Goal: Task Accomplishment & Management: Use online tool/utility

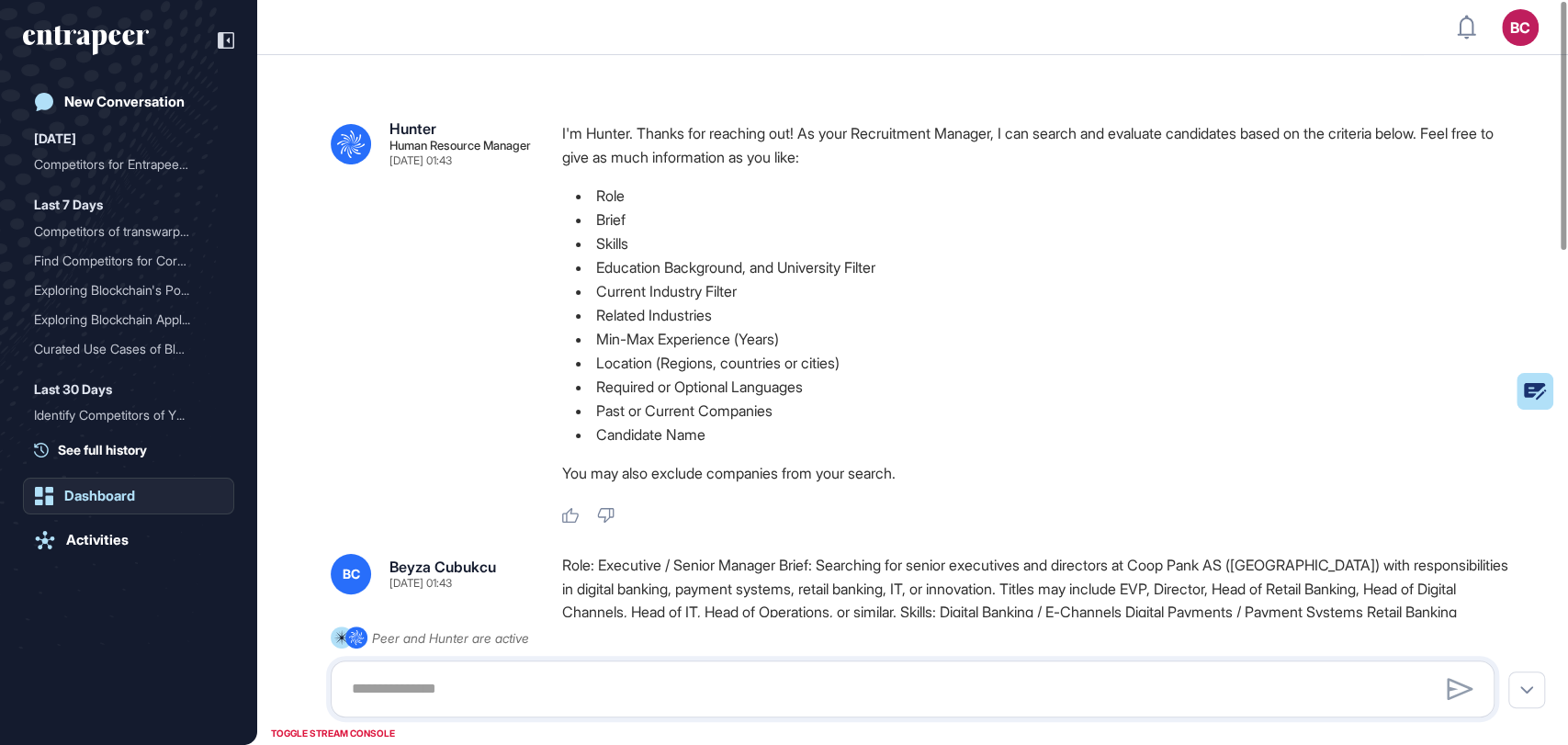
click at [106, 499] on div "Dashboard" at bounding box center [99, 496] width 71 height 17
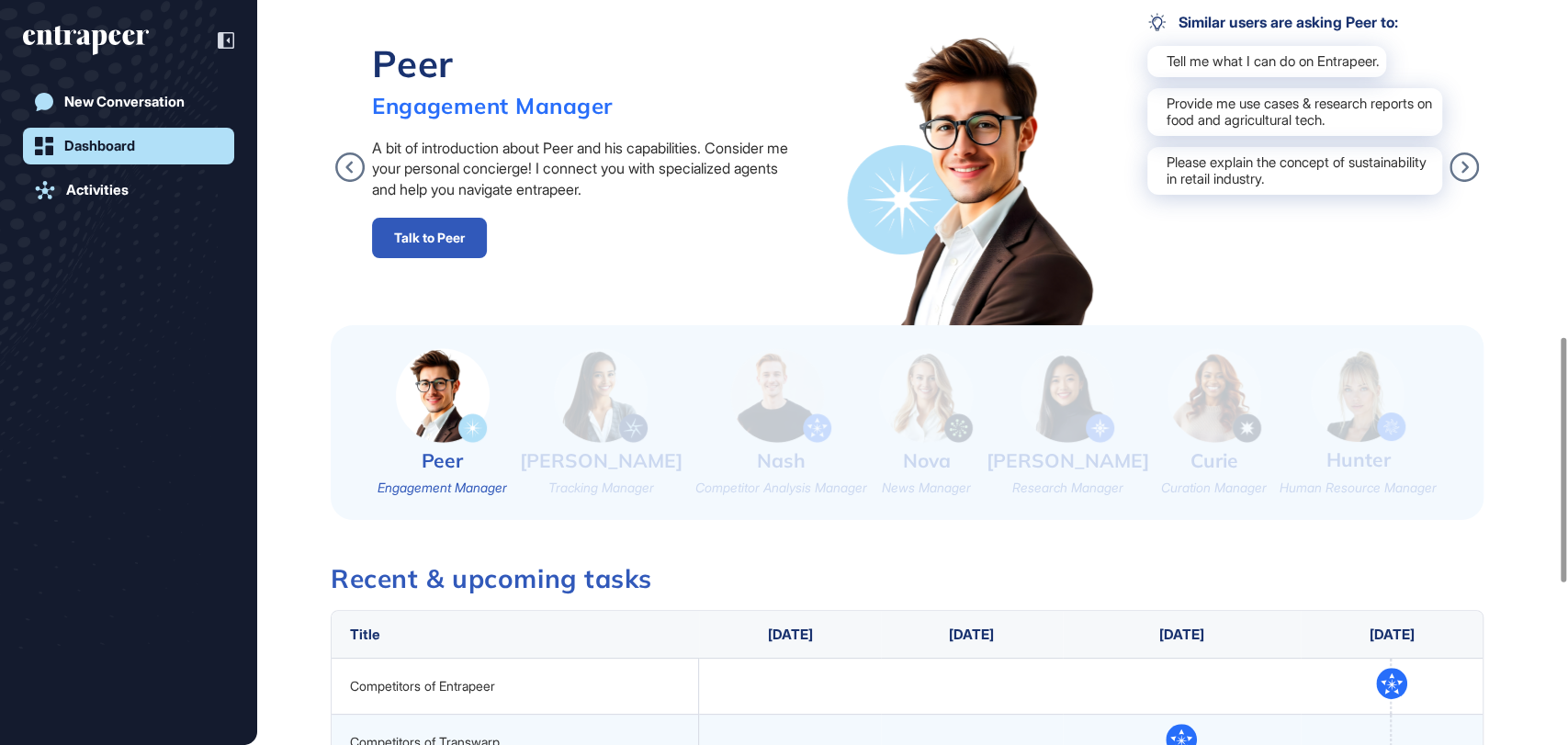
scroll to position [1019, 0]
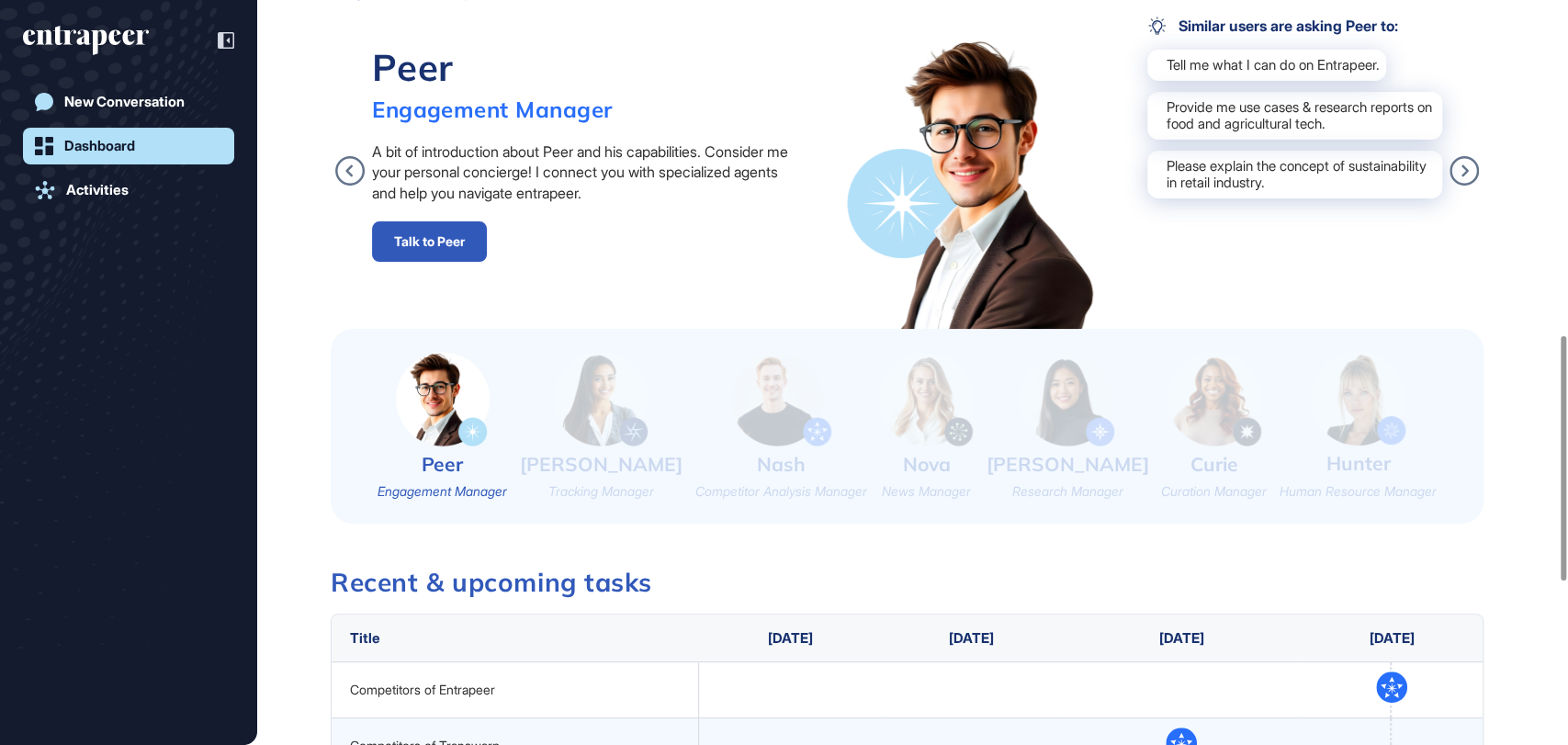
click at [1351, 380] on img at bounding box center [1358, 398] width 95 height 94
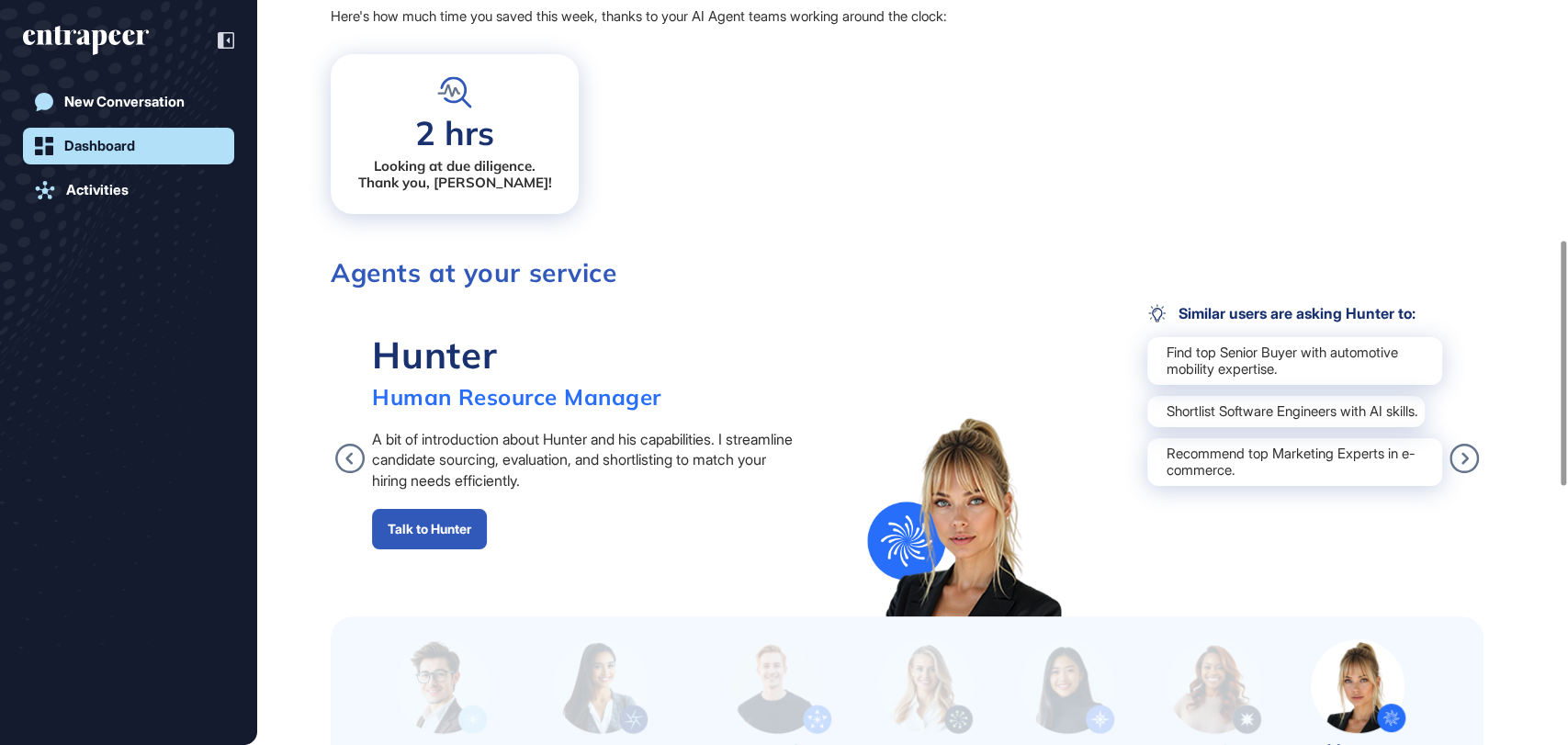
scroll to position [728, 0]
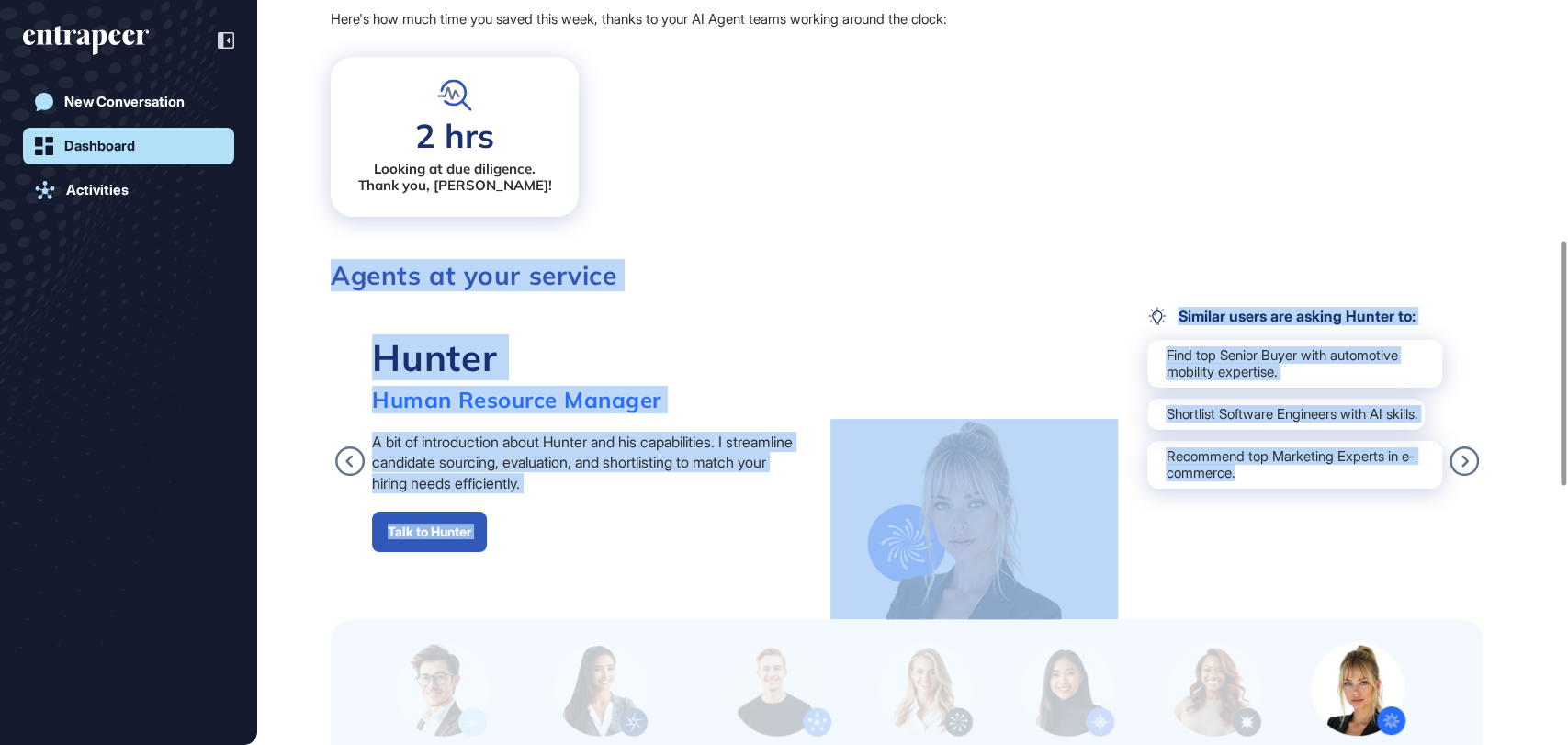
drag, startPoint x: 319, startPoint y: 274, endPoint x: 1375, endPoint y: 508, distance: 1081.6
click at [1375, 508] on div "Strategy Gameboard You haven't set up your Gameboard yet. Add use cases, compan…" at bounding box center [912, 505] width 1311 height 1951
copy div "Agents at your service Peer Engagement Manager A bit of introduction about Peer…"
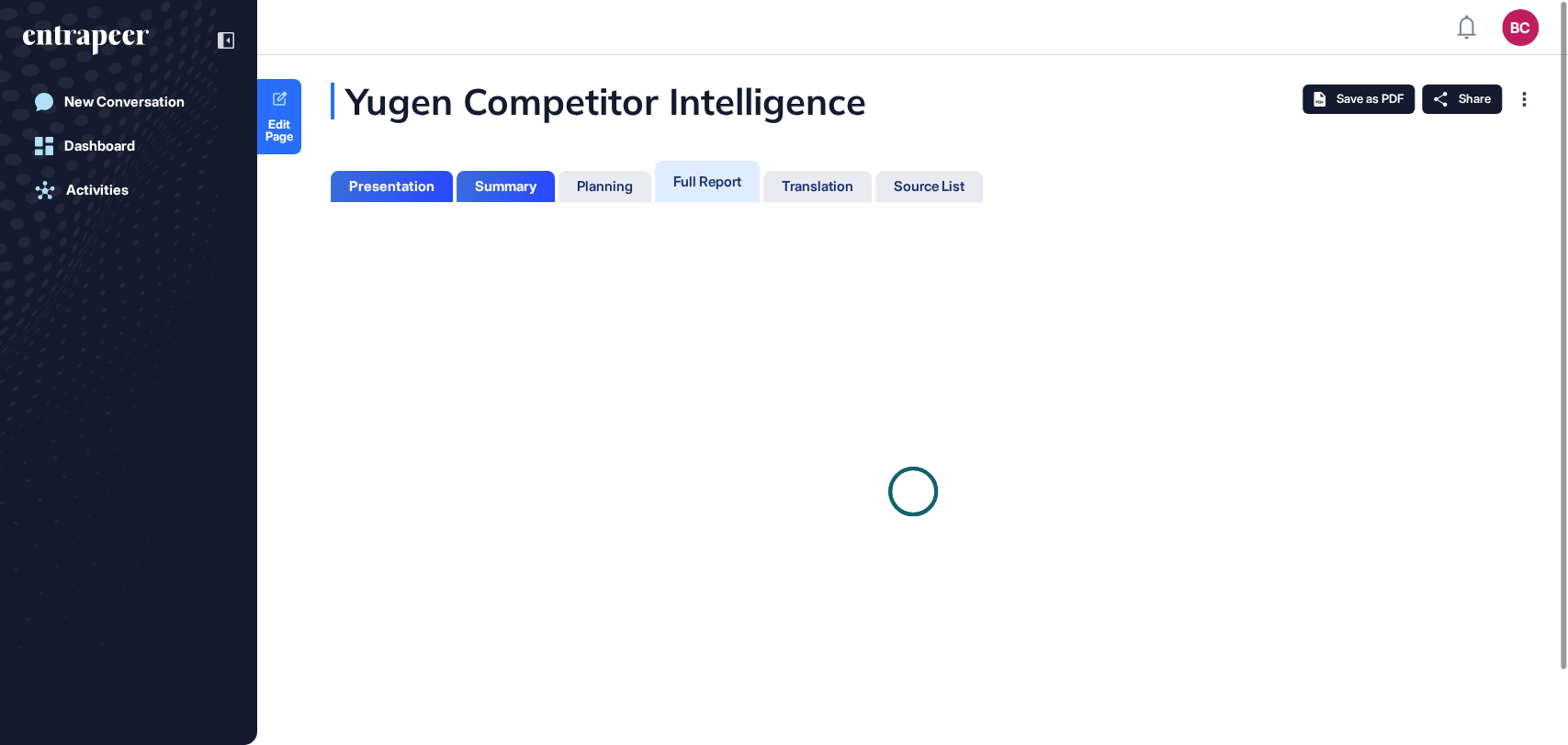
scroll to position [652, 4]
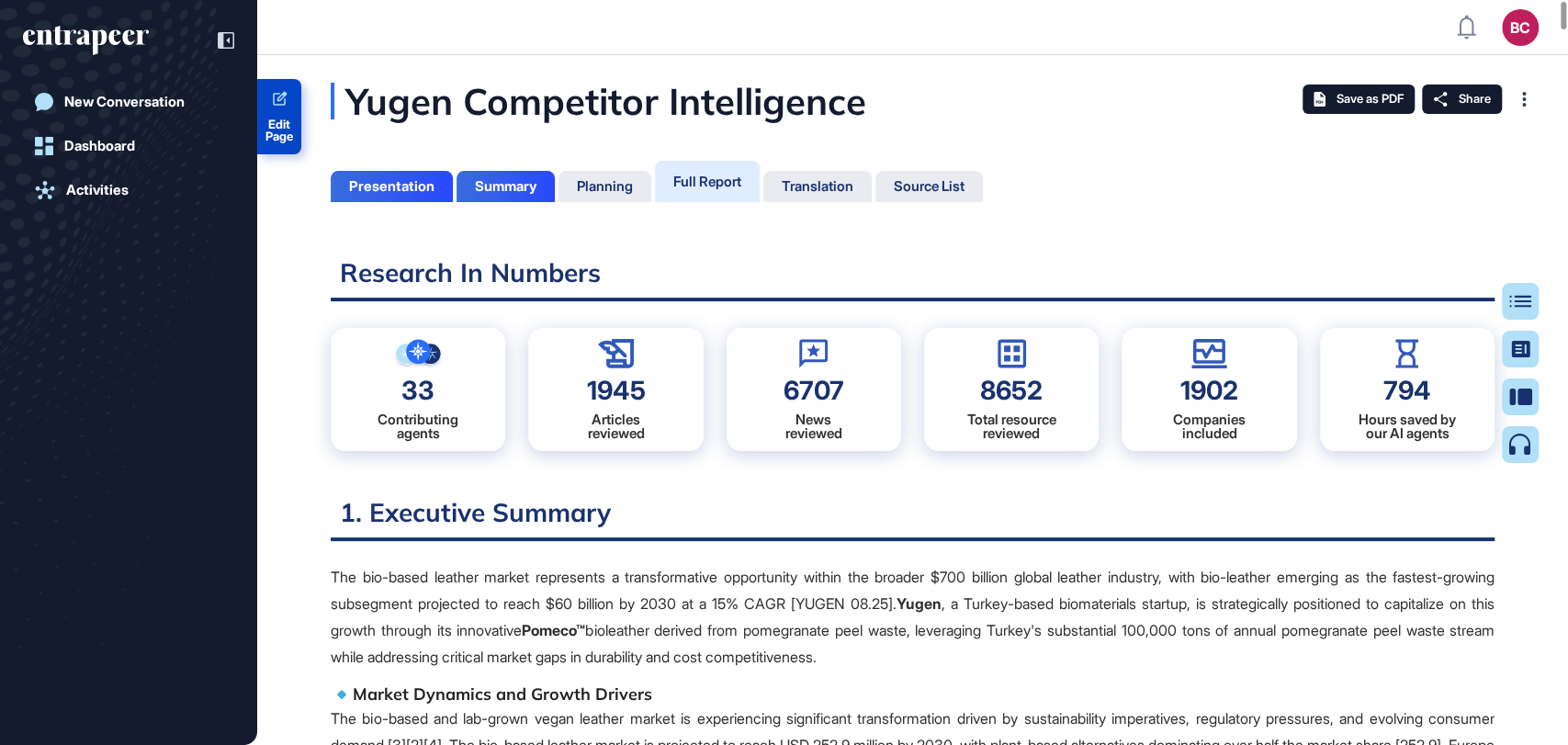
click at [289, 122] on span "Edit Page" at bounding box center [279, 130] width 44 height 24
click at [113, 31] on icon "entrapeer-logo" at bounding box center [79, 37] width 112 height 16
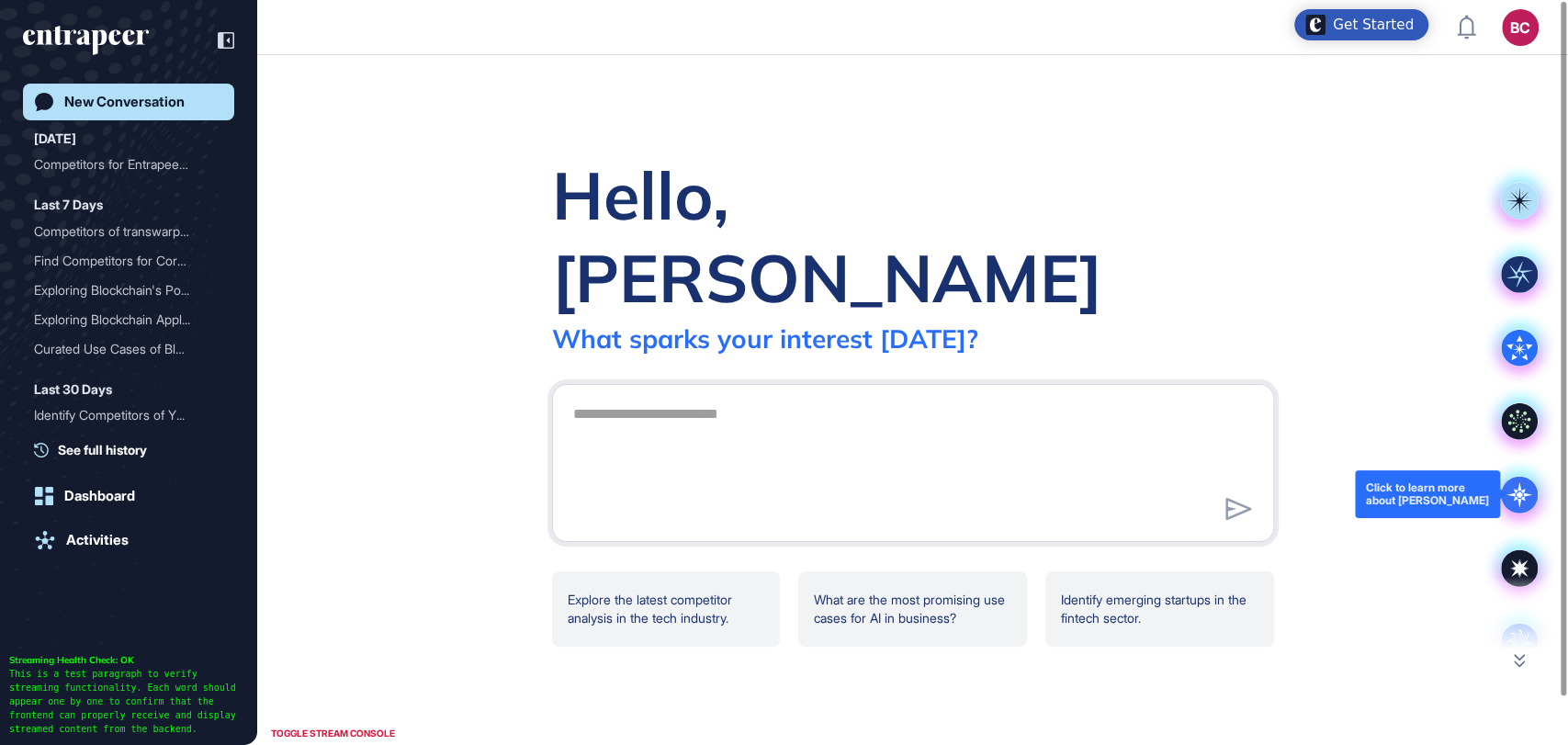
click at [1516, 497] on icon at bounding box center [1519, 494] width 36 height 36
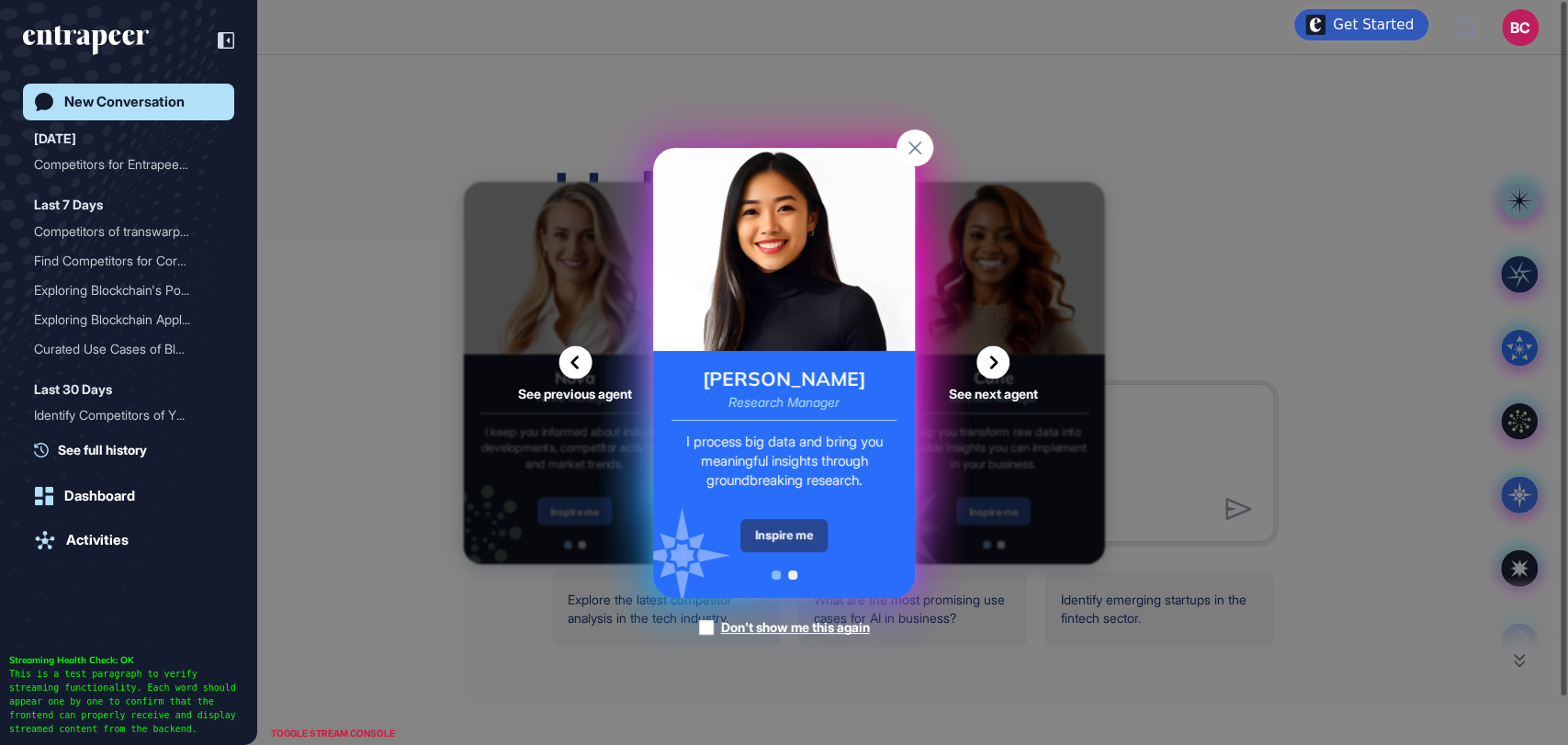
click at [775, 539] on div "Inspire me" at bounding box center [784, 536] width 88 height 34
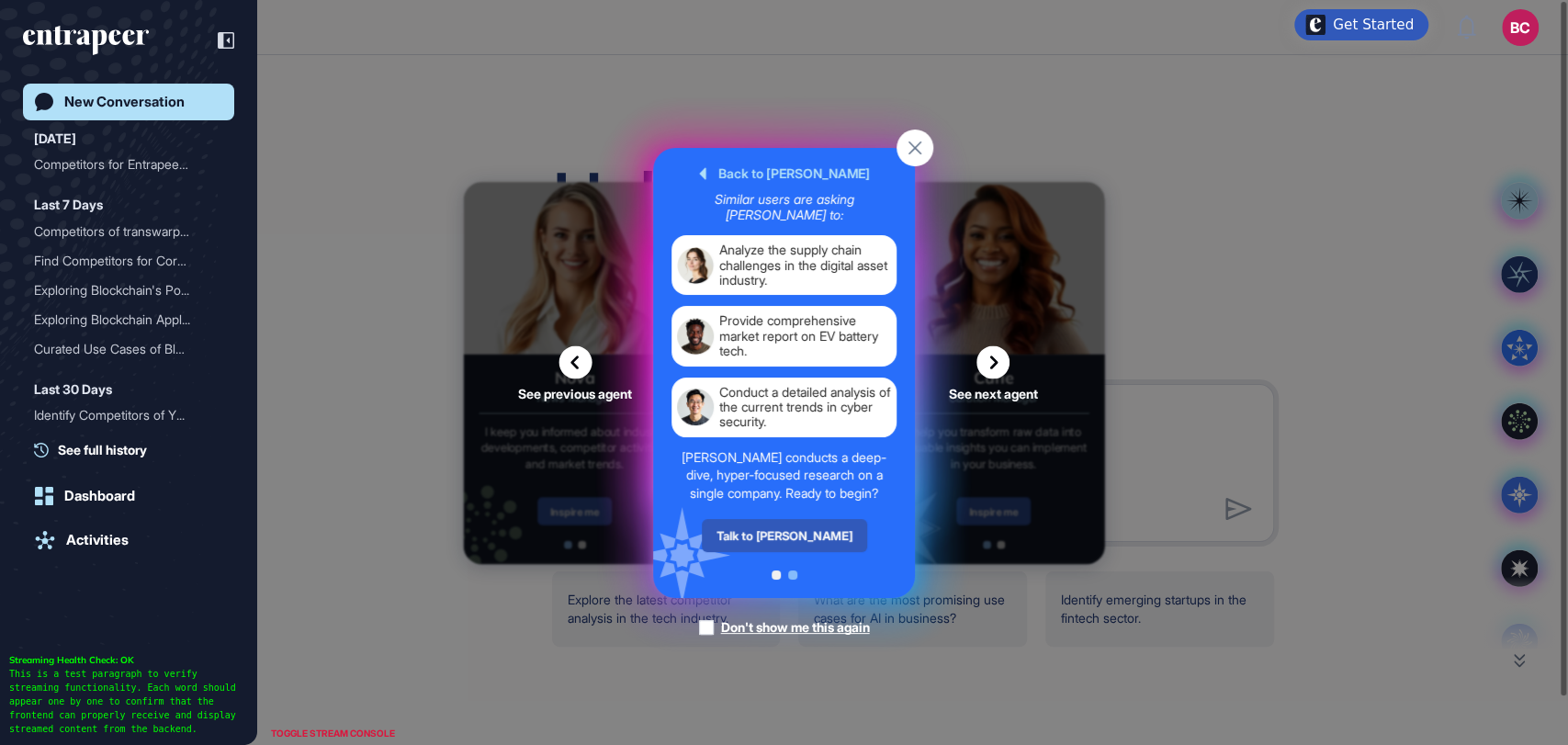
click at [775, 539] on div "Talk to Reese" at bounding box center [784, 536] width 165 height 34
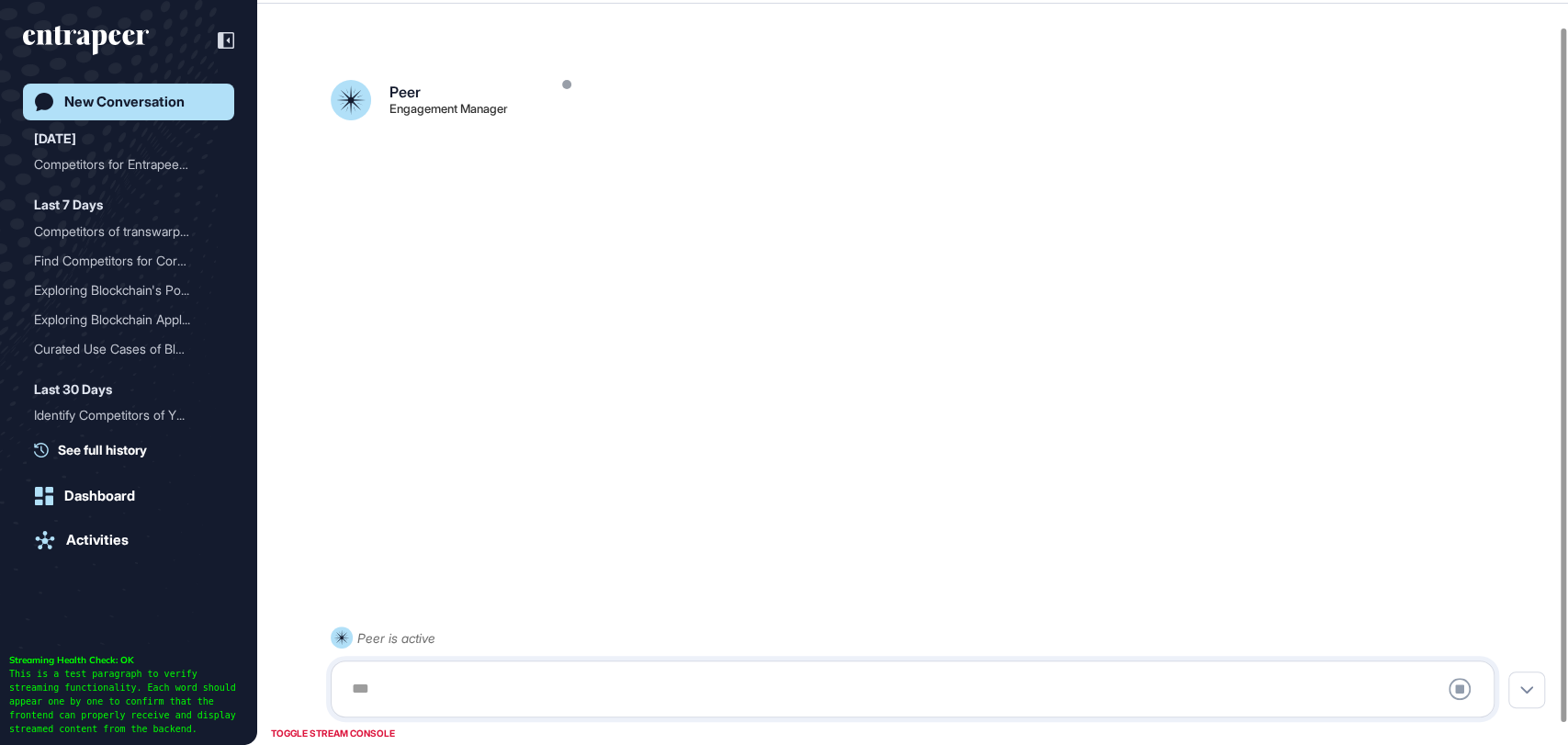
scroll to position [51, 0]
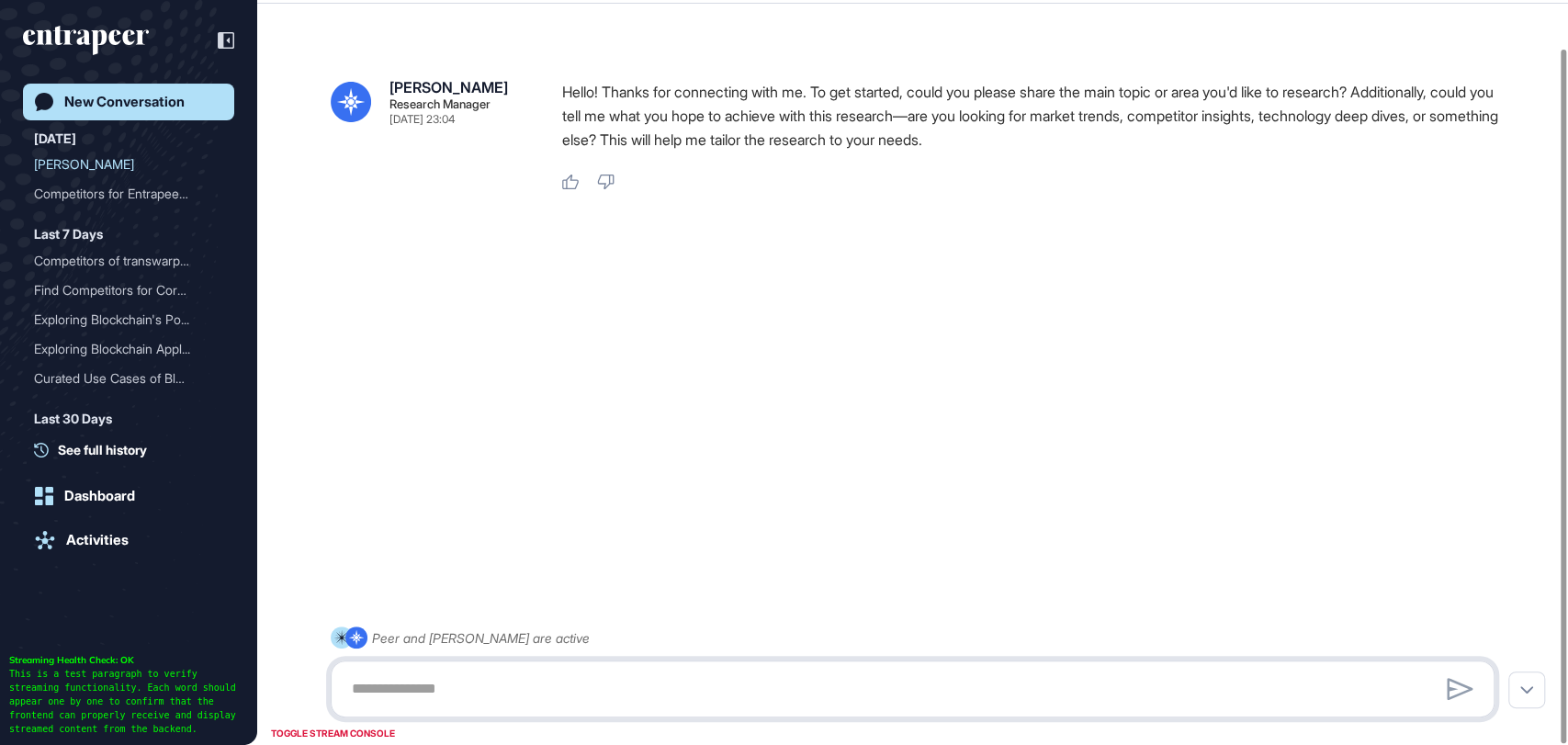
click at [504, 676] on textarea at bounding box center [912, 689] width 1143 height 36
paste textarea "**********"
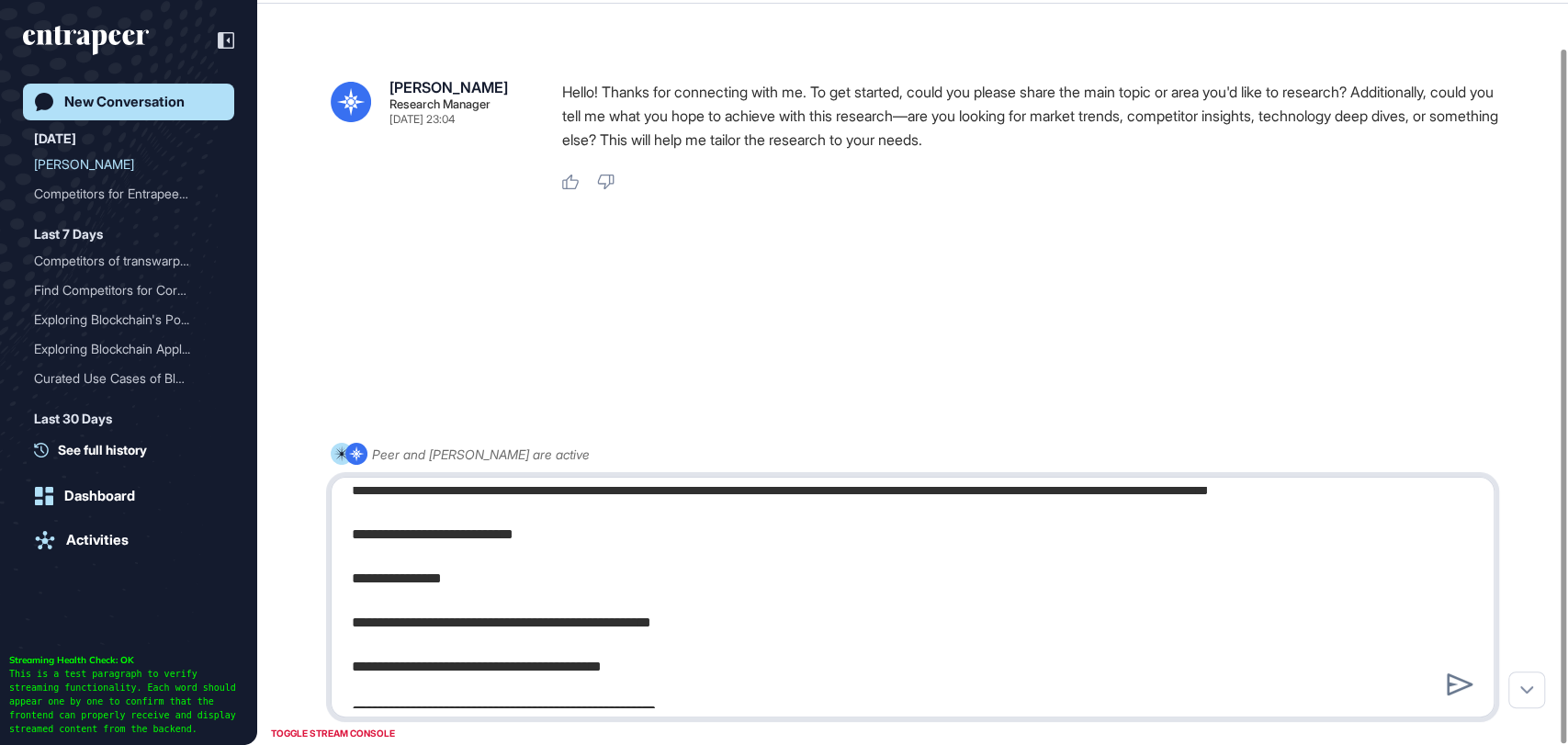
scroll to position [105, 0]
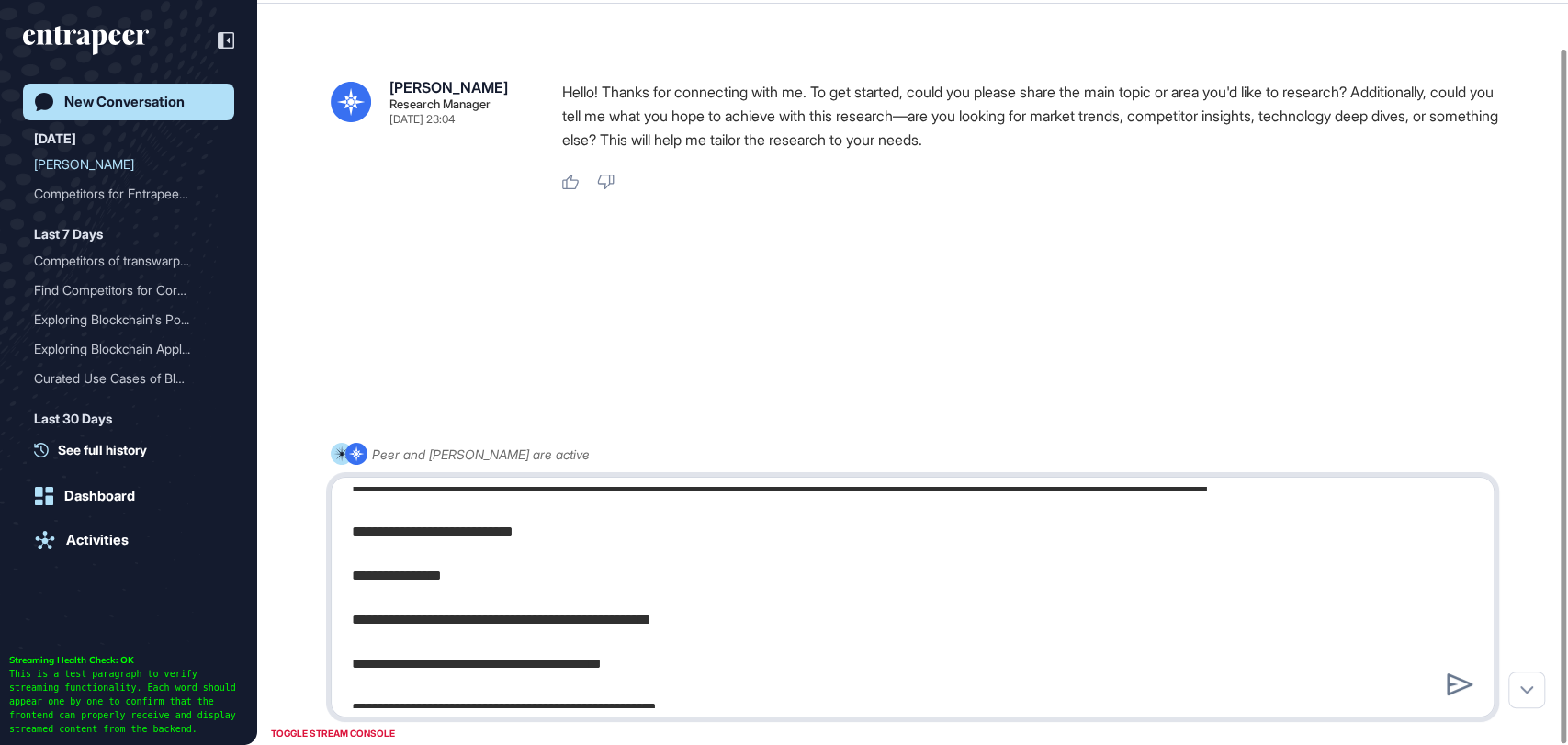
drag, startPoint x: 354, startPoint y: 551, endPoint x: 658, endPoint y: 676, distance: 328.7
click at [658, 676] on textarea at bounding box center [912, 597] width 1143 height 221
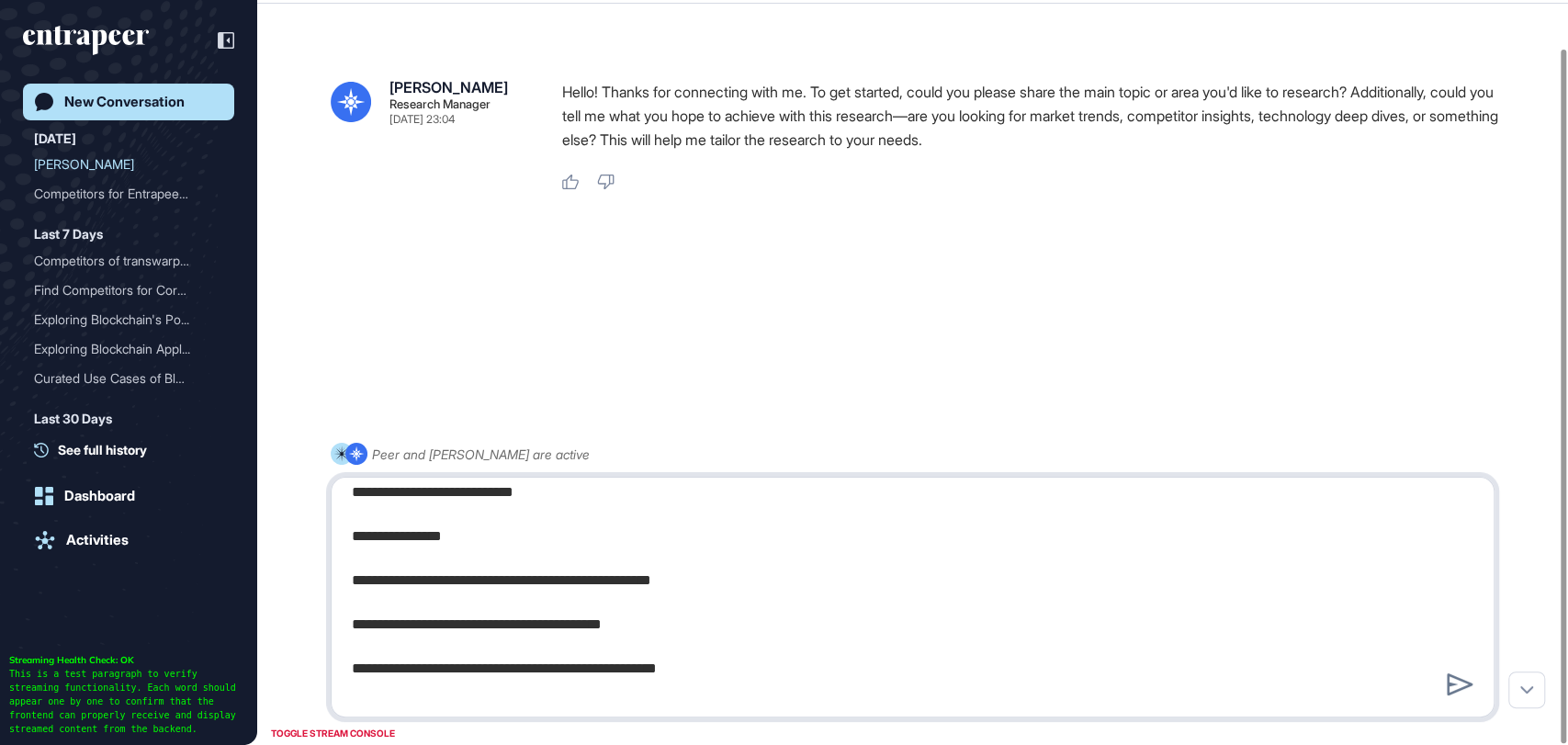
scroll to position [135, 0]
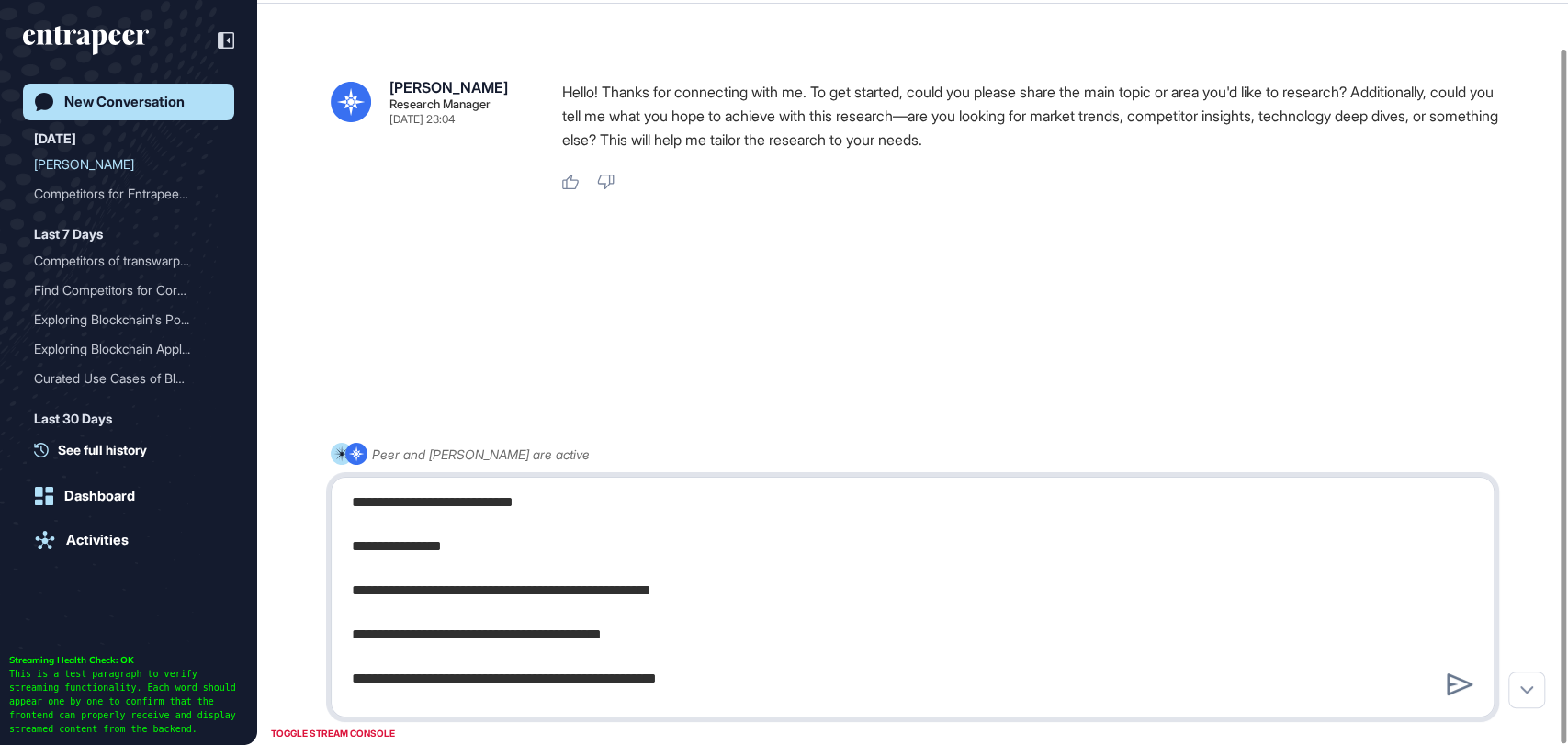
drag, startPoint x: 983, startPoint y: 616, endPoint x: 344, endPoint y: 527, distance: 645.2
click at [344, 527] on textarea at bounding box center [912, 597] width 1143 height 221
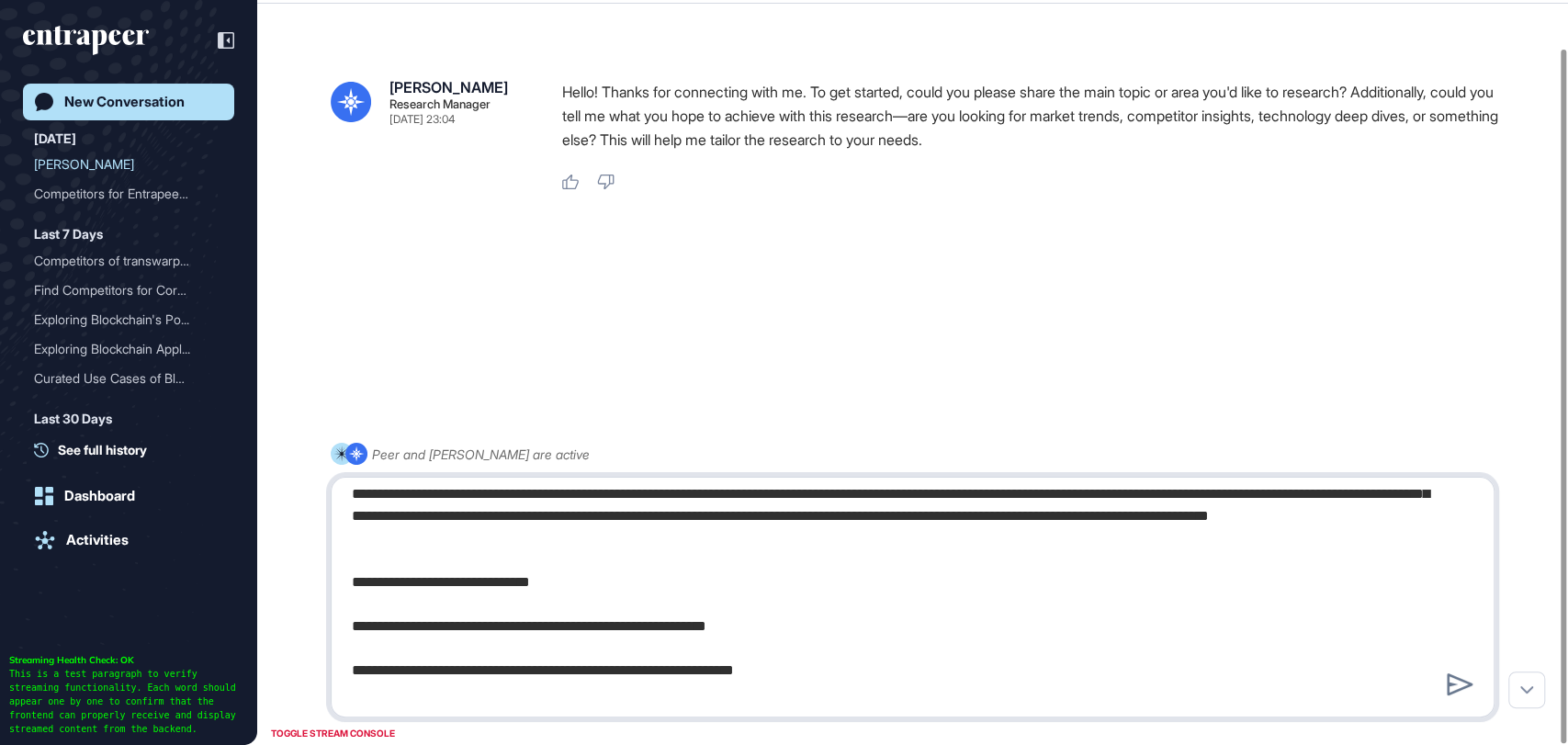
scroll to position [0, 0]
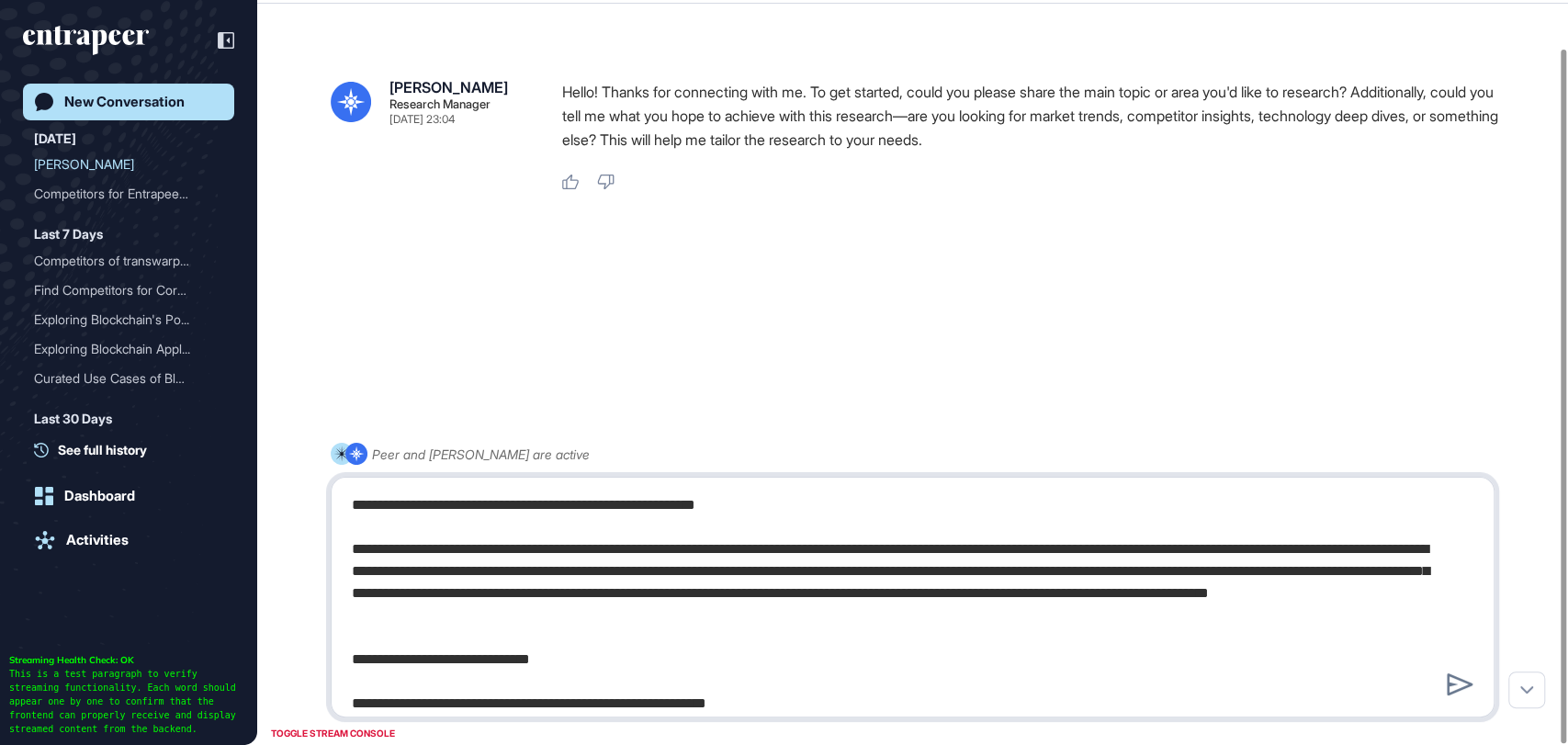
click at [612, 620] on textarea at bounding box center [912, 597] width 1143 height 221
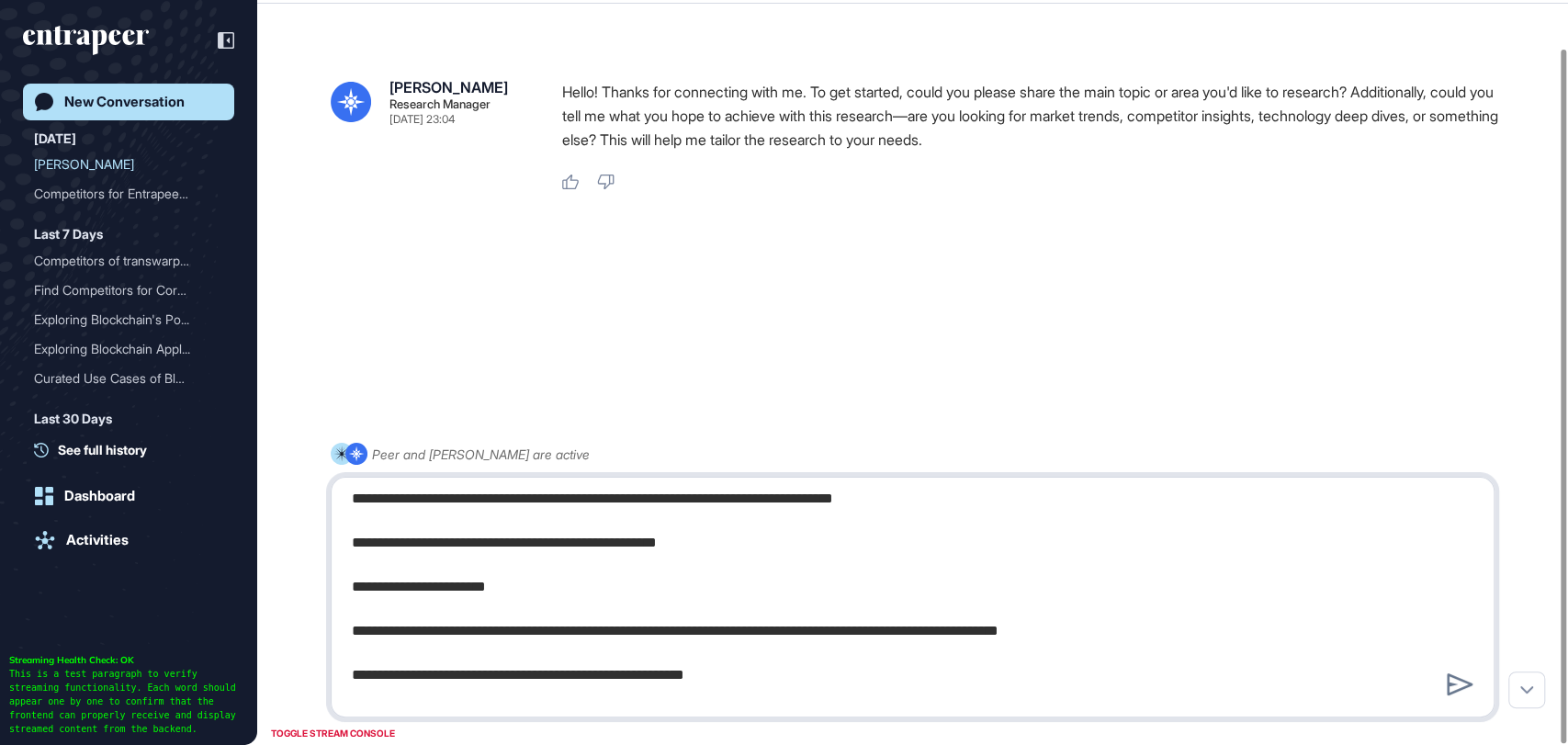
scroll to position [755, 0]
click at [605, 565] on textarea at bounding box center [912, 597] width 1143 height 221
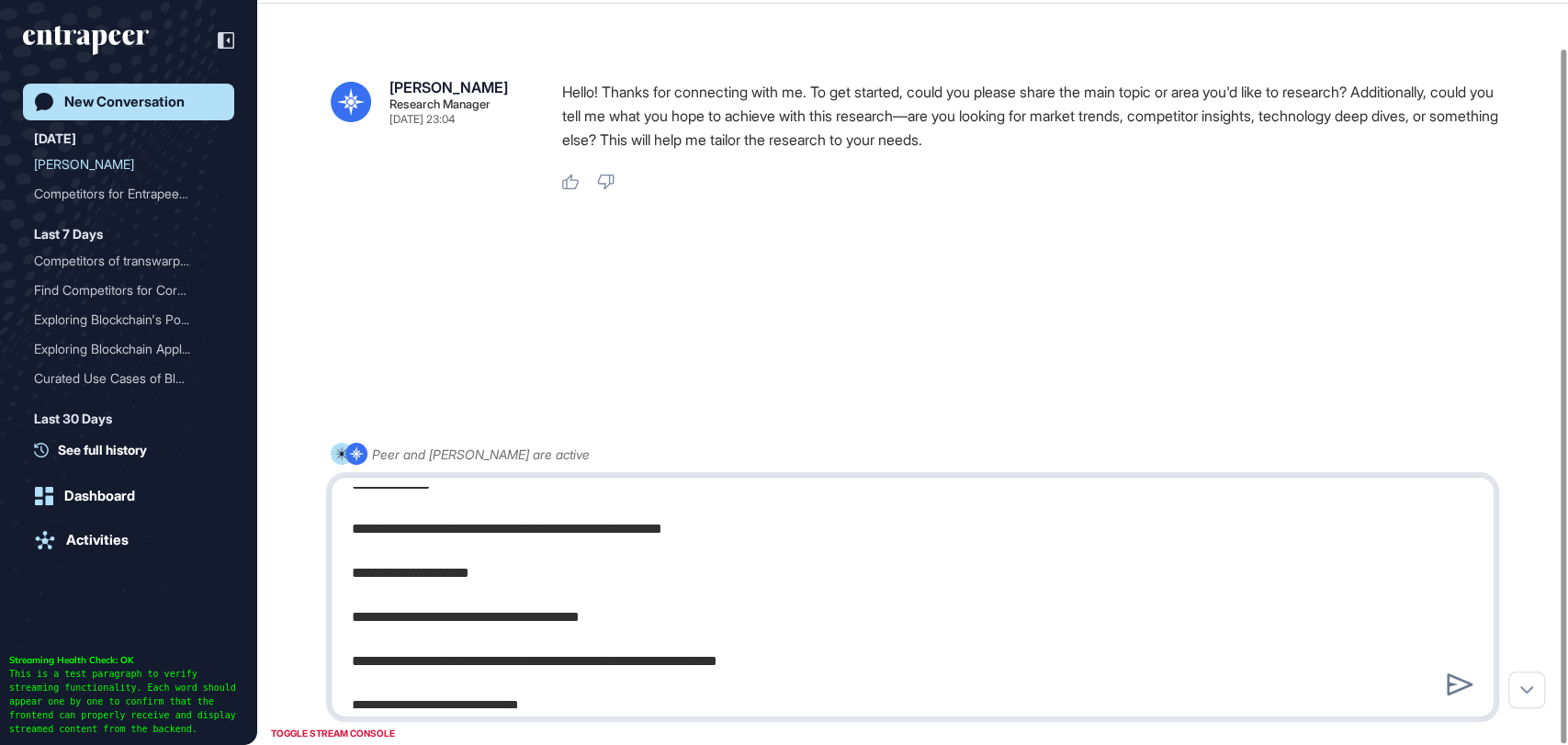
scroll to position [2286, 0]
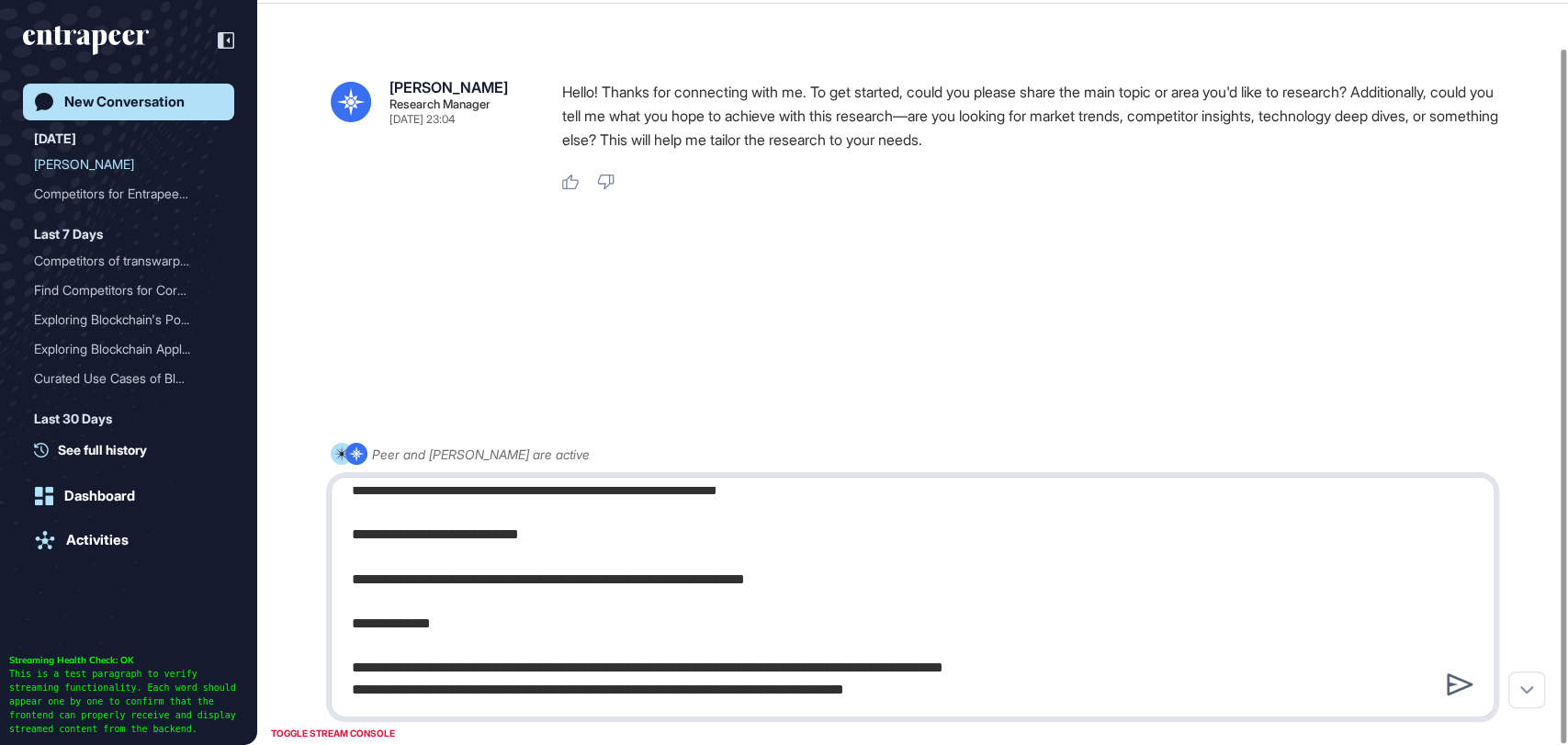
type textarea "**********"
click at [1457, 674] on icon at bounding box center [1460, 684] width 27 height 22
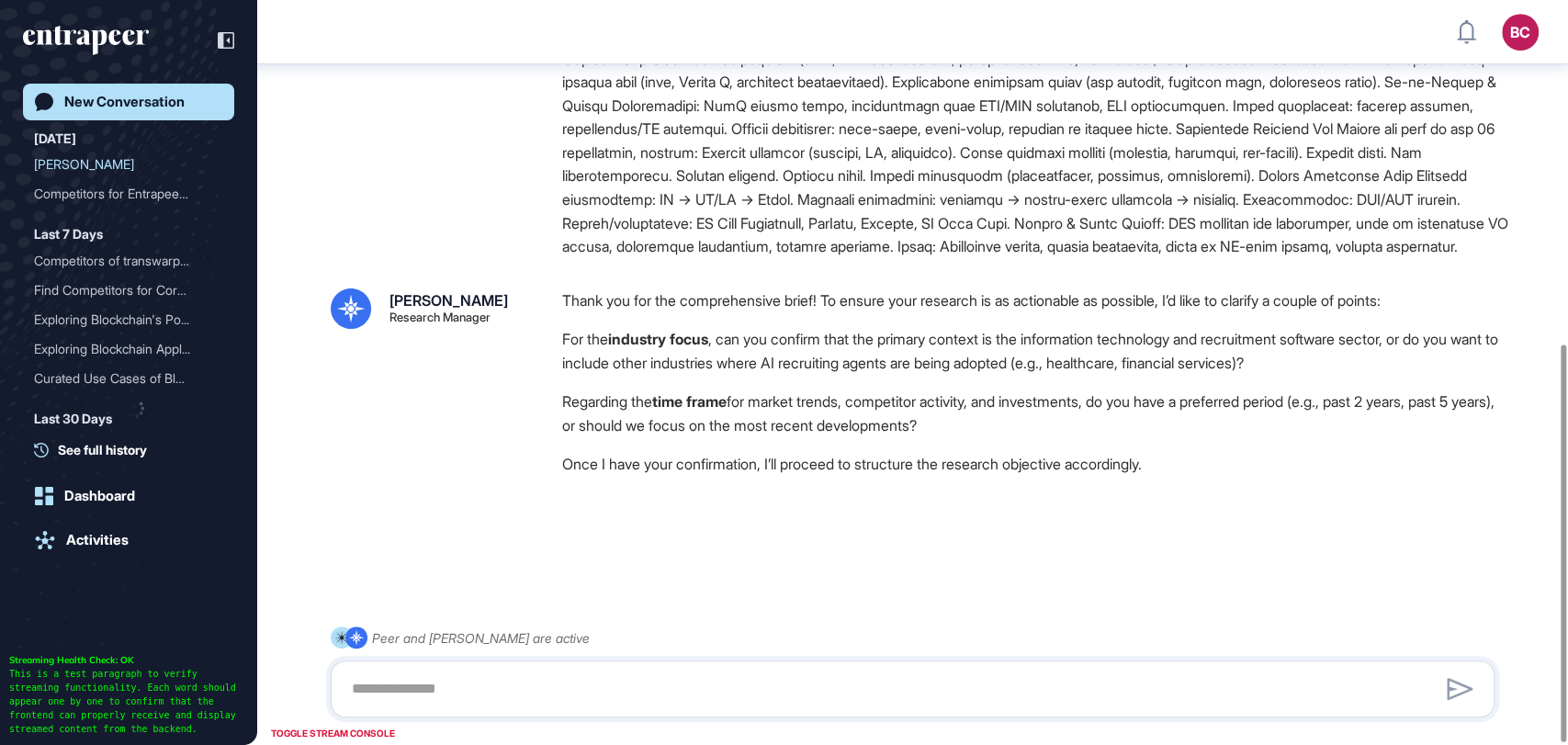
scroll to position [646, 0]
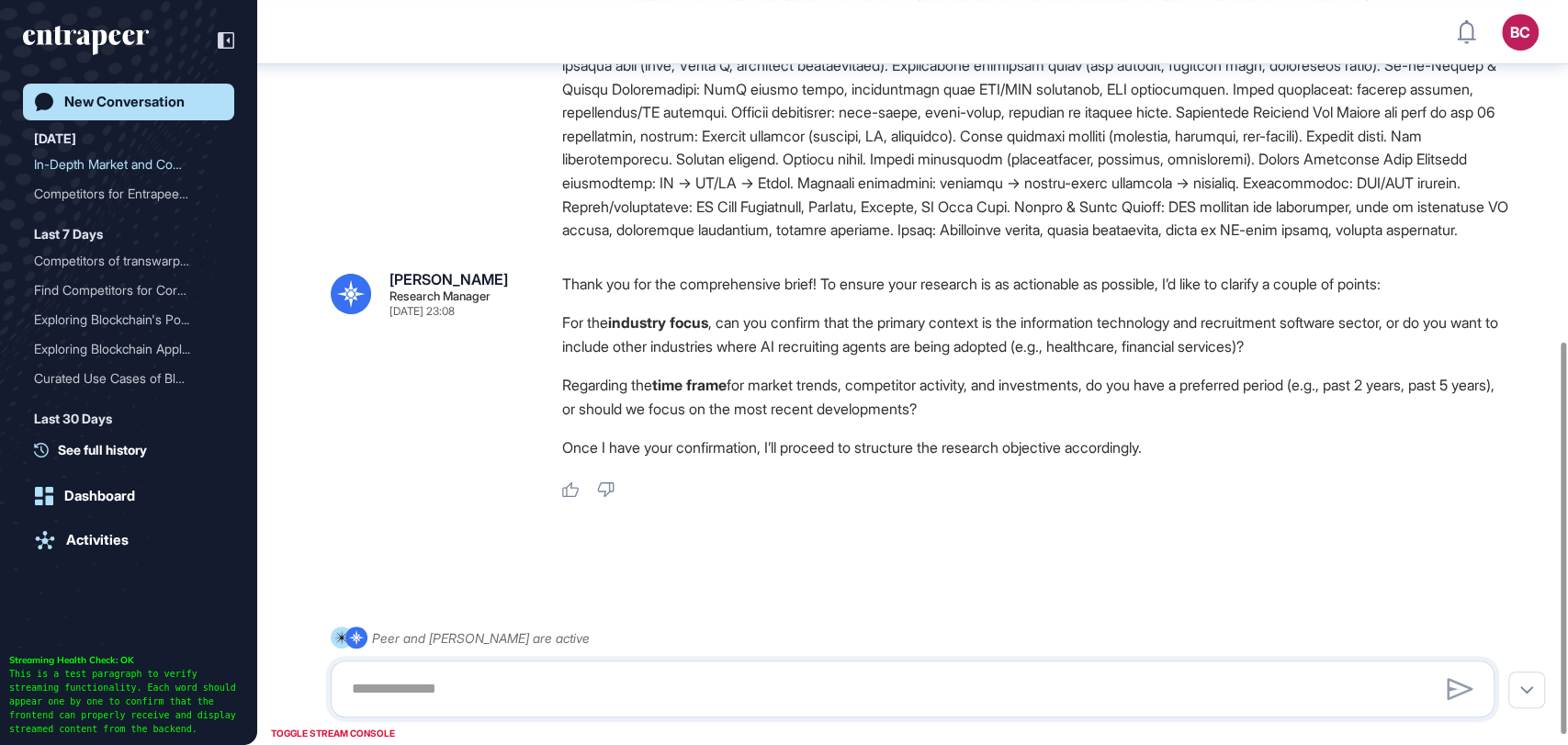
drag, startPoint x: 561, startPoint y: 338, endPoint x: 1024, endPoint y: 419, distance: 470.0
click at [1024, 419] on div "Thank you for the comprehensive brief! To ensure your research is as actionable…" at bounding box center [1035, 371] width 947 height 197
copy div "For the industry focus , can you confirm that the primary context is the inform…"
click at [504, 705] on textarea at bounding box center [912, 689] width 1143 height 36
paste textarea "**********"
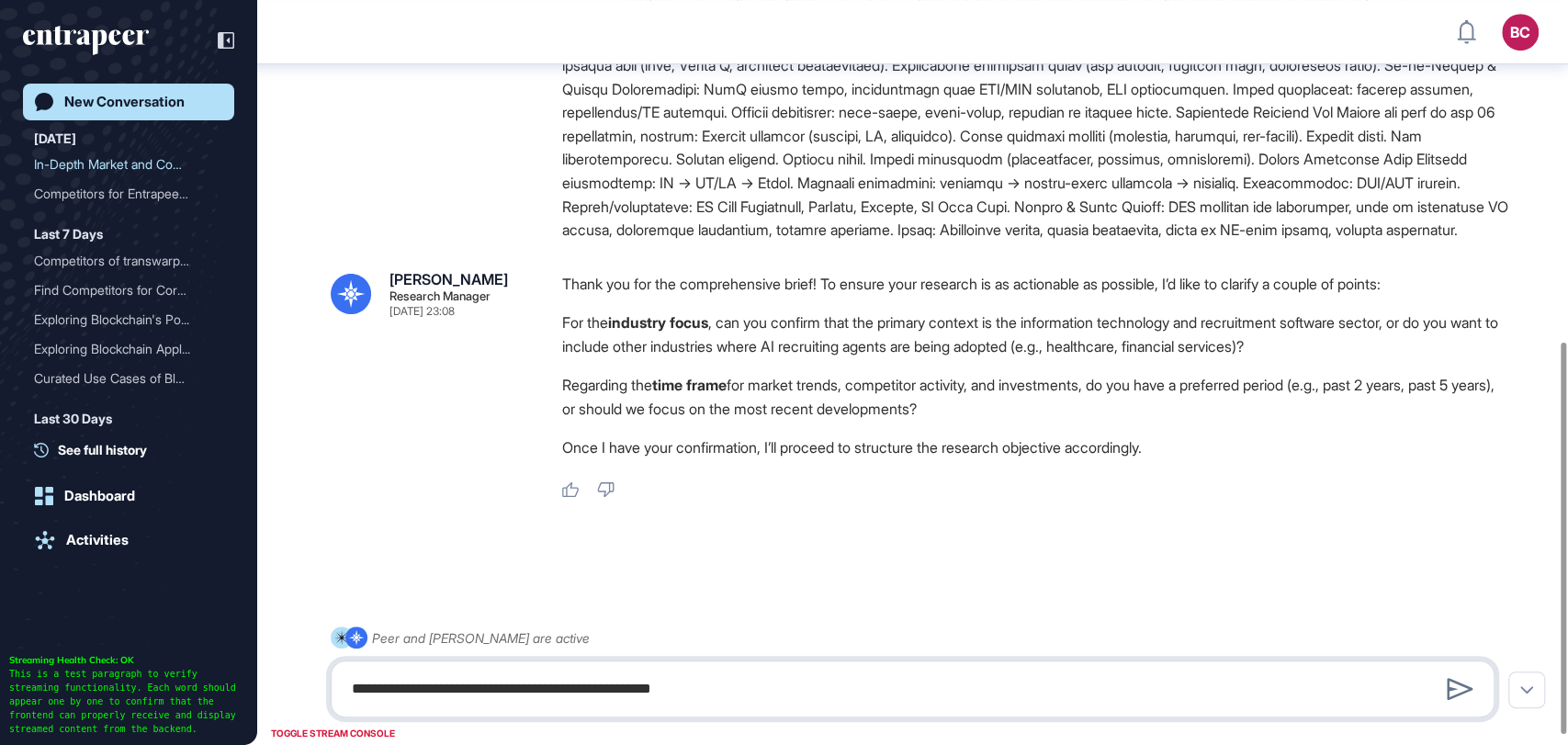
paste textarea "**********"
type textarea "**********"
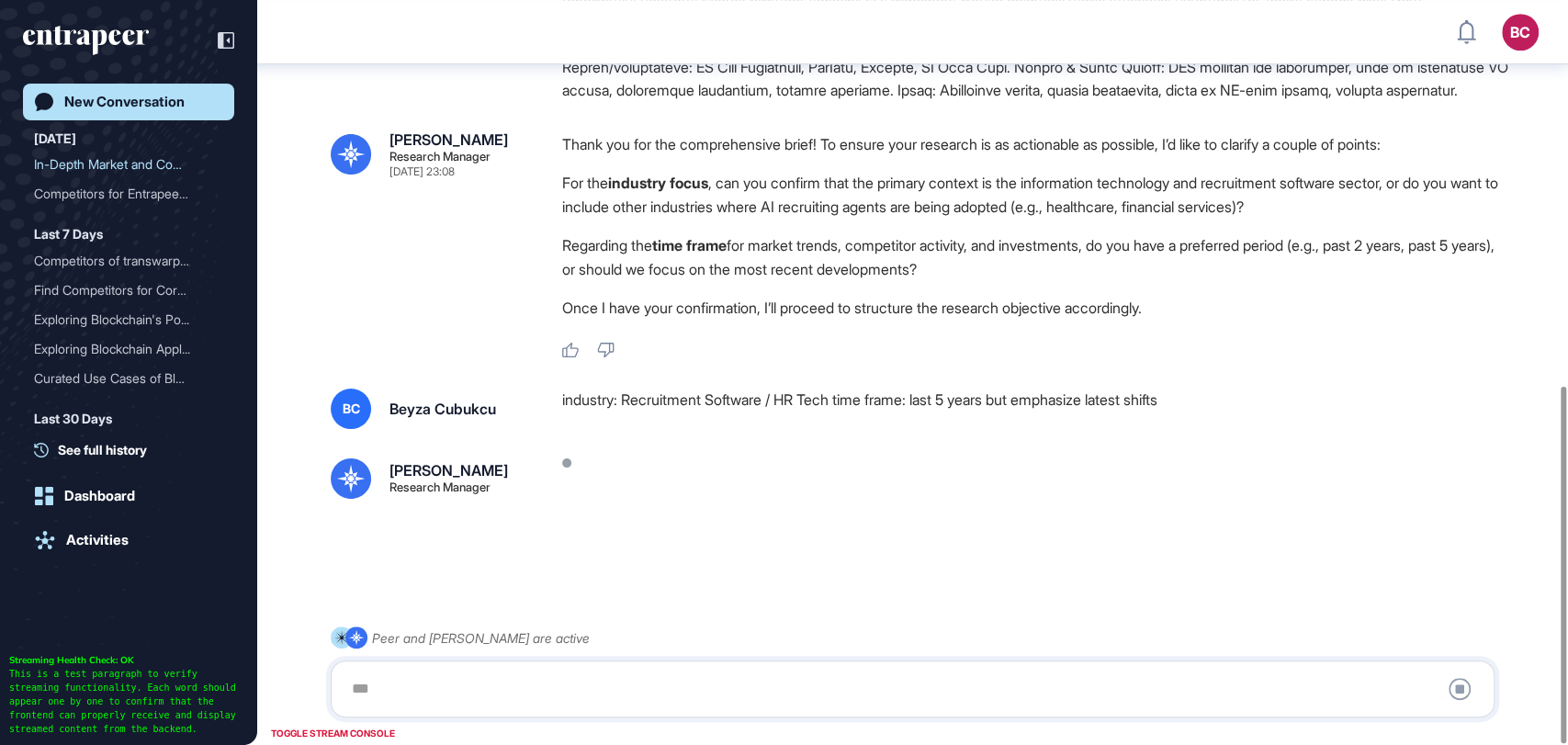
scroll to position [805, 0]
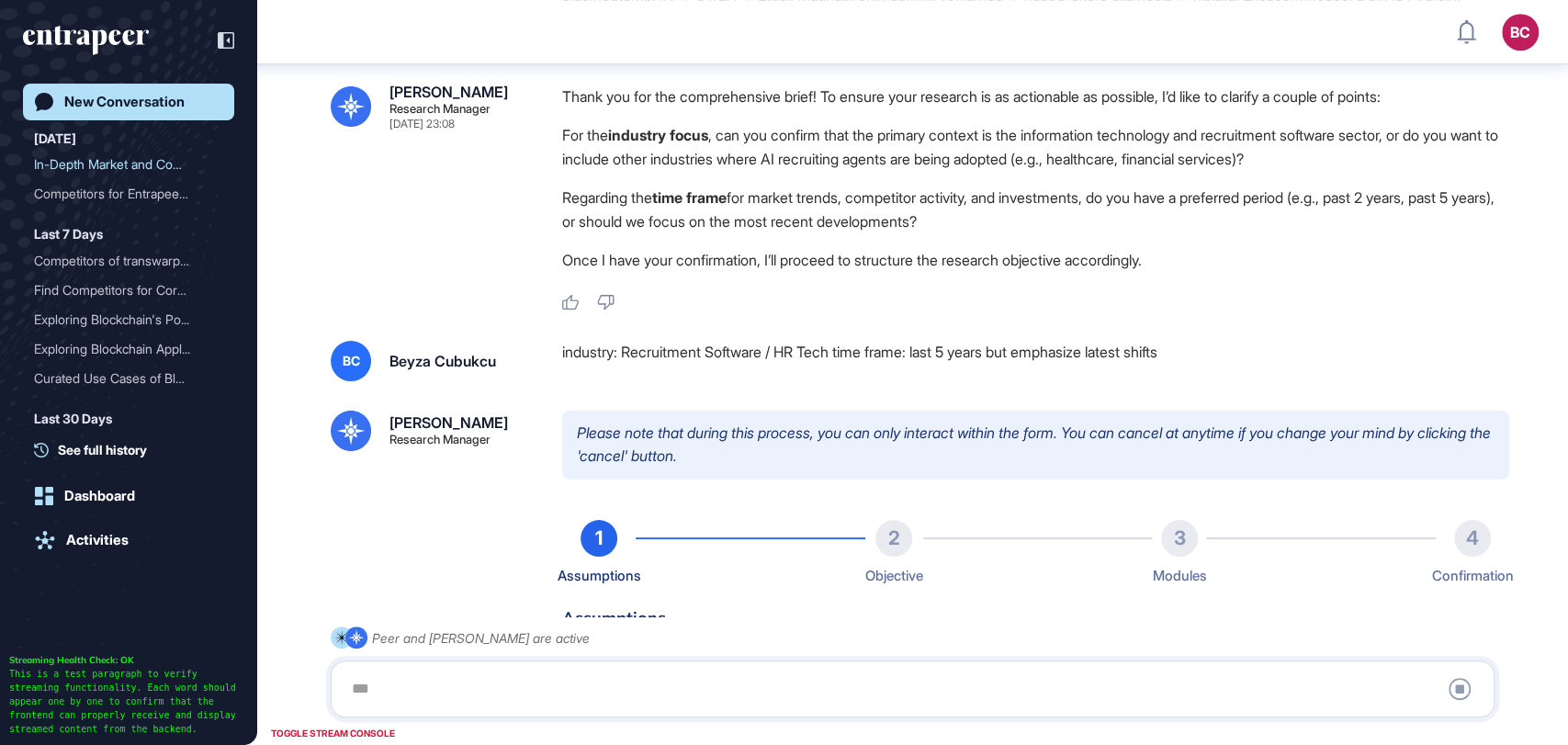
type input "**********"
type input "*"
type input "**********"
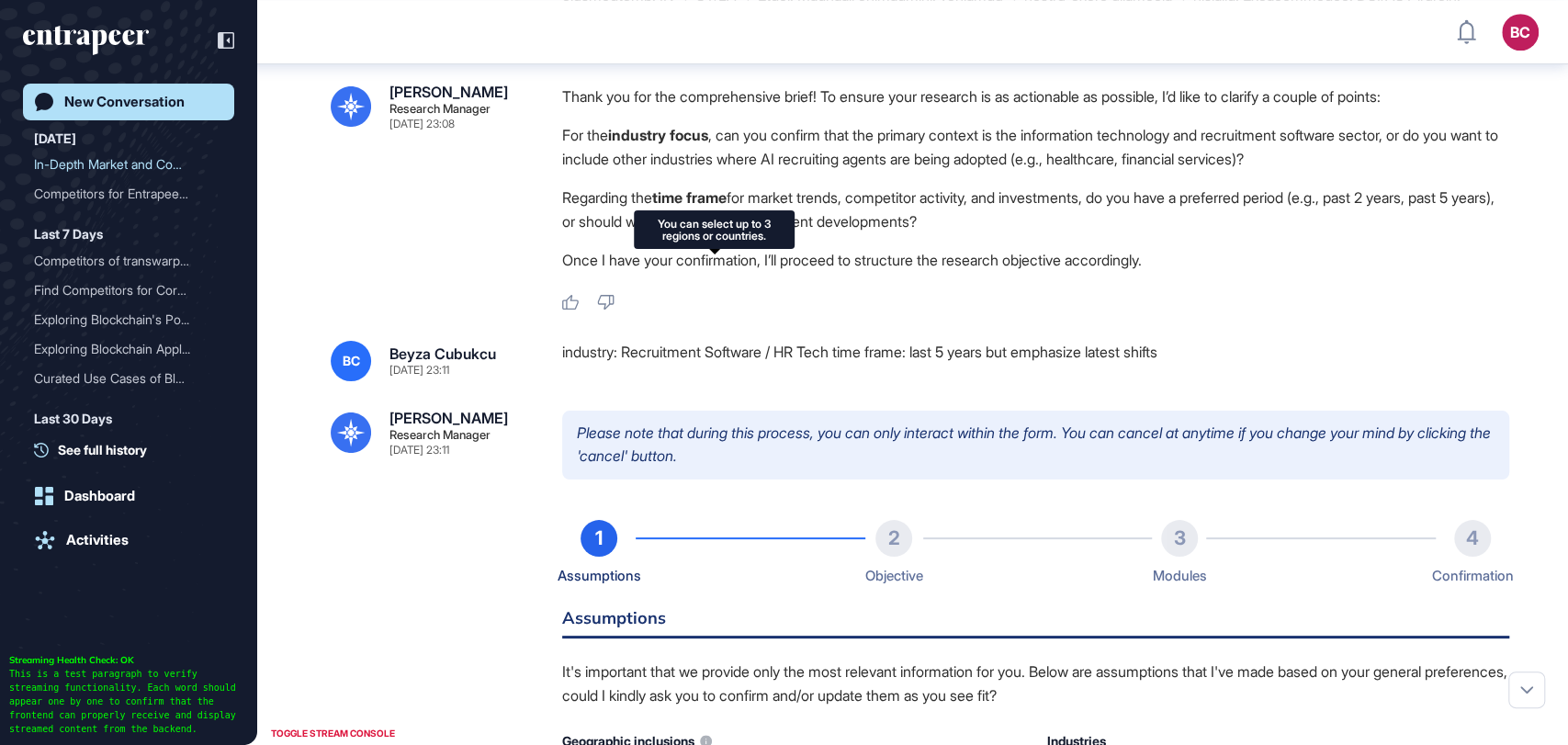
scroll to position [1328, 0]
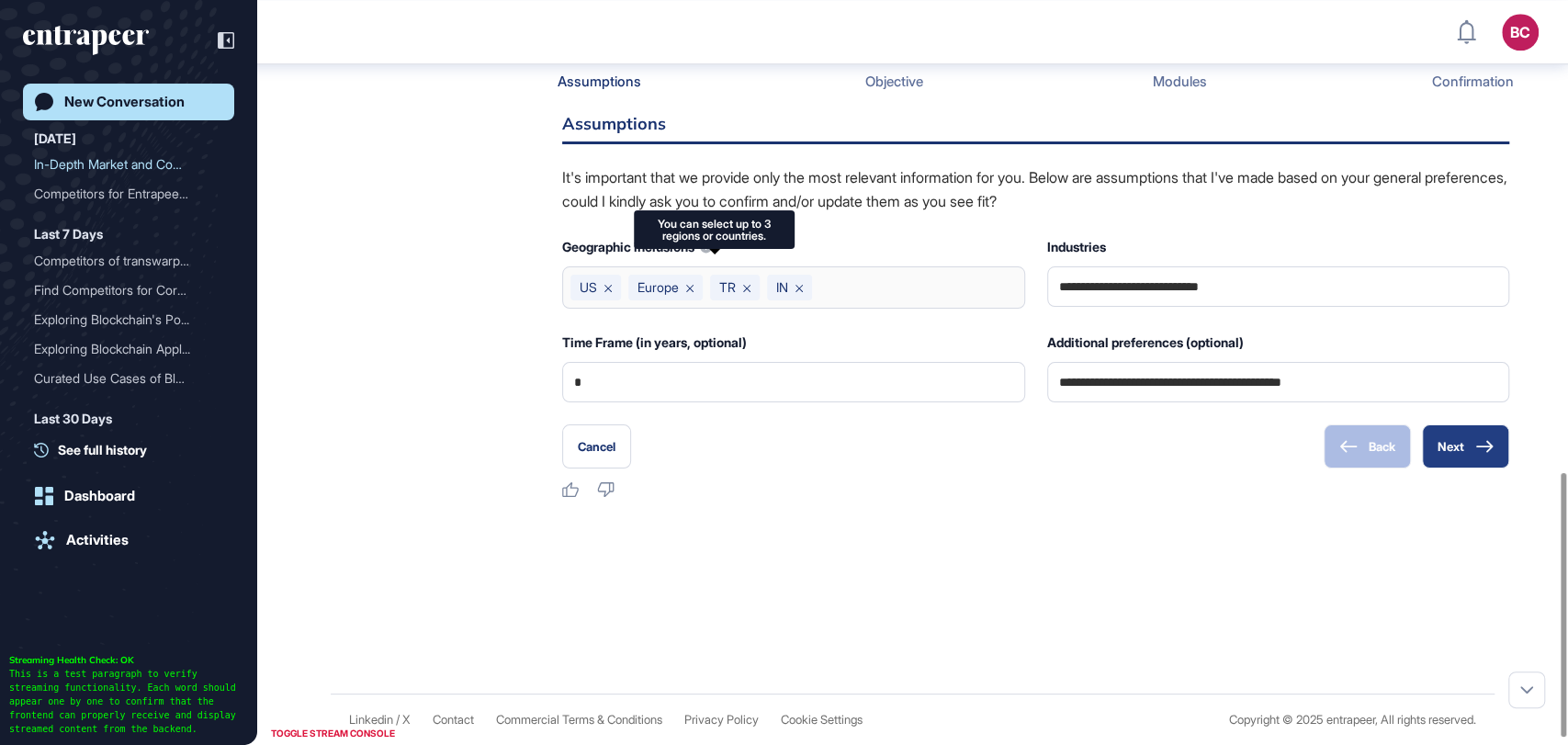
click at [1492, 466] on button "Next" at bounding box center [1465, 446] width 88 height 44
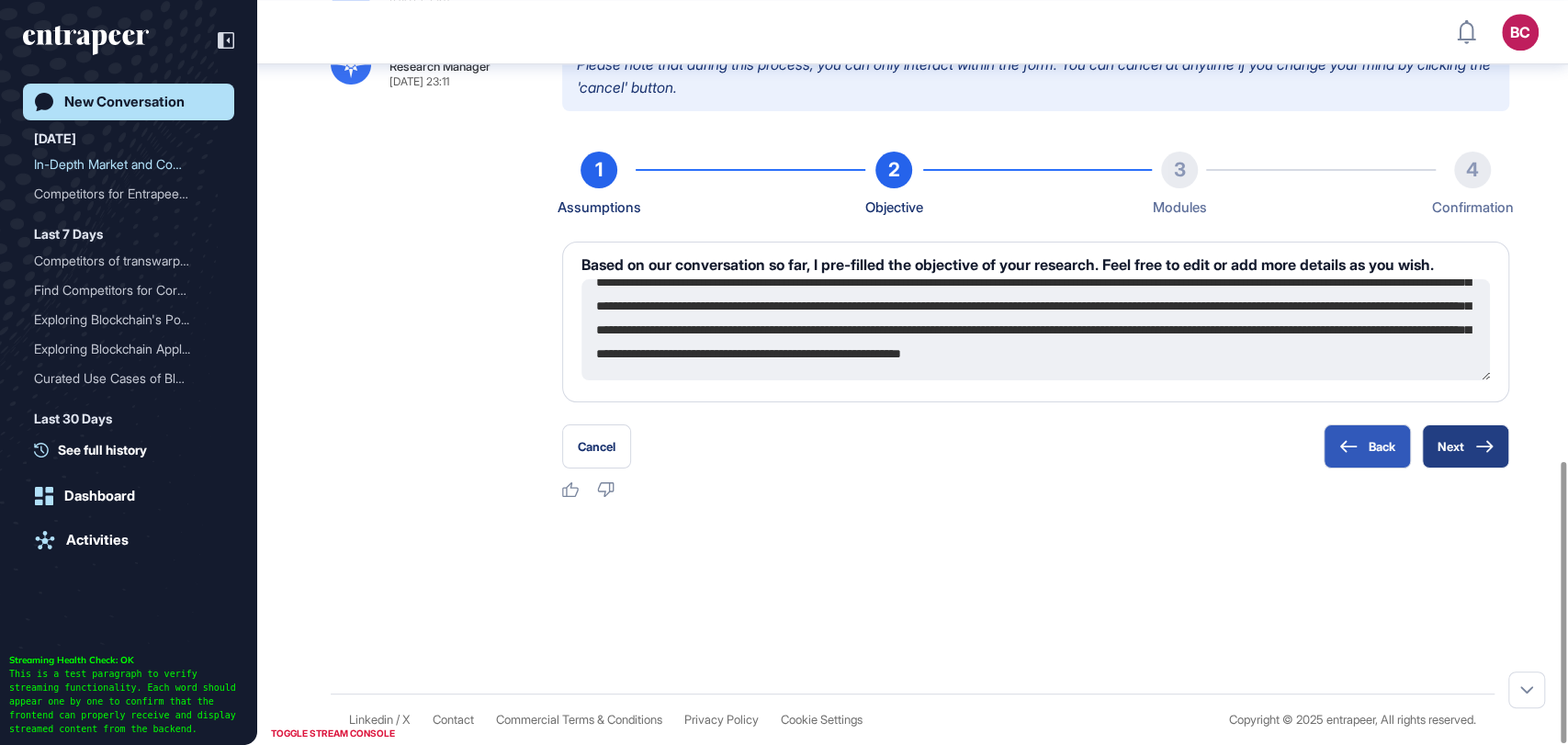
scroll to position [118, 0]
click at [1475, 437] on button "Next" at bounding box center [1465, 446] width 88 height 44
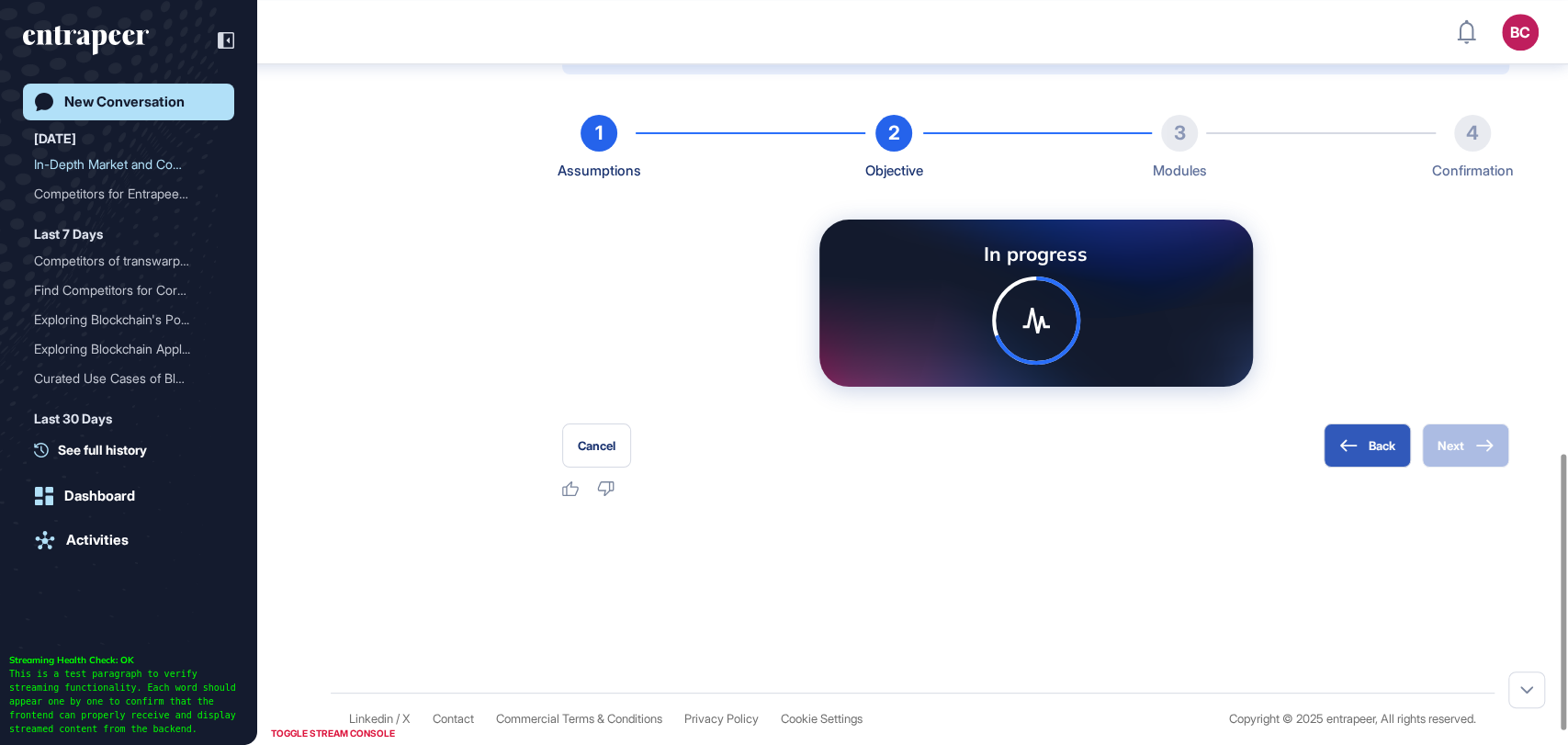
click at [1169, 359] on div at bounding box center [1035, 321] width 375 height 89
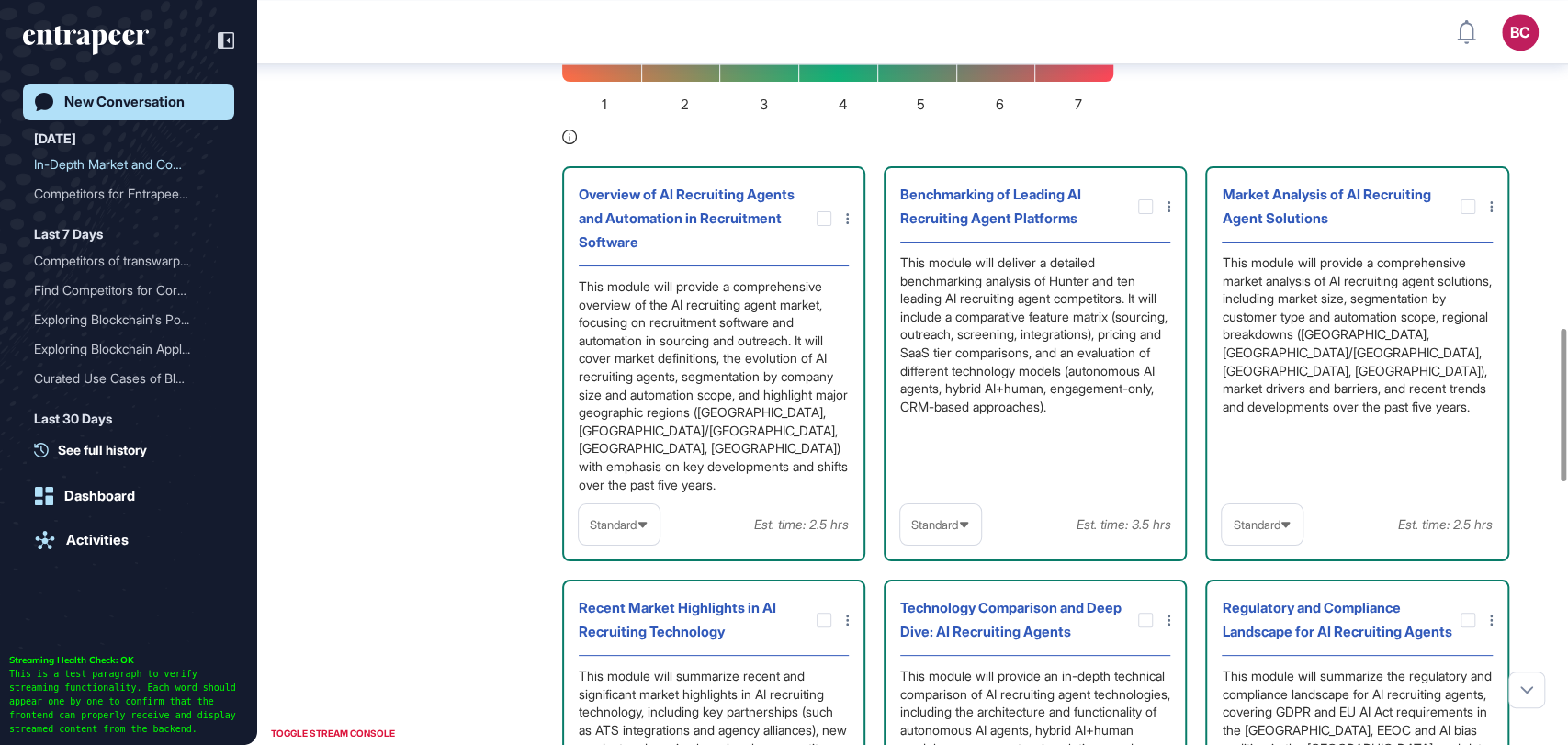
scroll to position [1597, 0]
click at [0, 0] on icon at bounding box center [0, 0] width 0 height 0
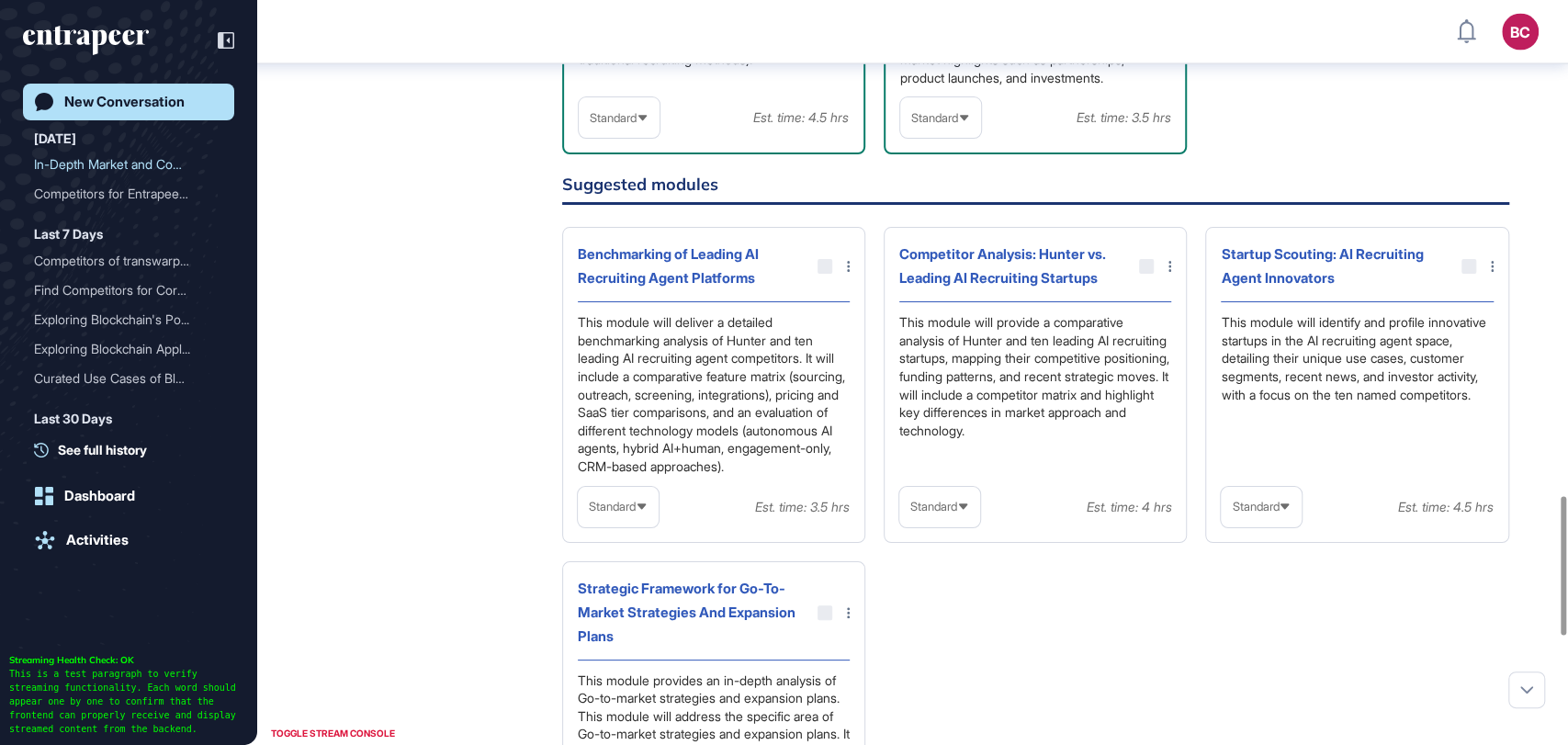
scroll to position [2673, 0]
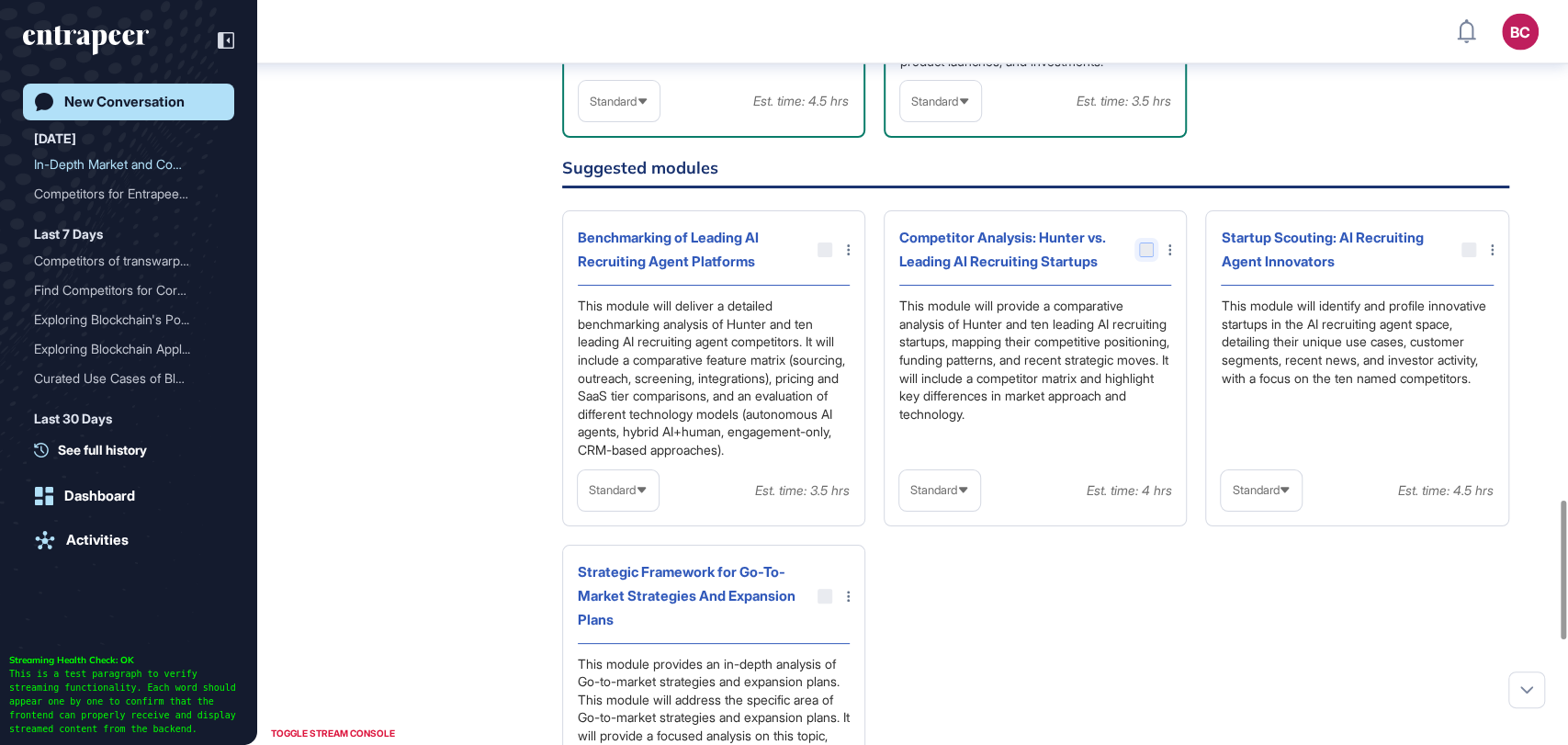
click at [1148, 257] on div at bounding box center [1145, 249] width 15 height 15
click at [1145, 257] on div at bounding box center [1145, 249] width 15 height 15
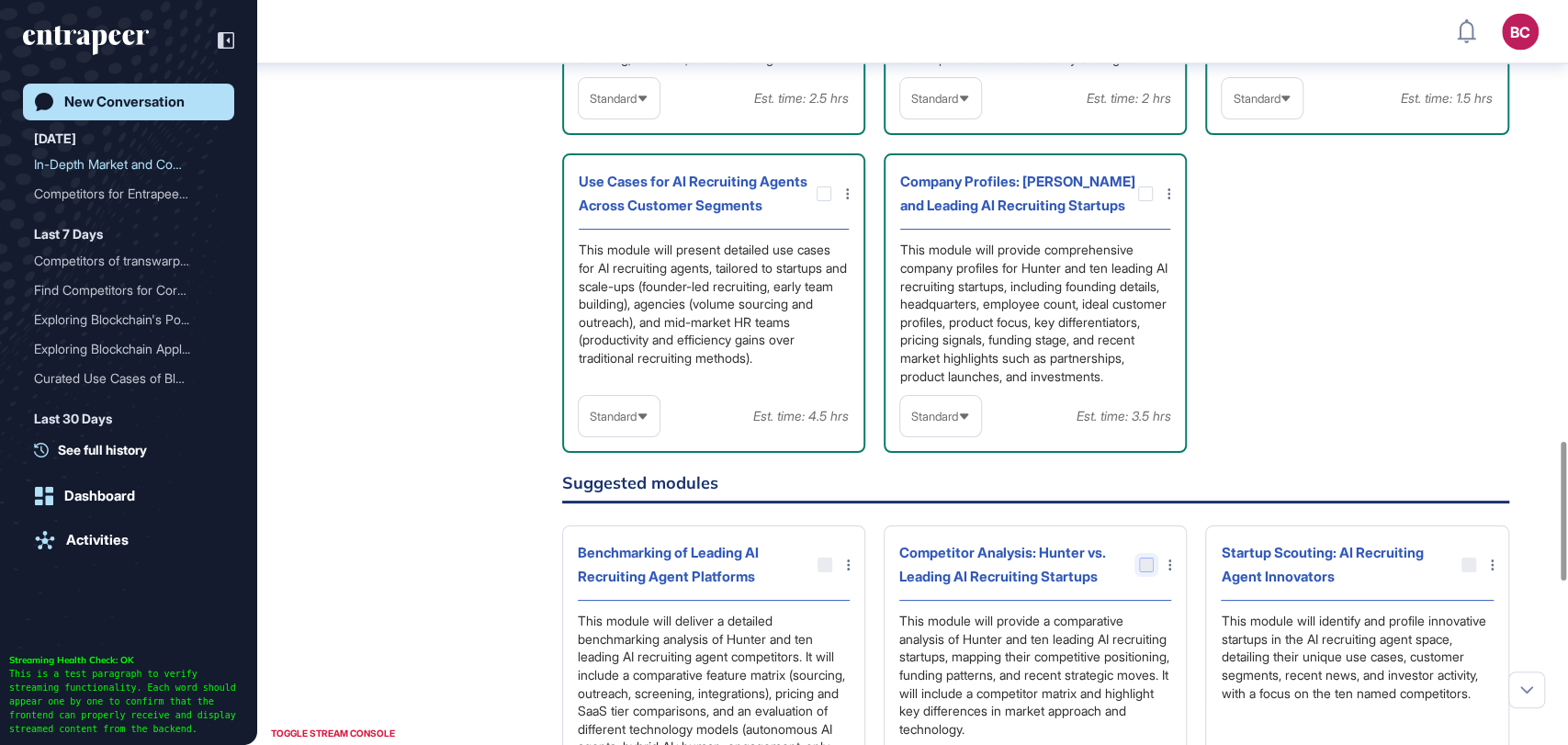
scroll to position [2355, 0]
click at [0, 0] on icon at bounding box center [0, 0] width 0 height 0
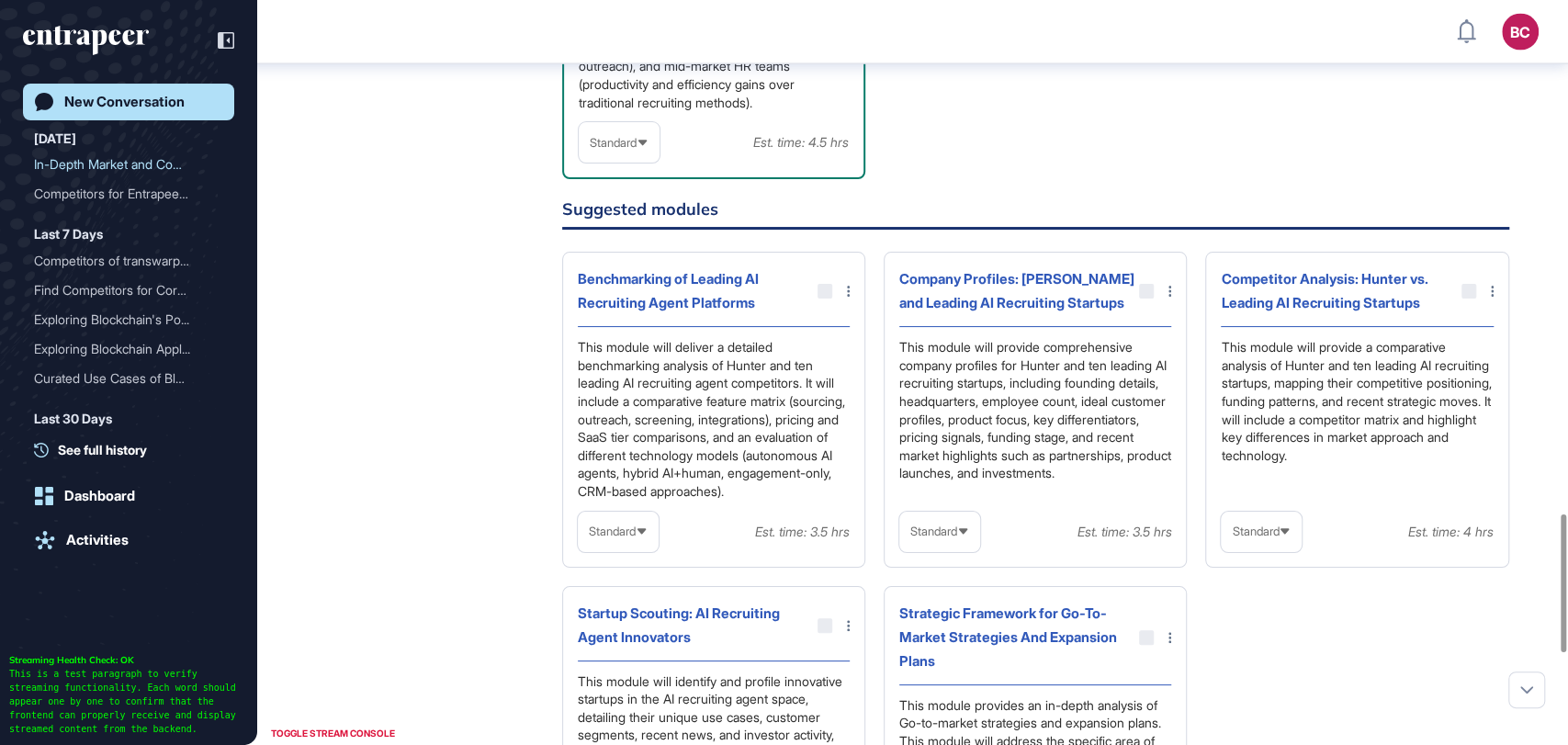
scroll to position [2764, 0]
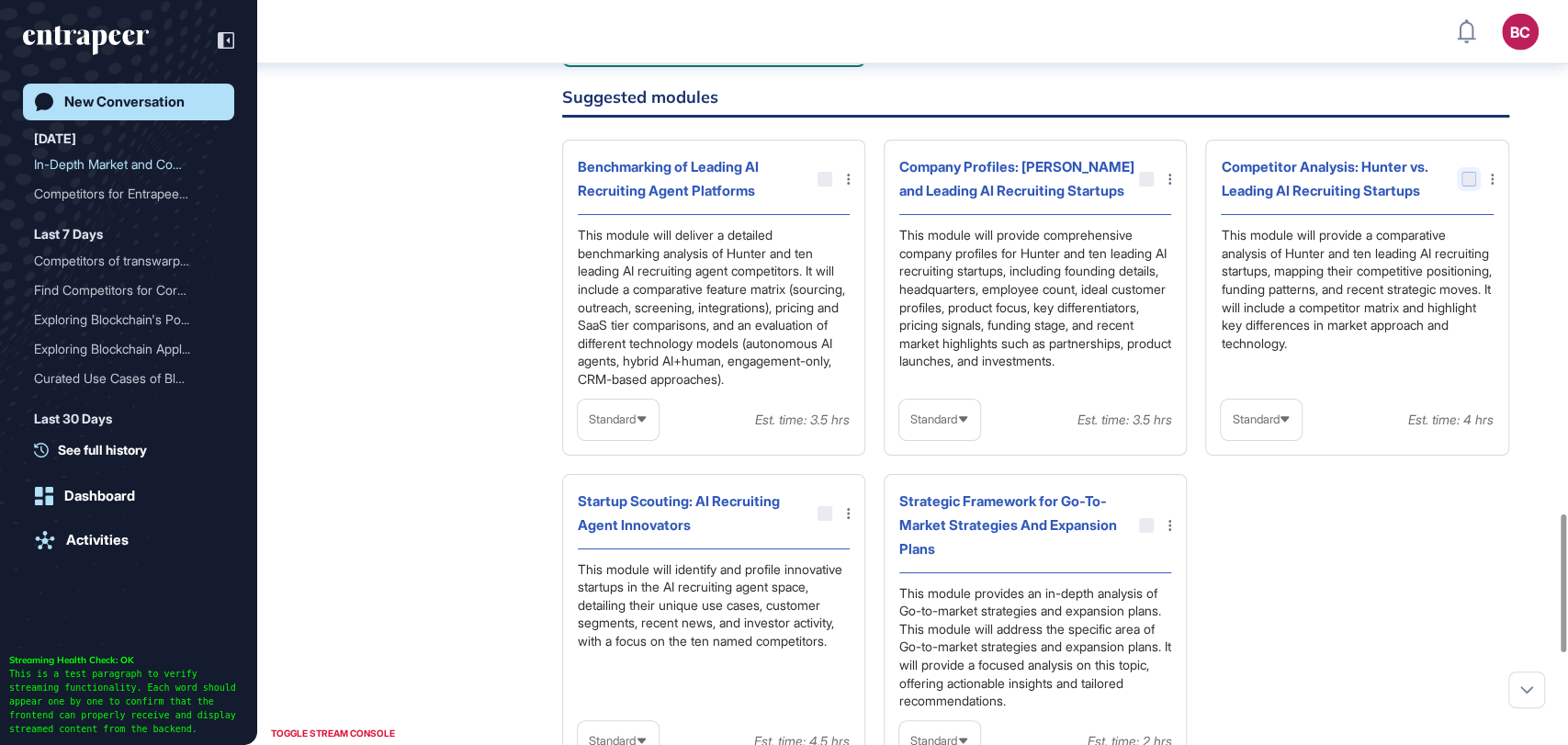
click at [1462, 186] on div at bounding box center [1469, 178] width 15 height 15
click at [1470, 186] on div at bounding box center [1469, 178] width 15 height 15
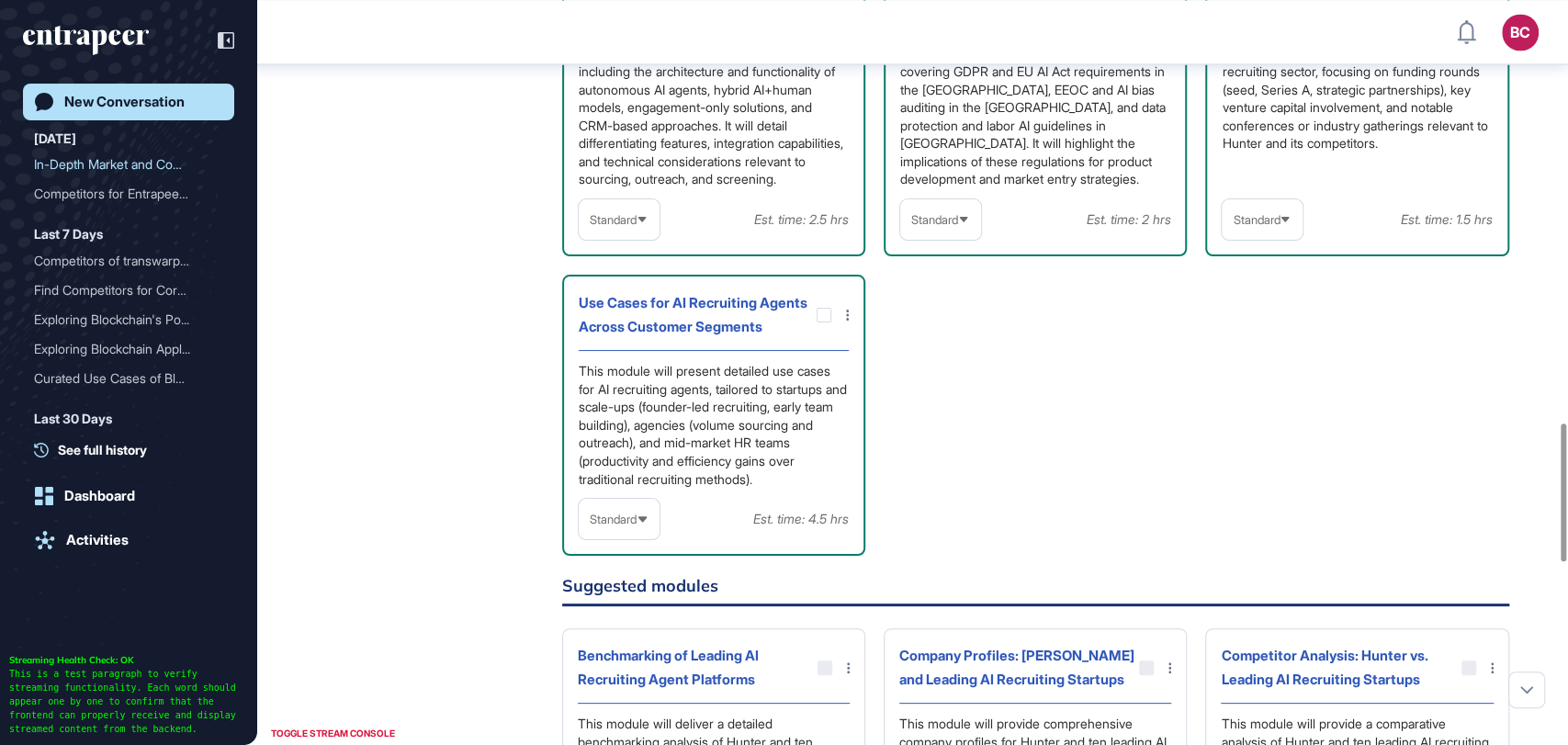
scroll to position [2276, 0]
click at [0, 0] on icon at bounding box center [0, 0] width 0 height 0
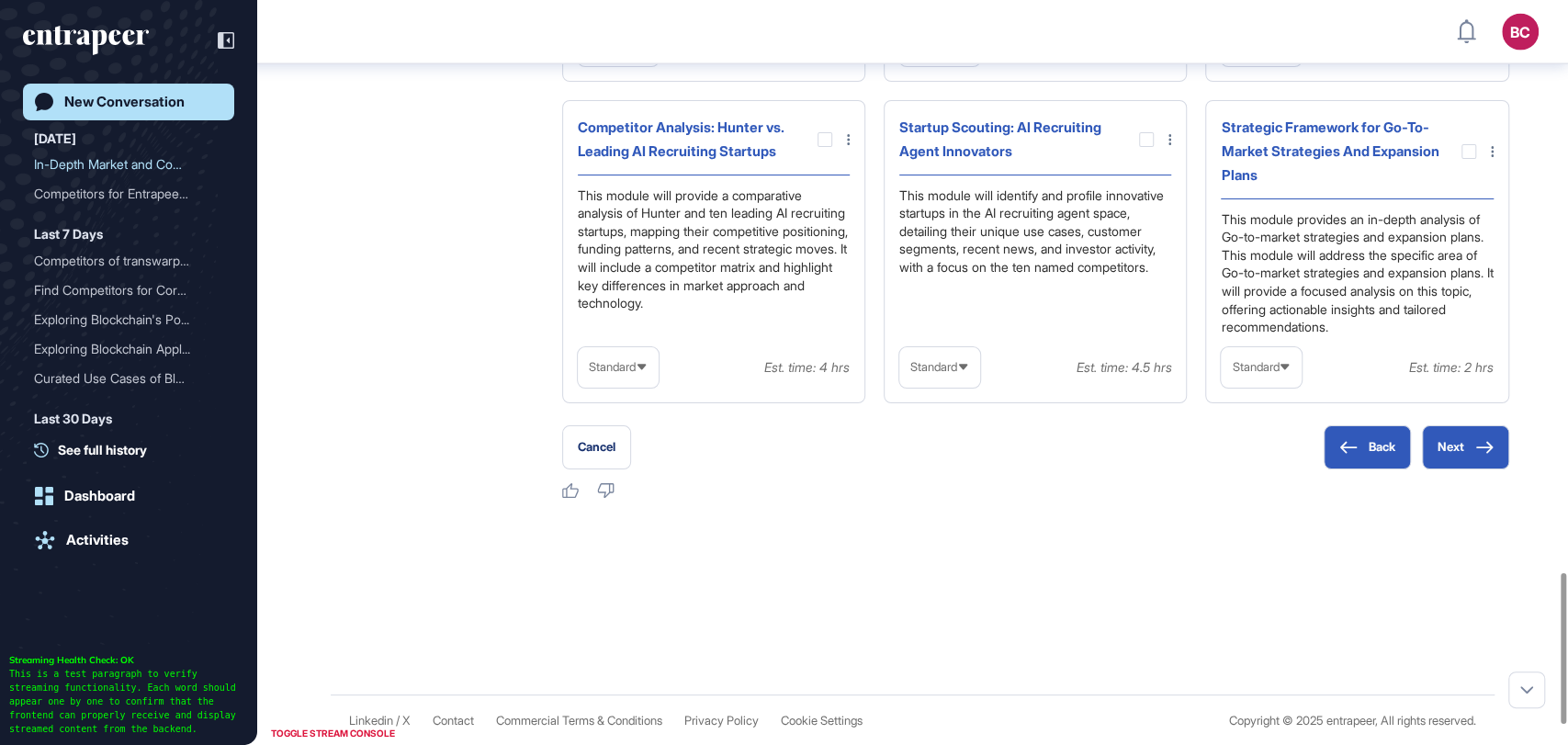
scroll to position [2825, 0]
click at [823, 146] on div at bounding box center [824, 138] width 15 height 15
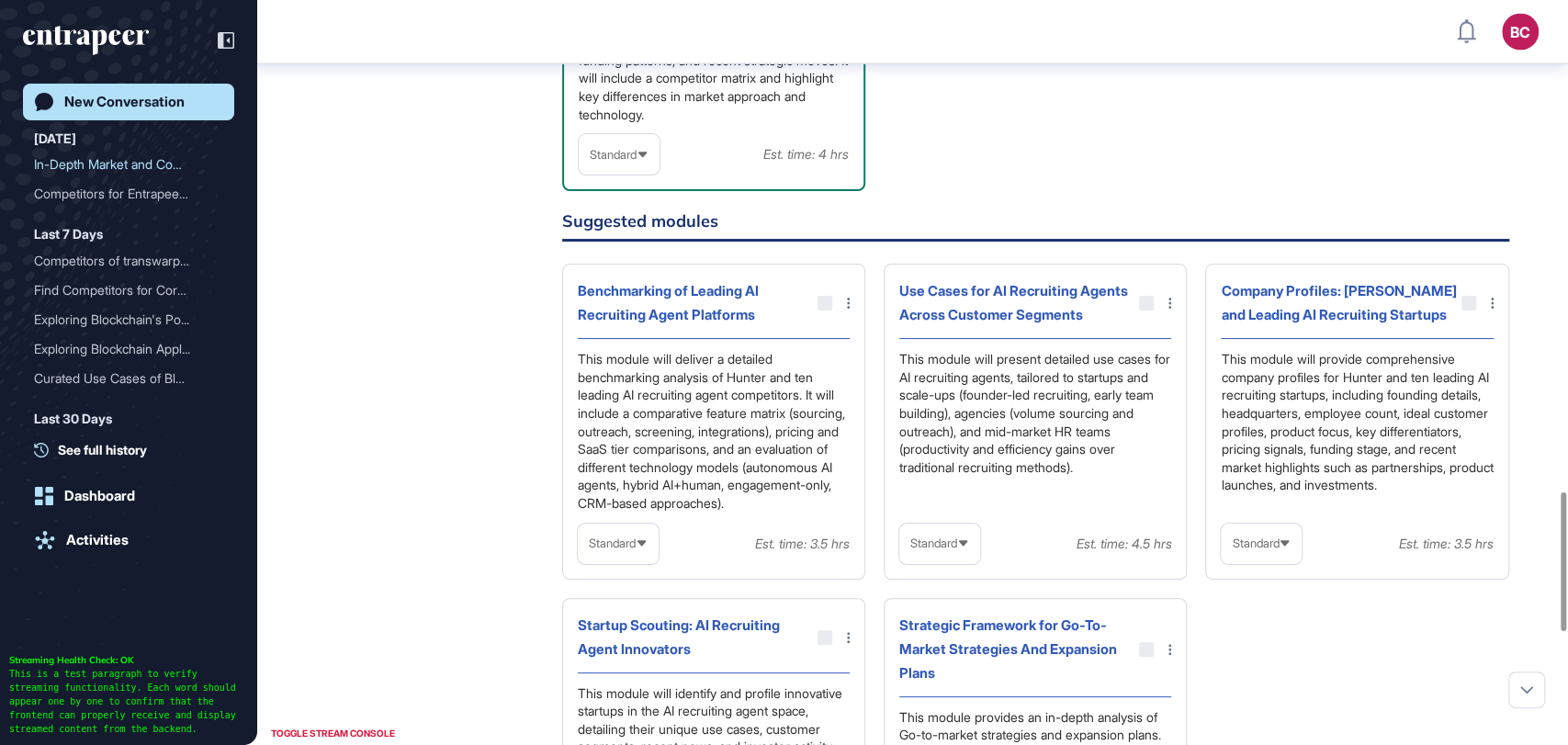
scroll to position [2451, 0]
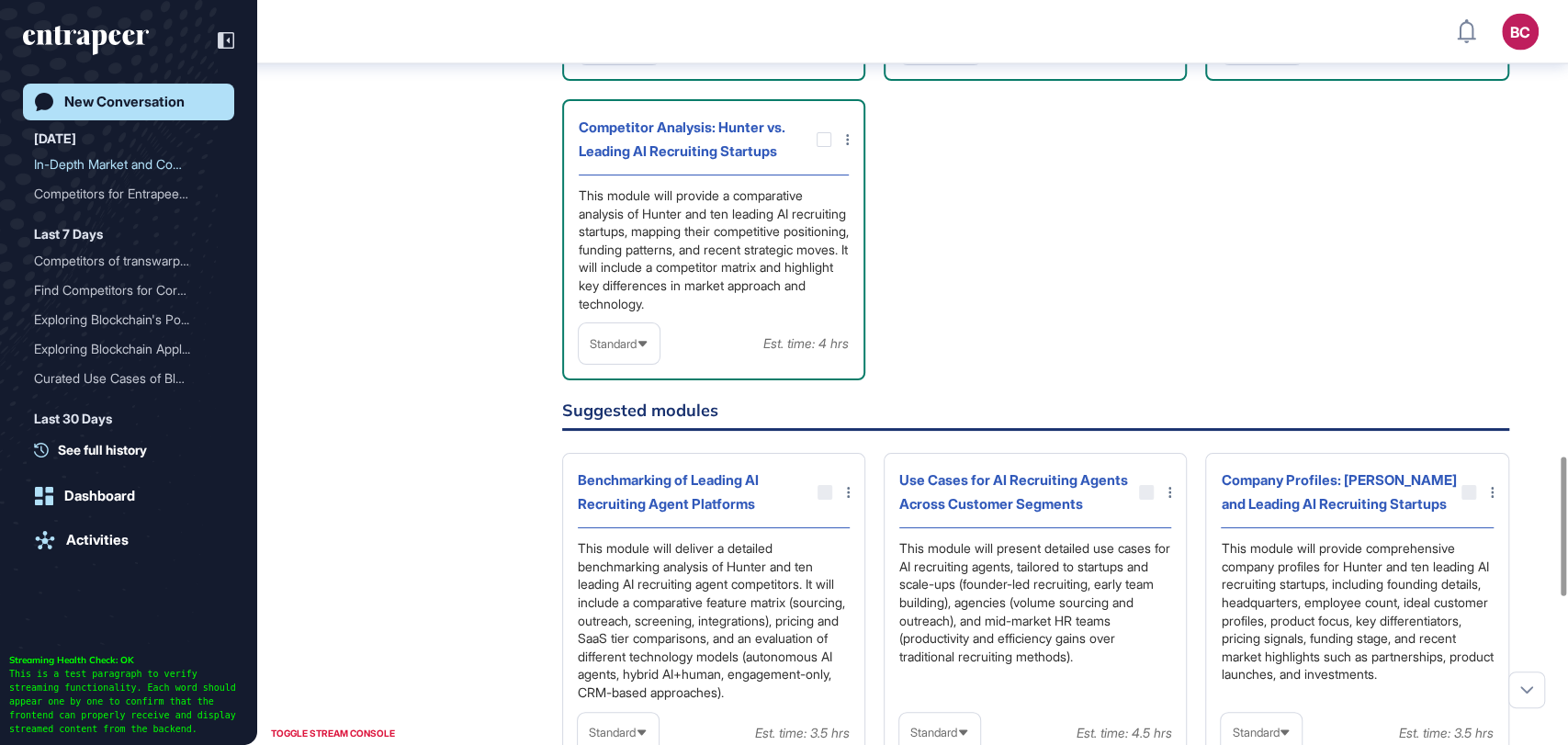
click at [622, 351] on span "Standard" at bounding box center [614, 344] width 47 height 14
click at [619, 480] on li "In-depth" at bounding box center [619, 460] width 70 height 36
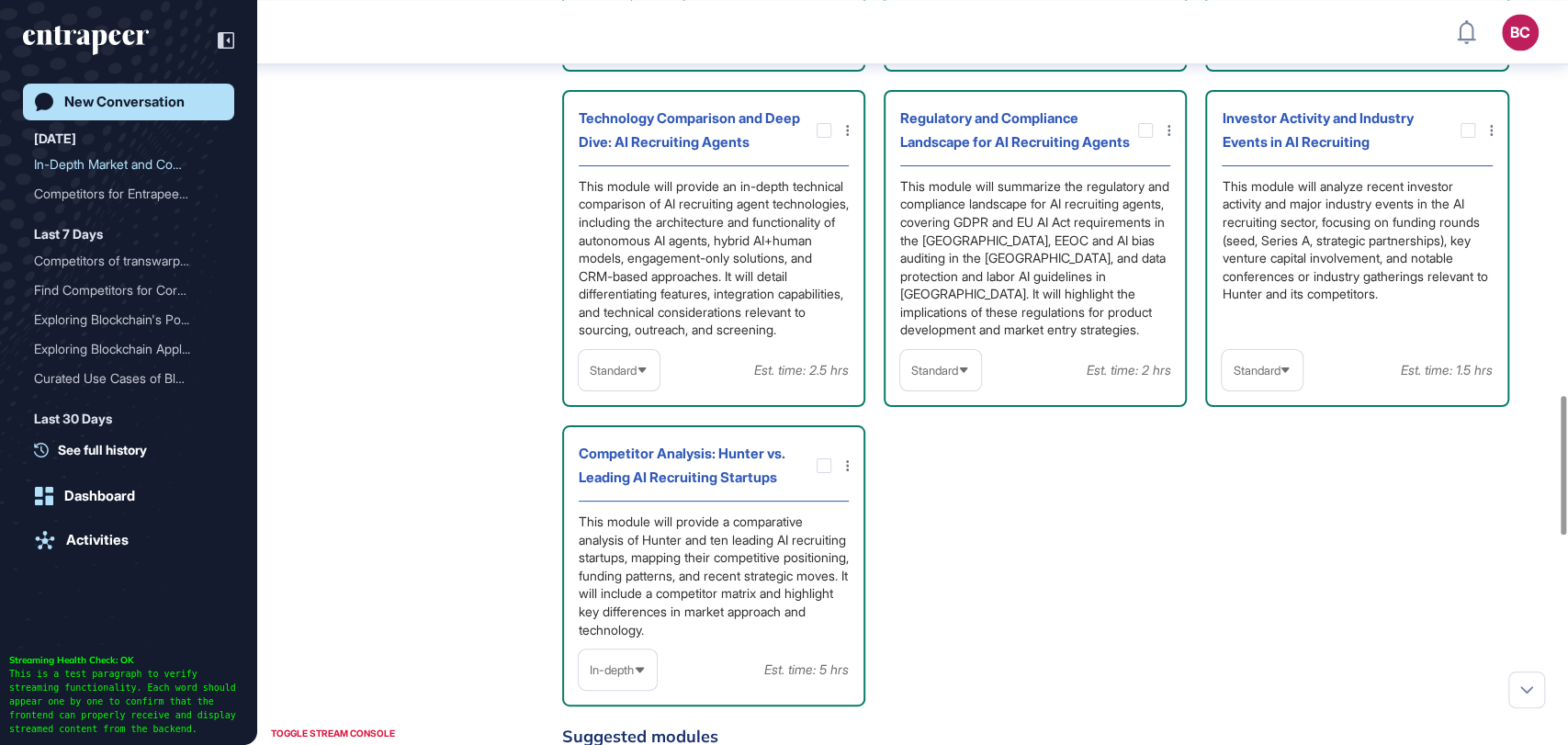
scroll to position [2122, 0]
click at [627, 380] on span "Standard" at bounding box center [614, 373] width 47 height 14
click at [610, 436] on li "High-Level" at bounding box center [619, 417] width 70 height 36
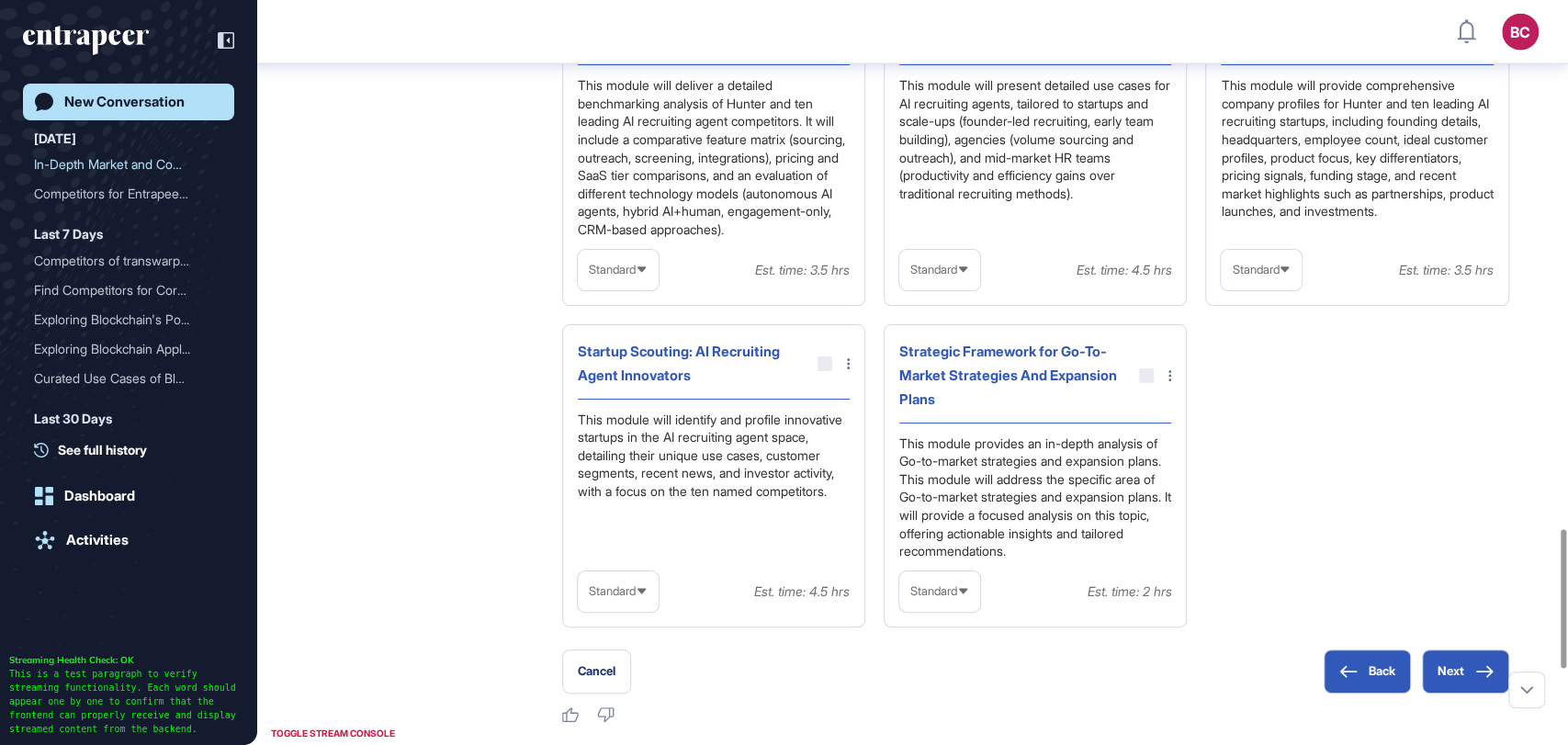
scroll to position [3249, 0]
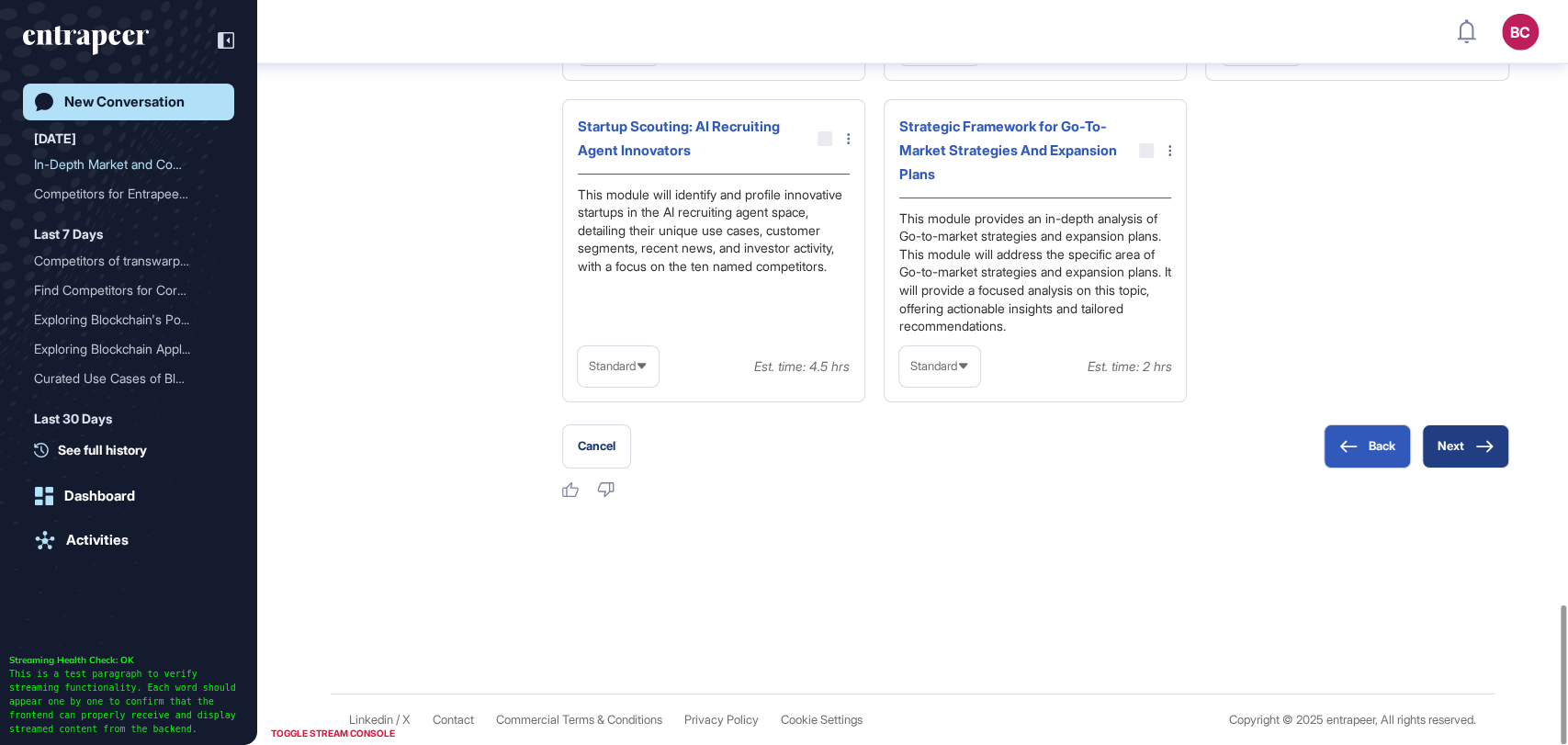
click at [1465, 443] on button "Next" at bounding box center [1465, 446] width 88 height 44
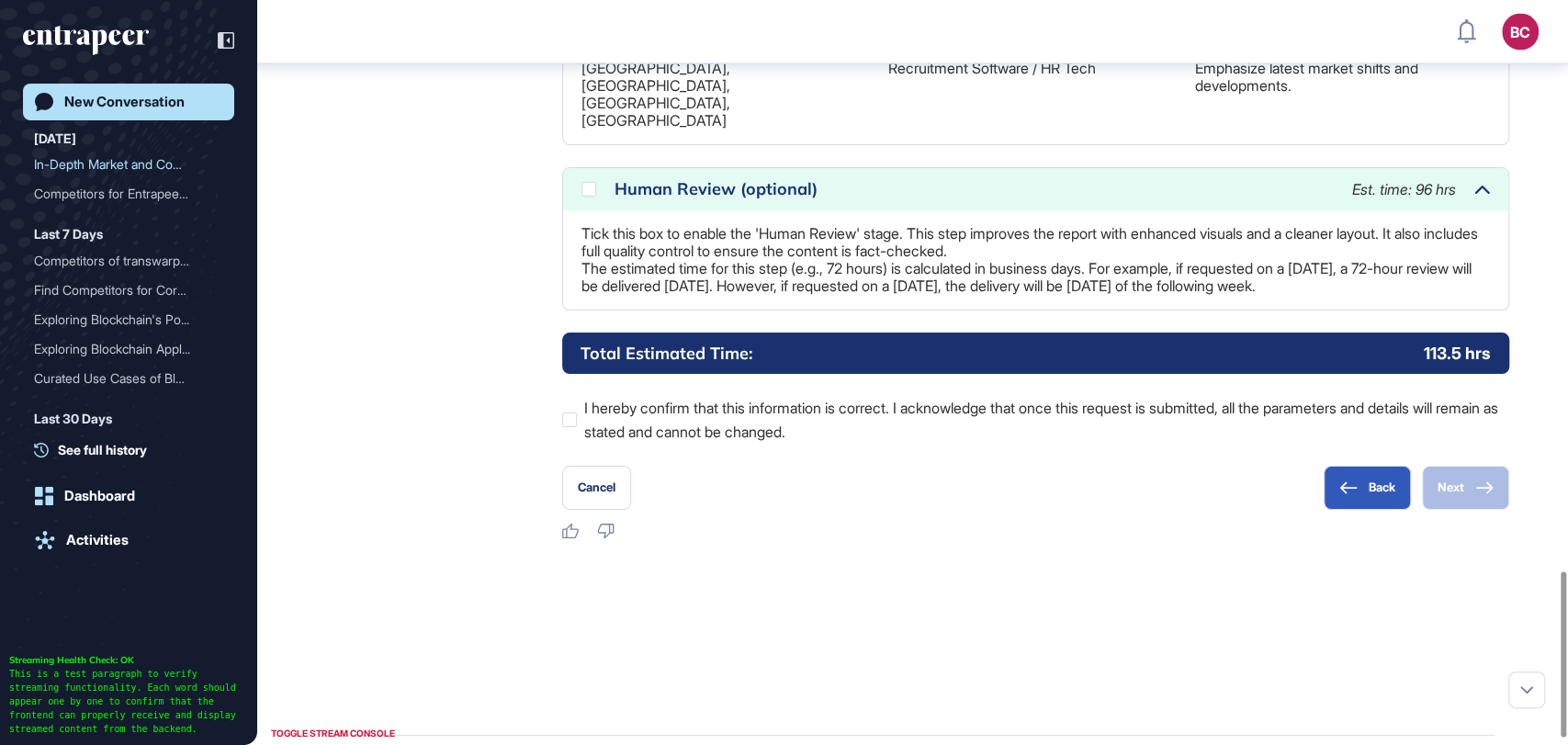
scroll to position [2567, 0]
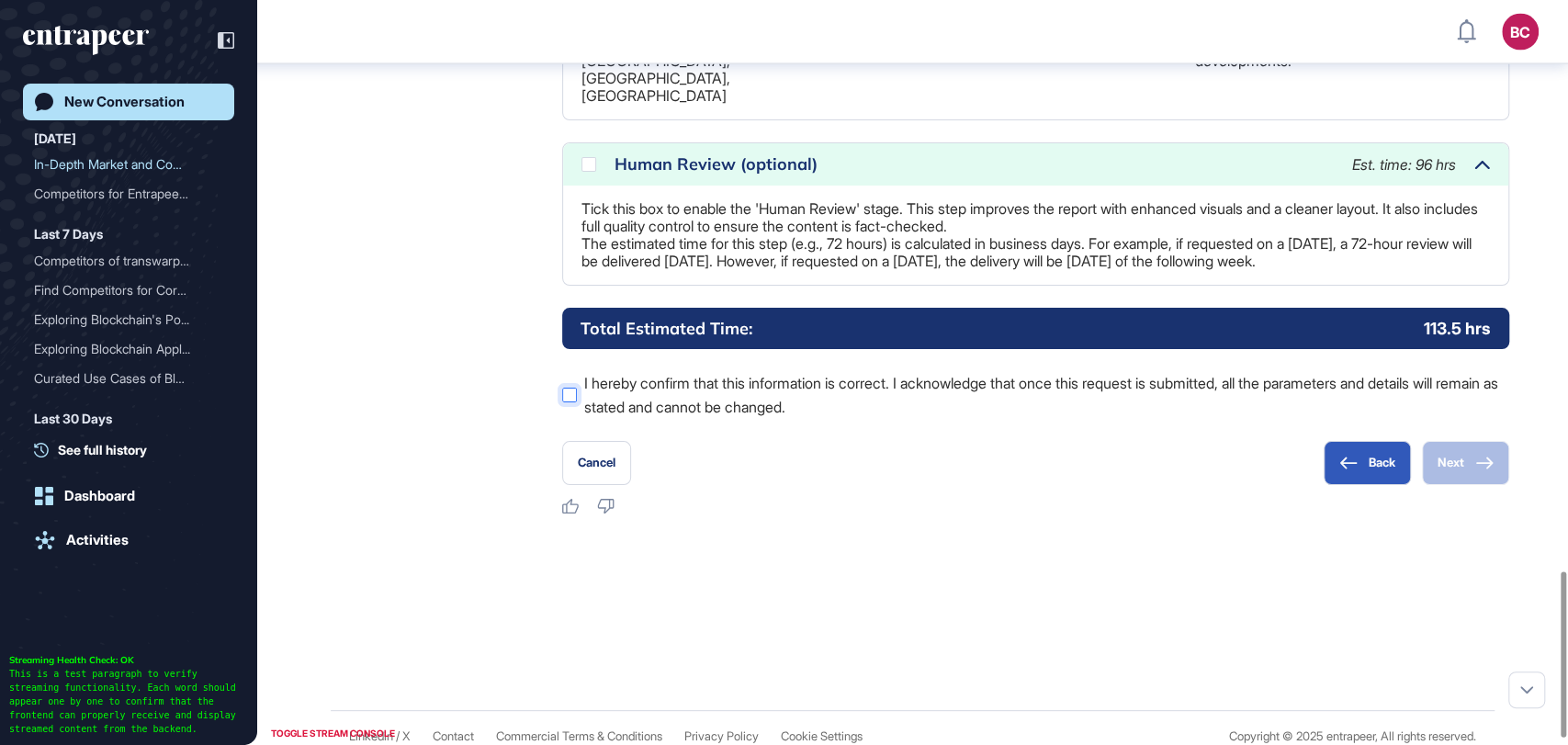
click at [573, 413] on label "I hereby confirm that this information is correct. I acknowledge that once this…" at bounding box center [1035, 395] width 947 height 47
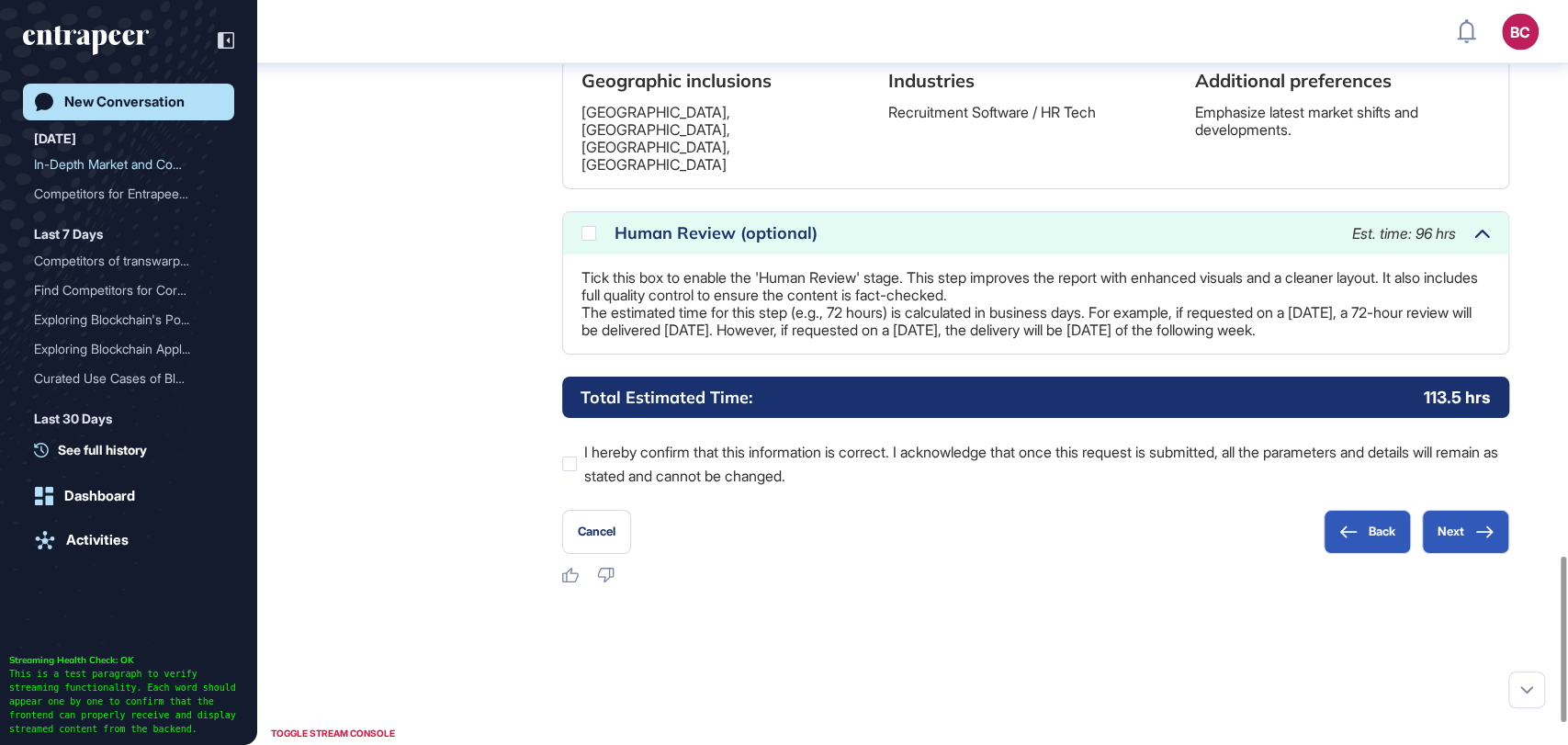
scroll to position [2499, 0]
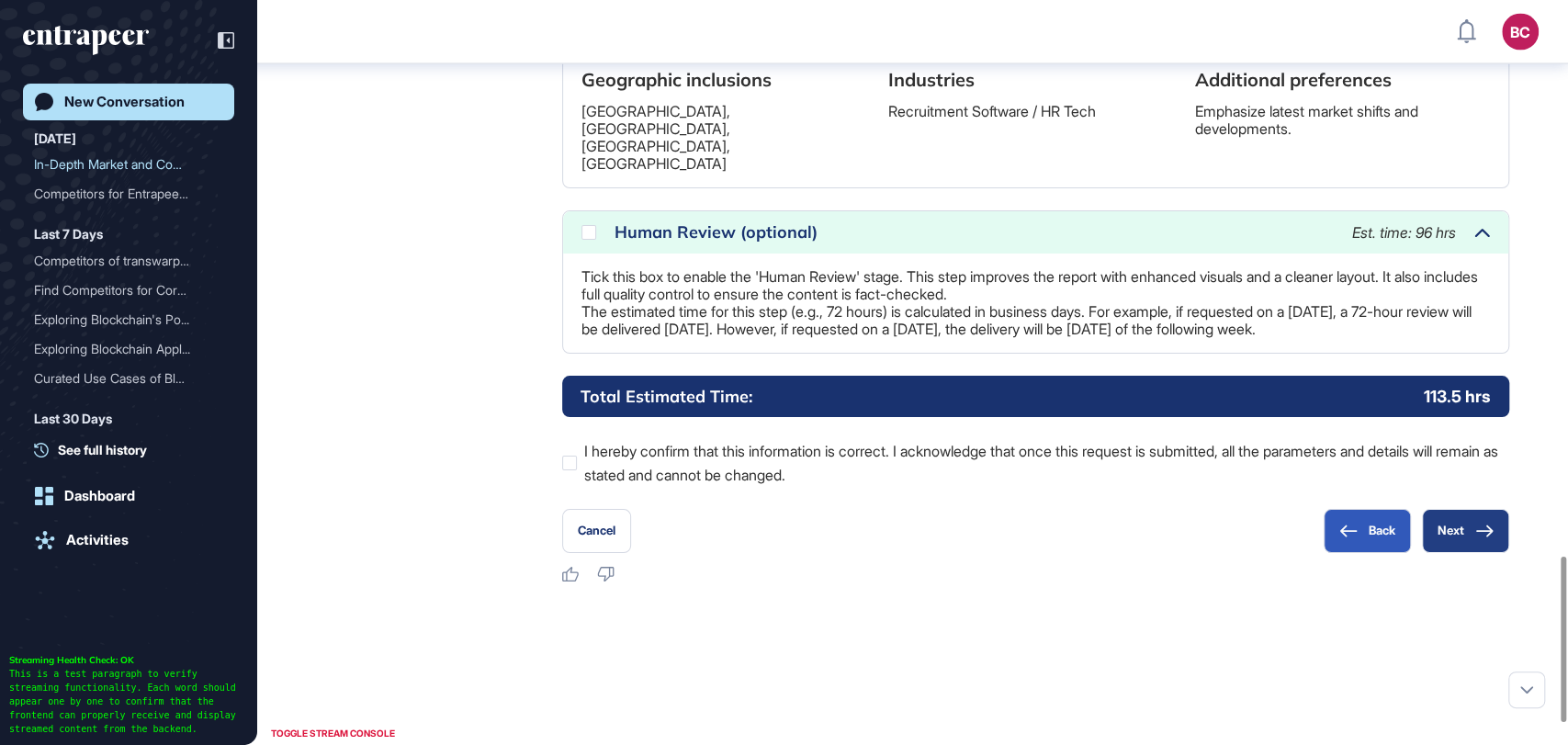
click at [1471, 536] on button "Next" at bounding box center [1465, 531] width 88 height 44
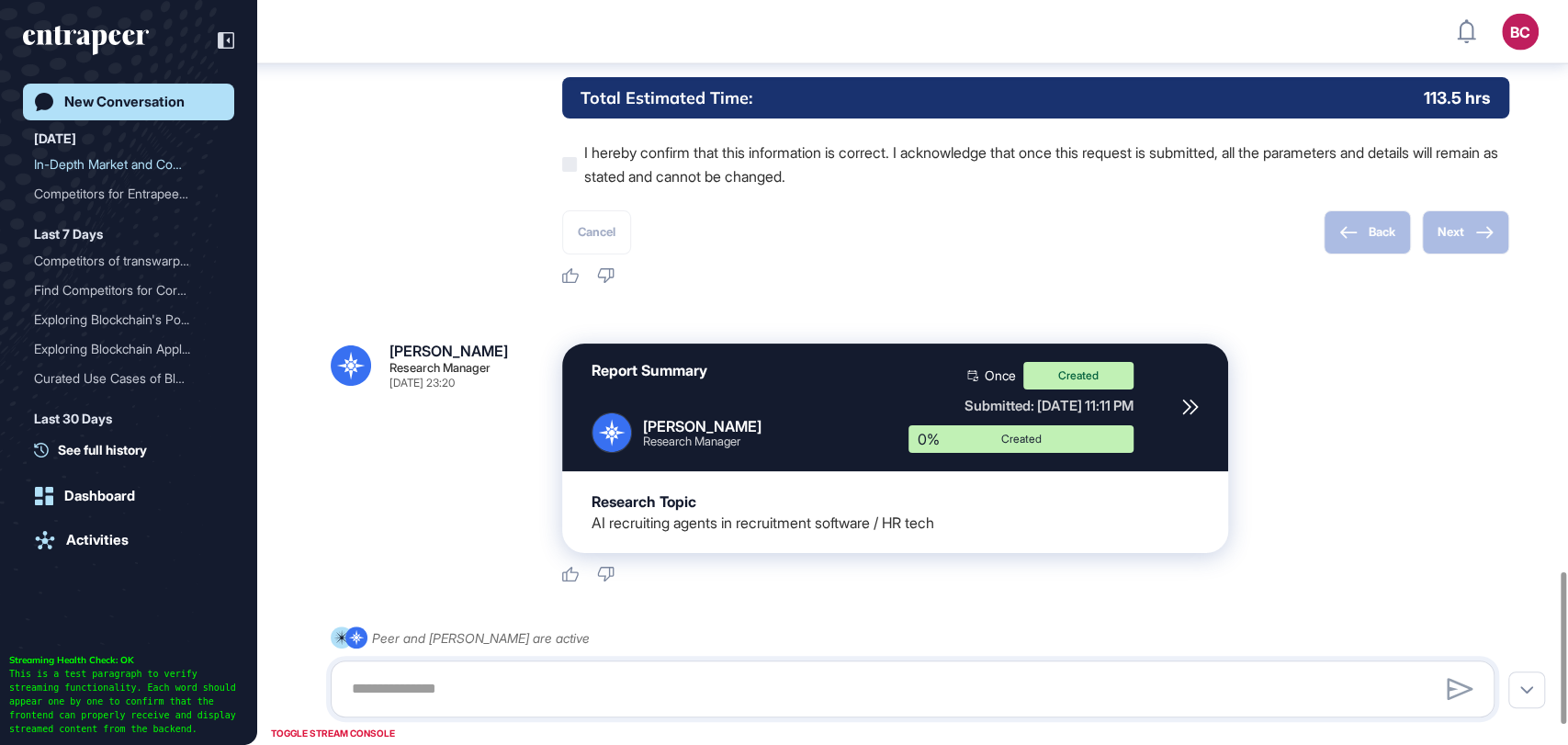
scroll to position [2893, 0]
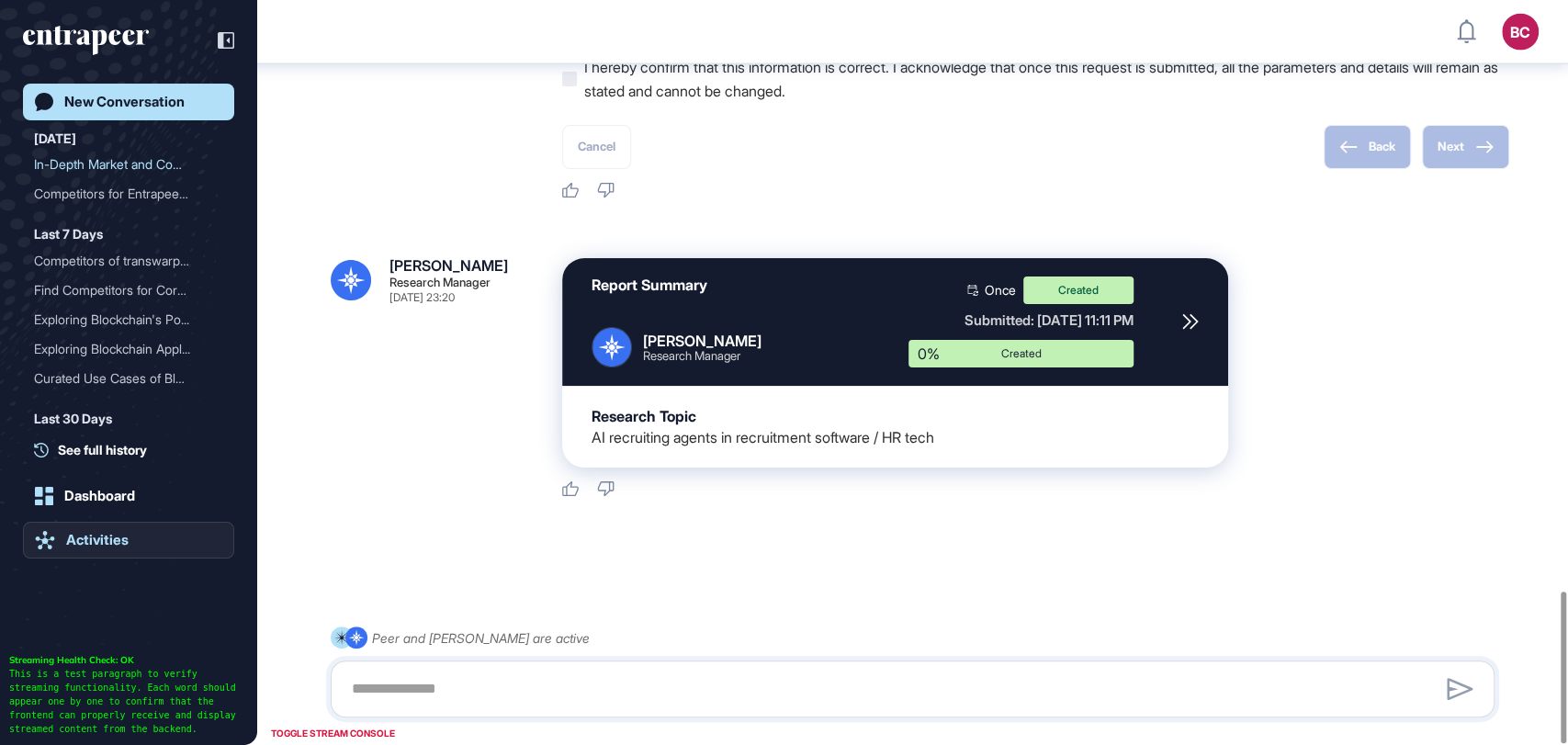
click at [107, 532] on div "Activities" at bounding box center [97, 540] width 62 height 17
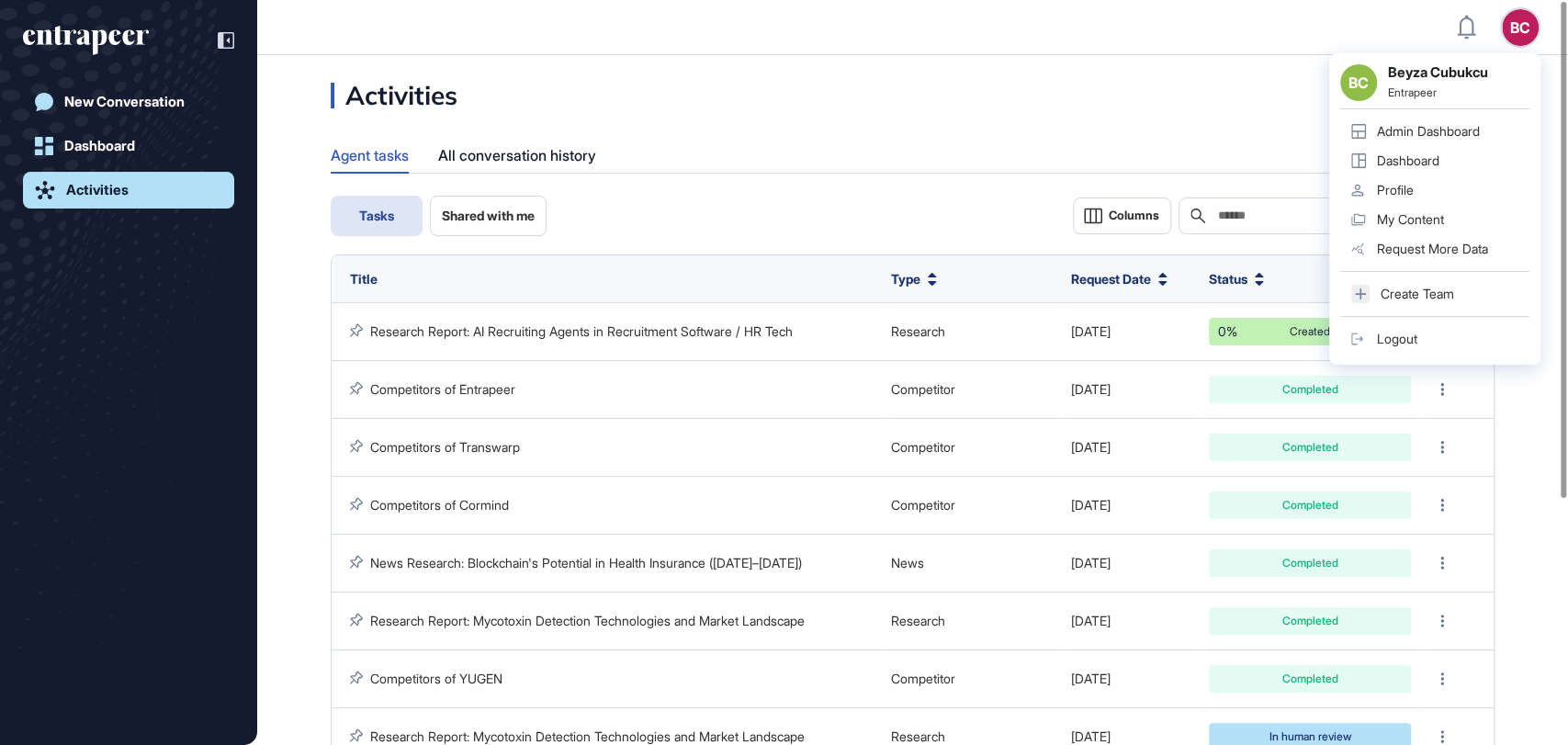
click at [1433, 128] on div "Admin Dashboard" at bounding box center [1428, 131] width 102 height 15
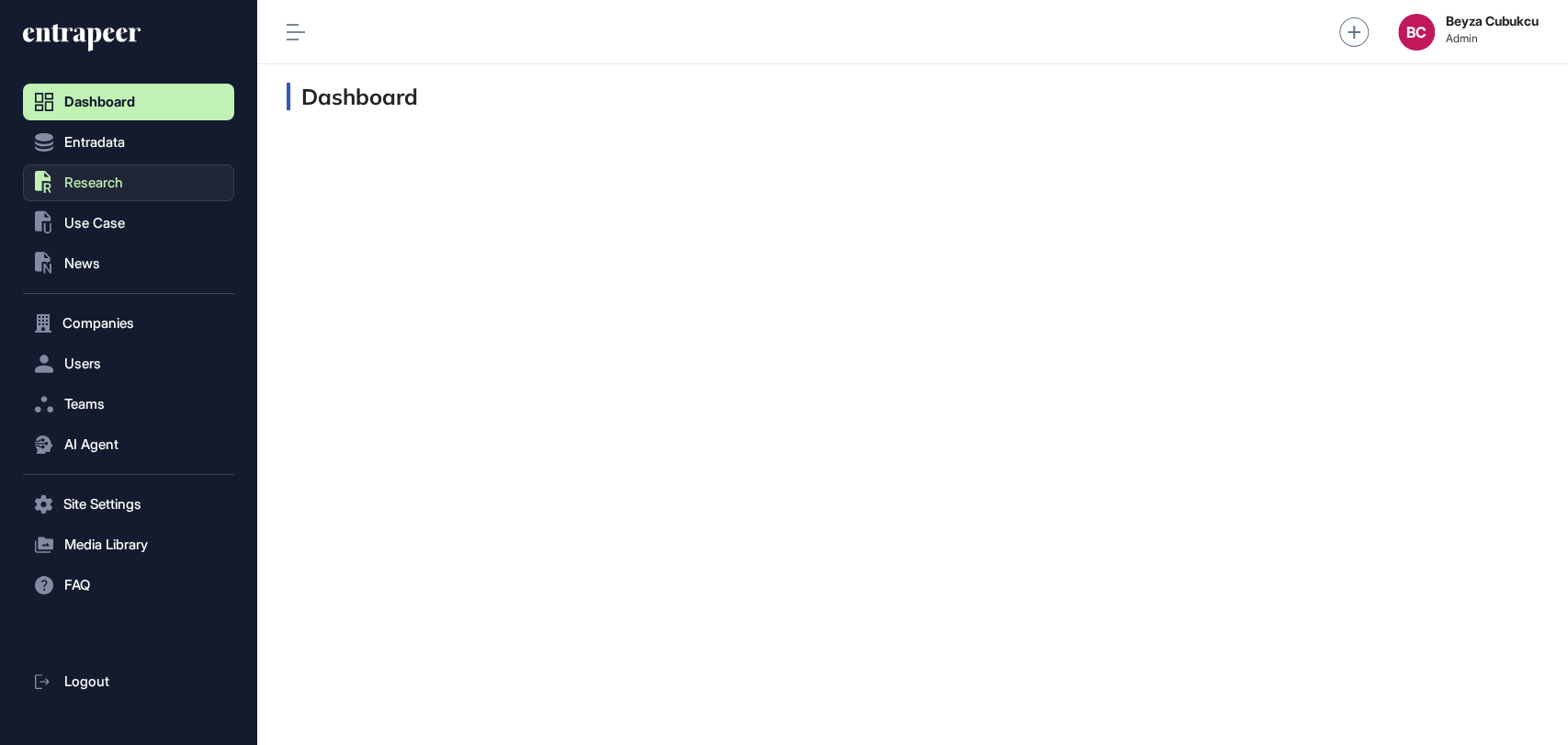
click at [51, 175] on icon ".st0{fill:currentColor}" at bounding box center [43, 182] width 19 height 24
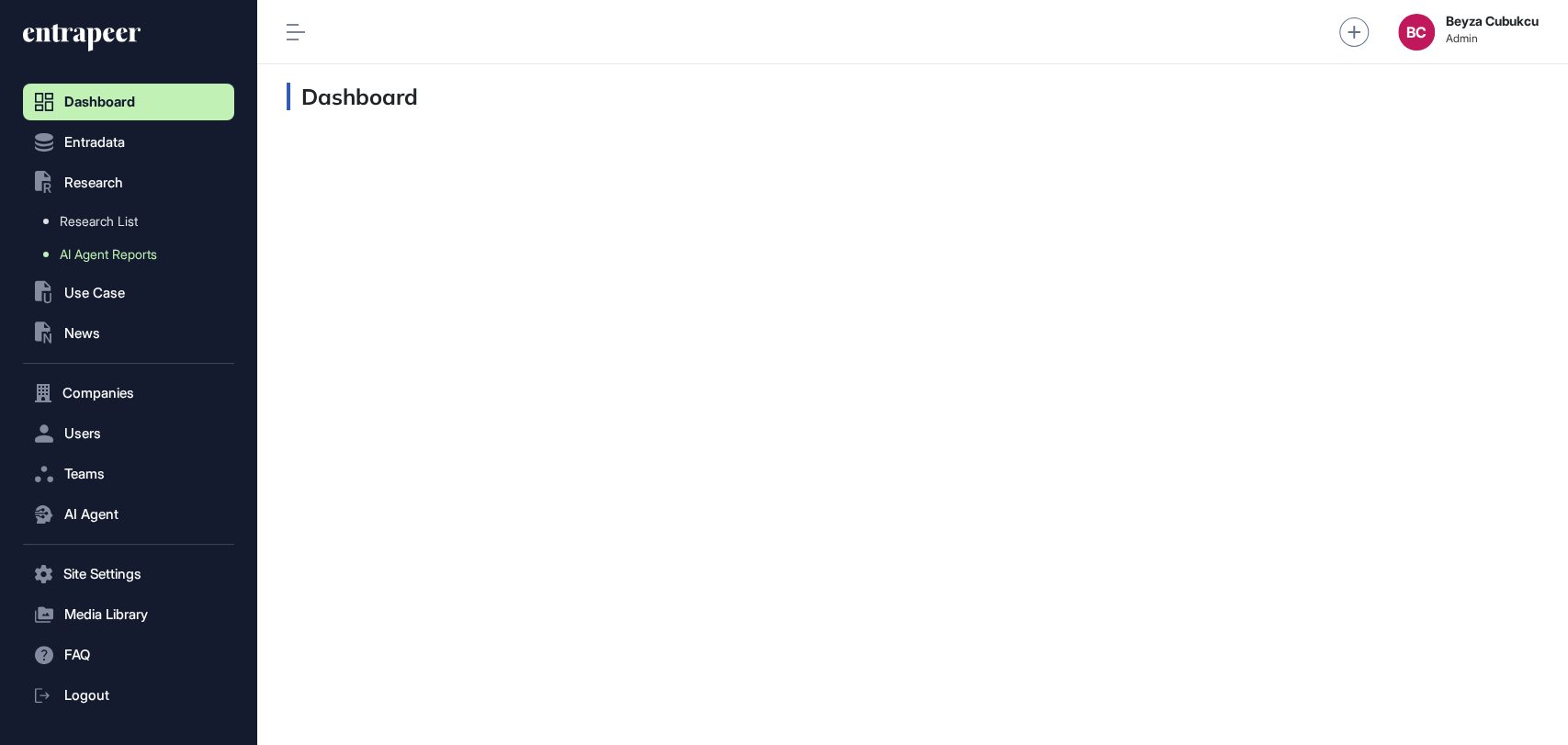
click at [118, 263] on link "AI Agent Reports" at bounding box center [133, 255] width 202 height 34
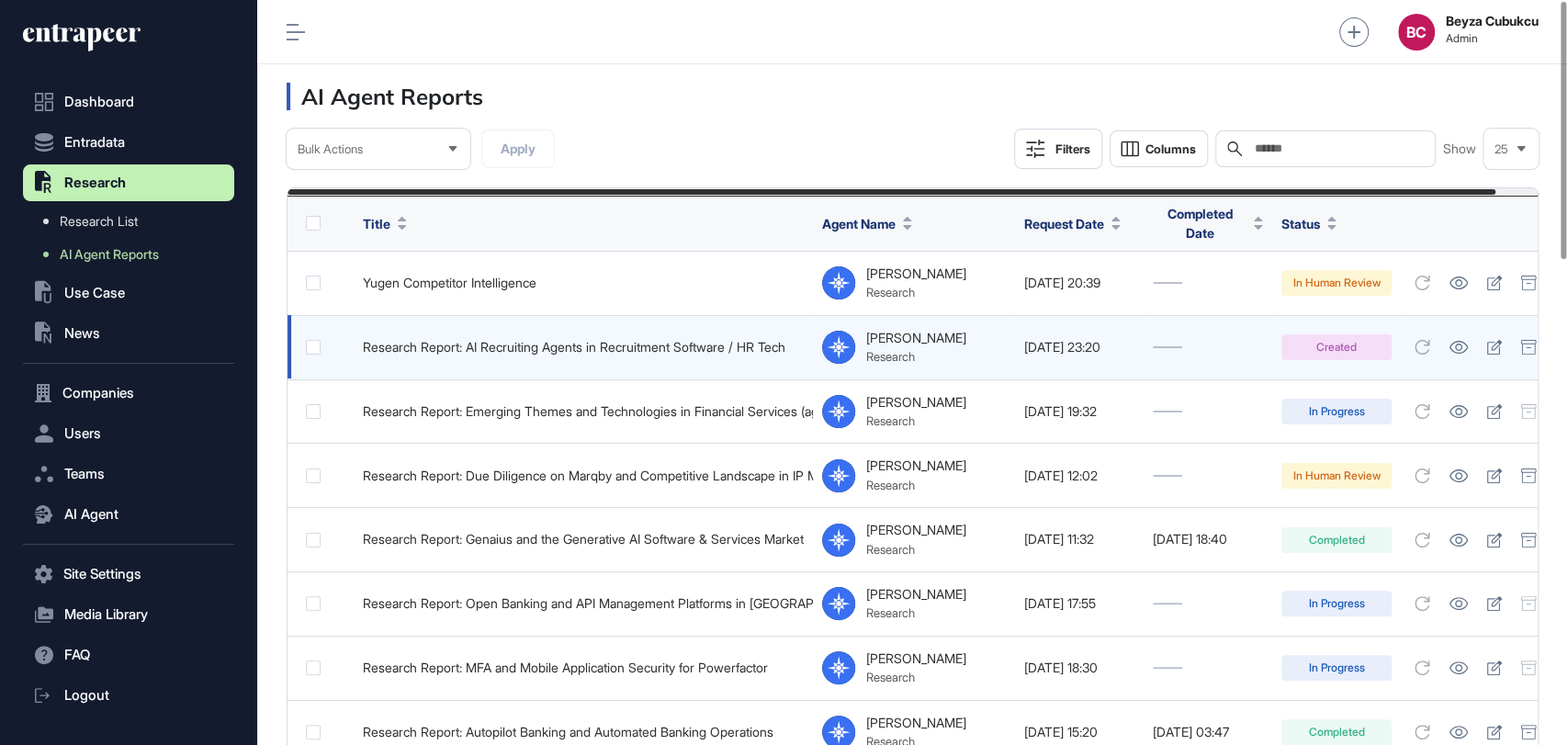
scroll to position [0, 44]
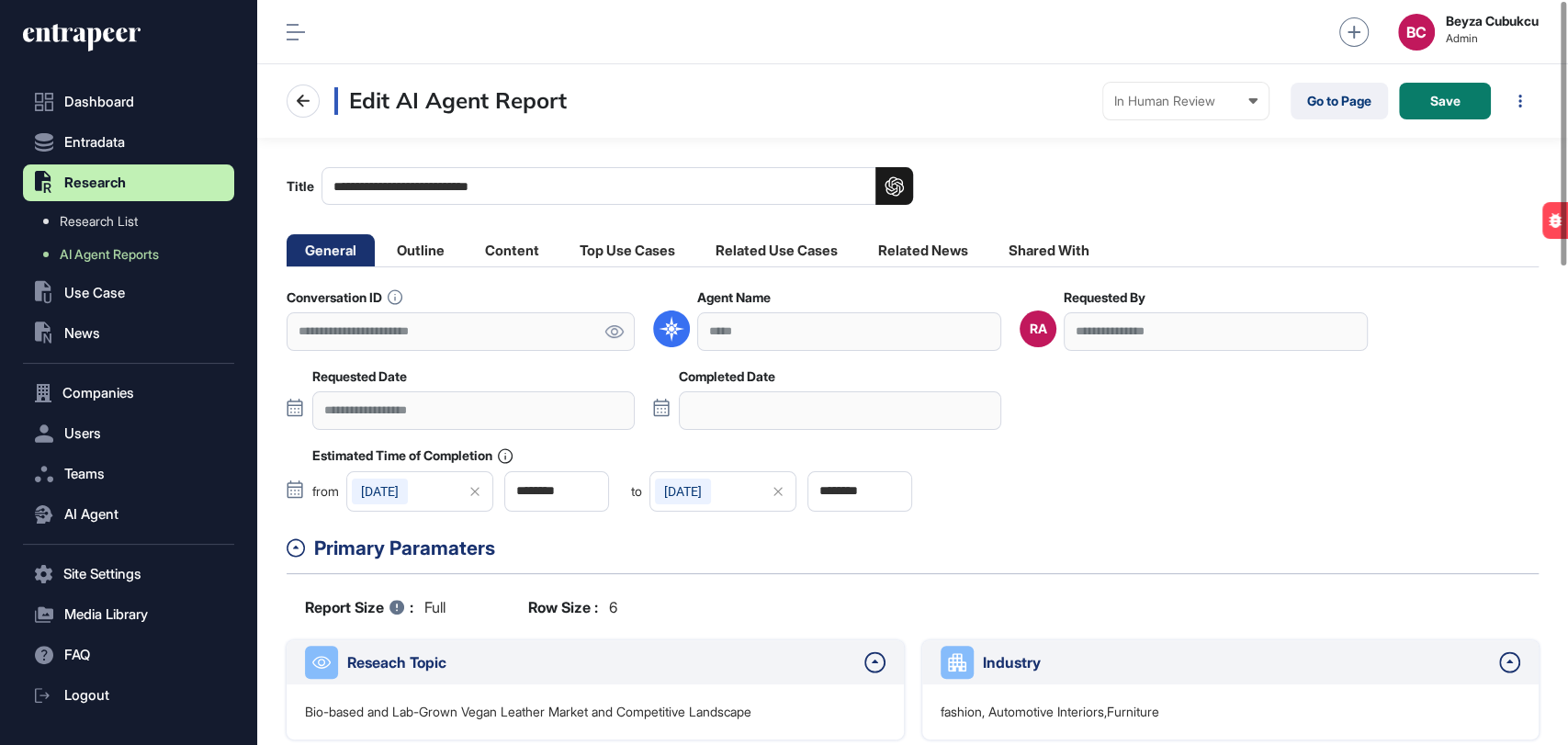
click at [617, 325] on icon at bounding box center [614, 331] width 19 height 13
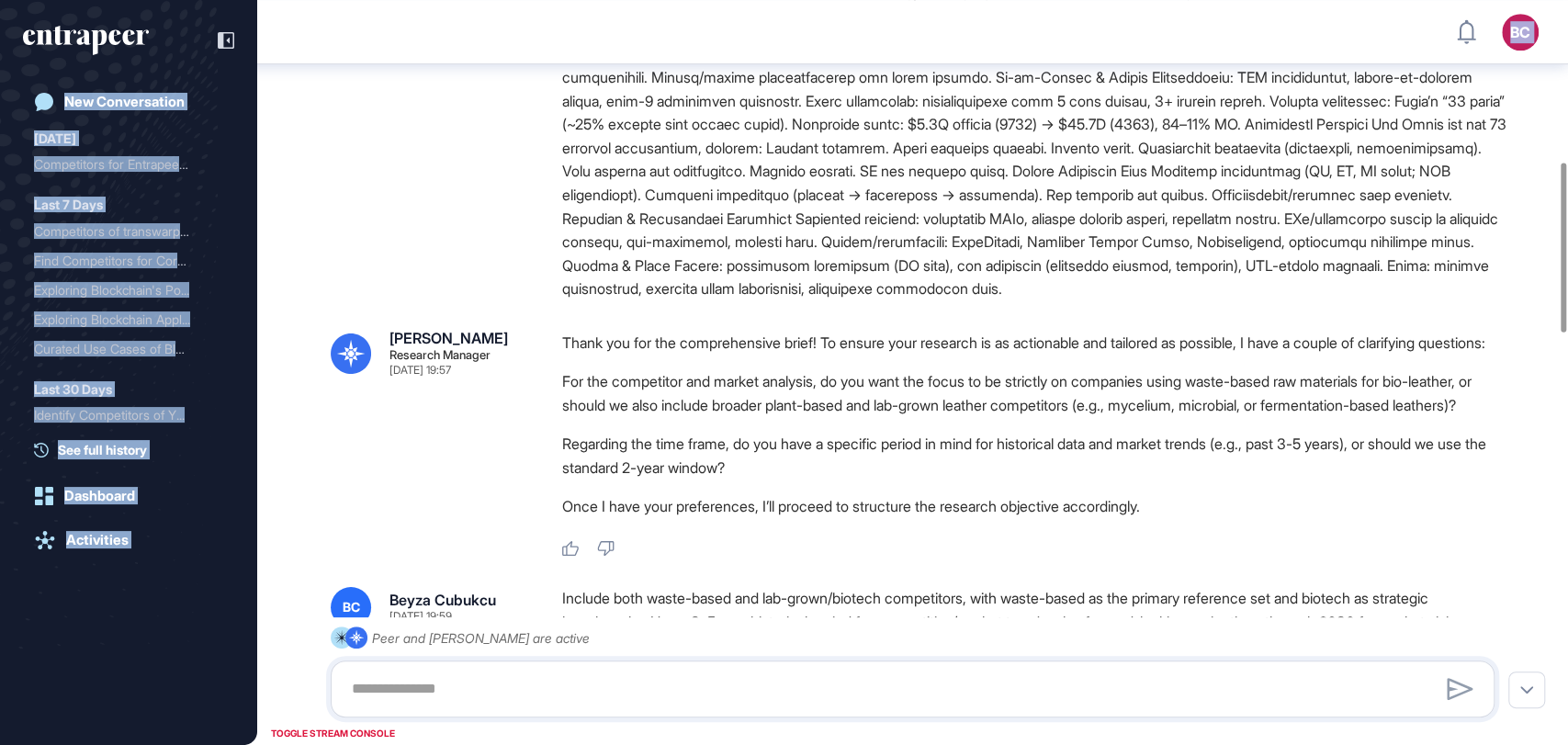
scroll to position [711, 0]
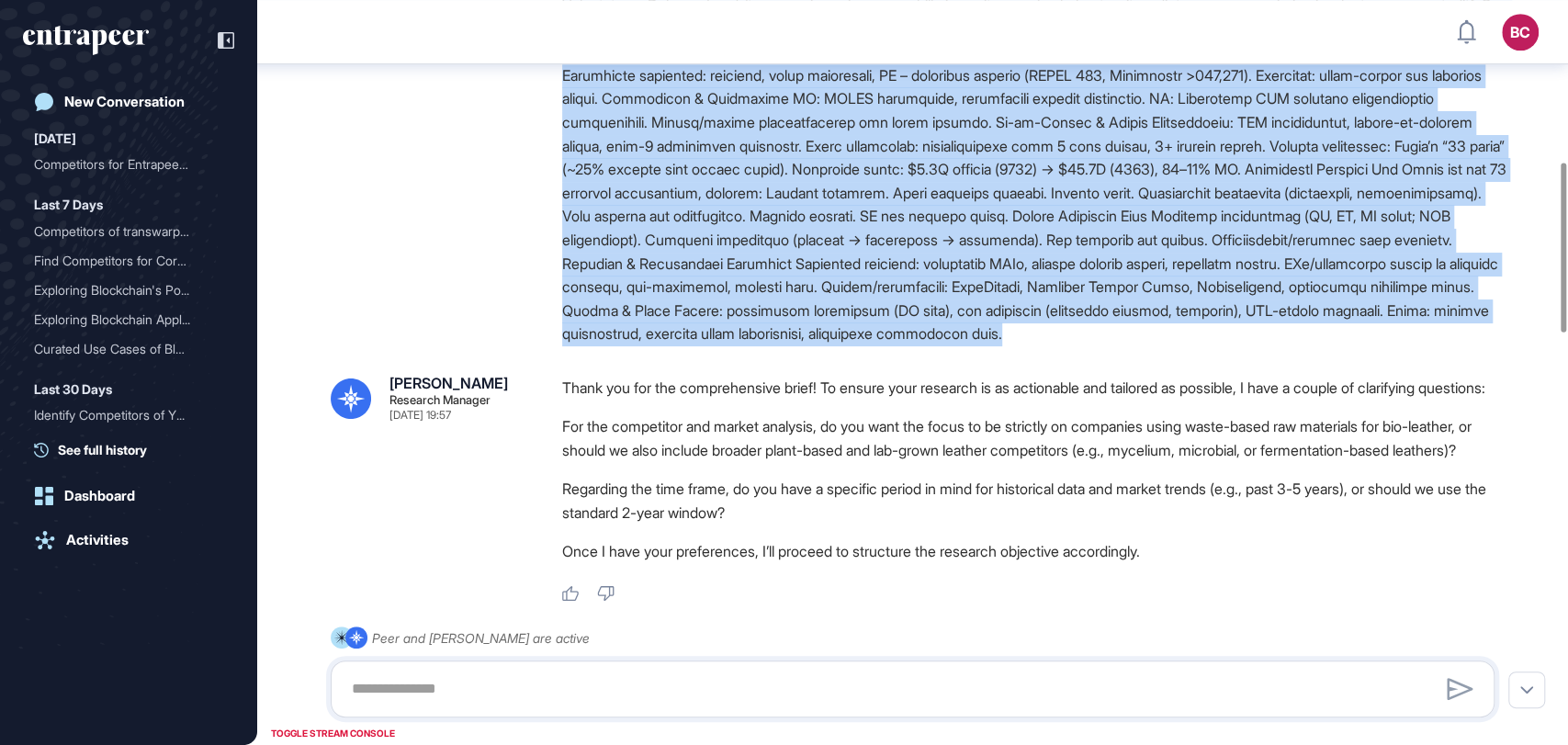
drag, startPoint x: 561, startPoint y: 240, endPoint x: 866, endPoint y: 397, distance: 343.0
copy div "Yugen – Pomegranate Peel Bio-Leather Market & Competitive Intelligence (Investo…"
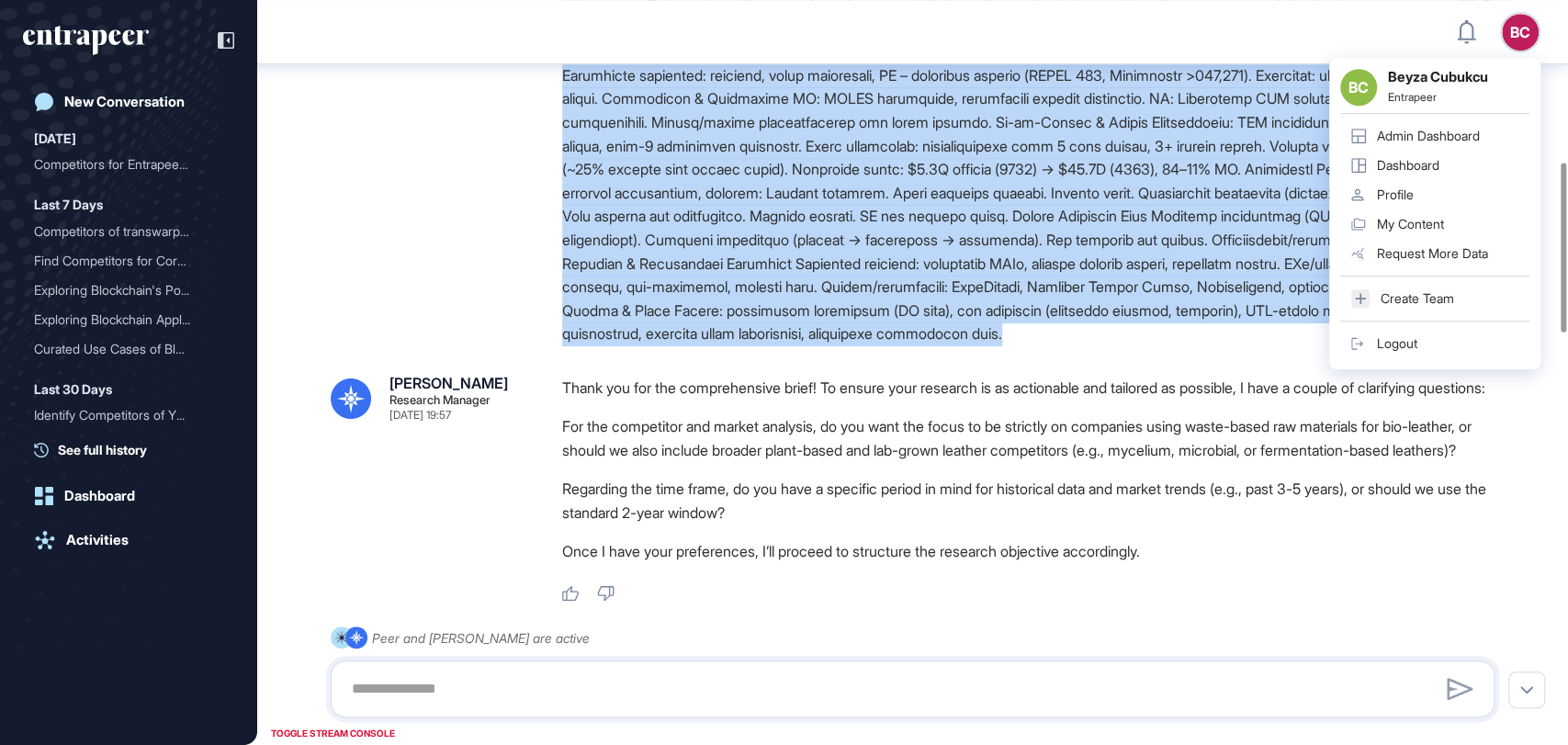
click at [1424, 130] on div "Admin Dashboard" at bounding box center [1428, 136] width 102 height 15
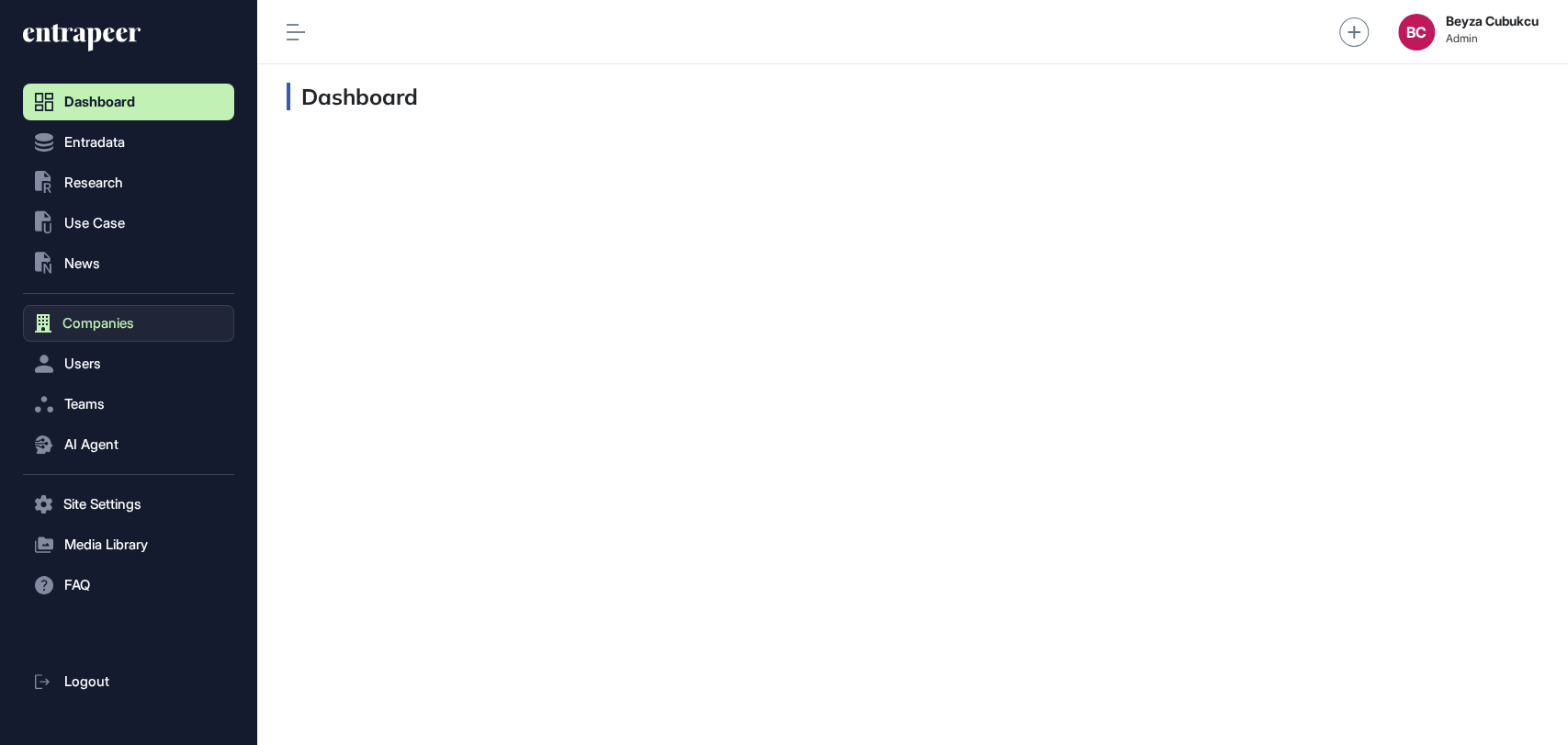
click at [118, 305] on button "Companies" at bounding box center [128, 323] width 211 height 36
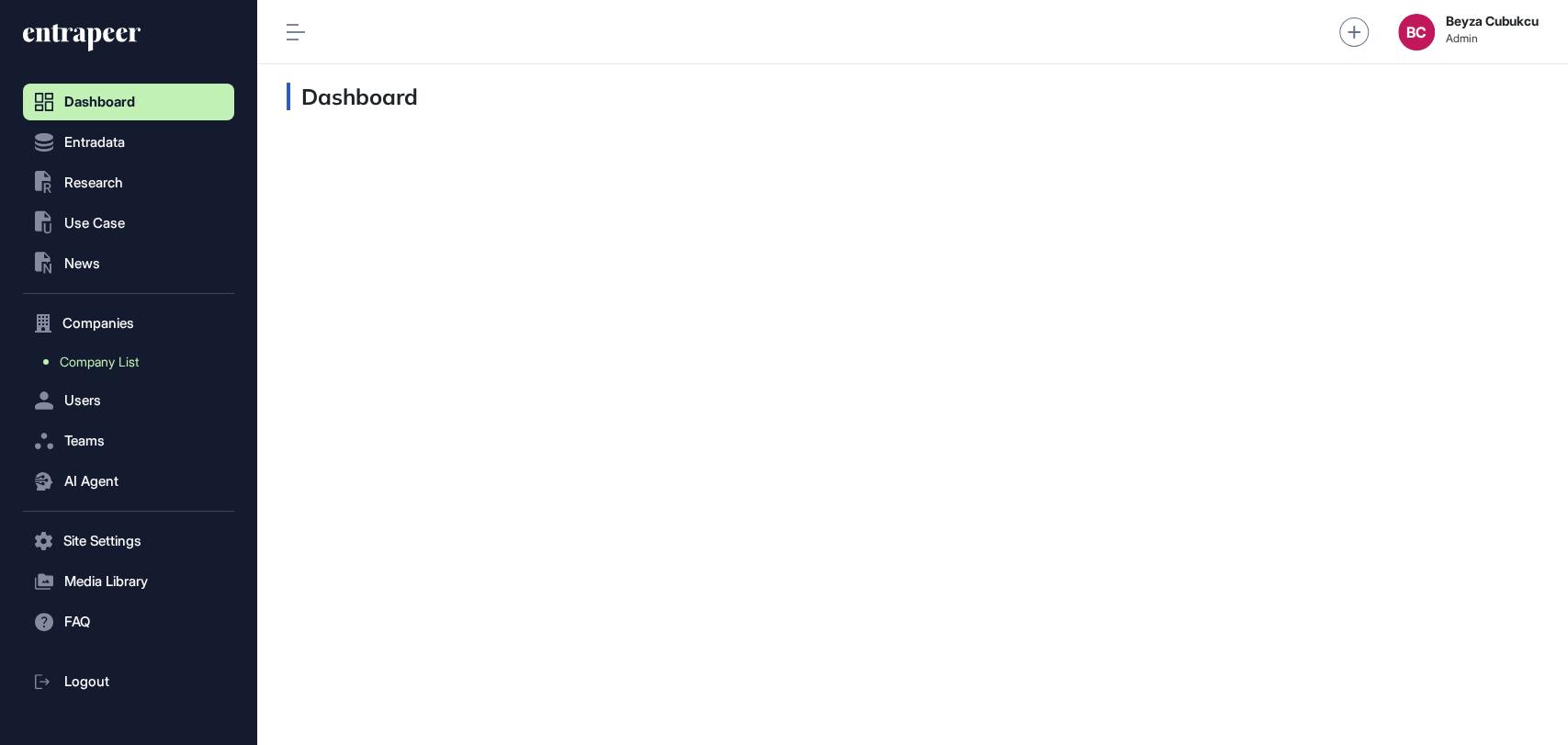
click at [108, 355] on span "Company List" at bounding box center [99, 362] width 79 height 15
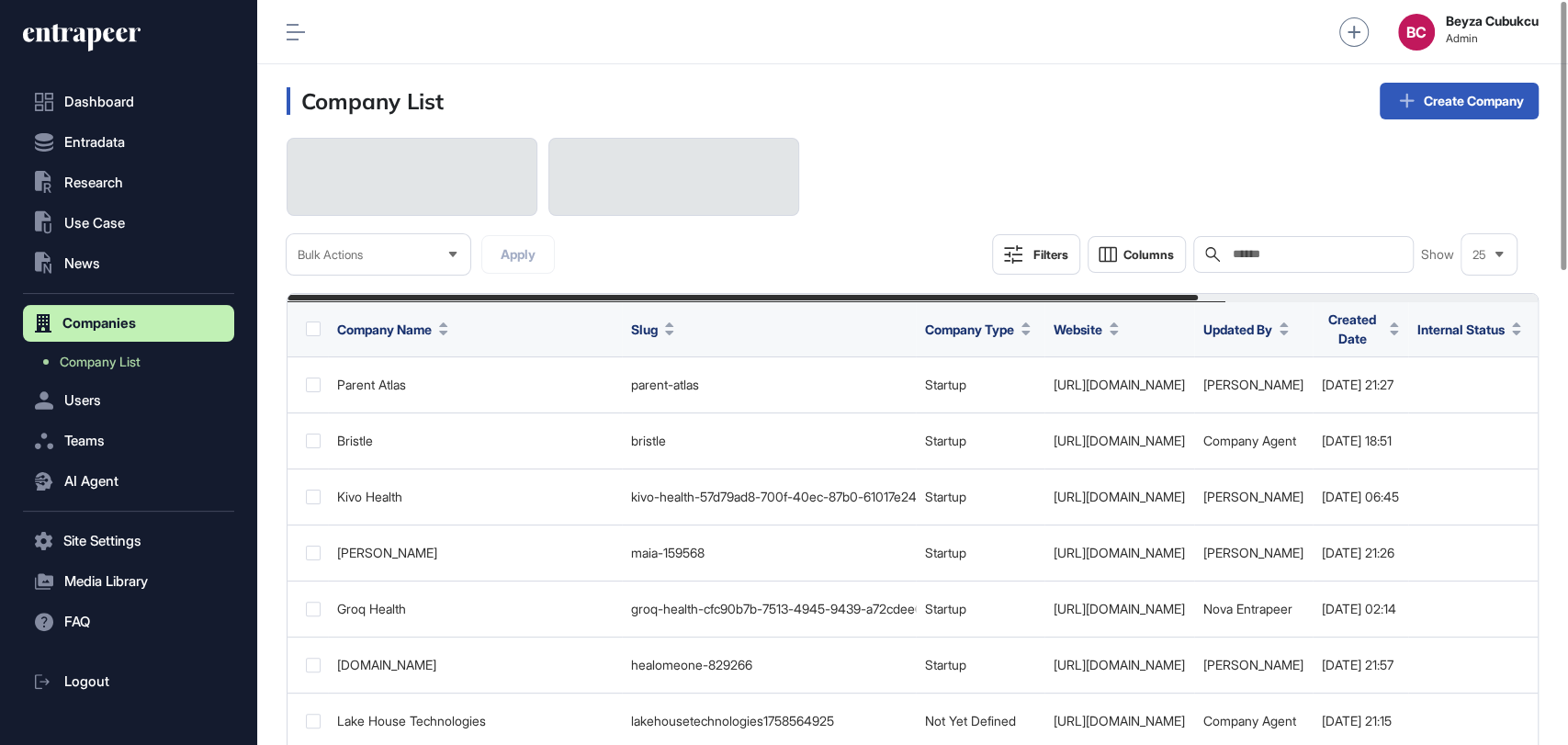
click at [1262, 253] on input "text" at bounding box center [1315, 254] width 170 height 15
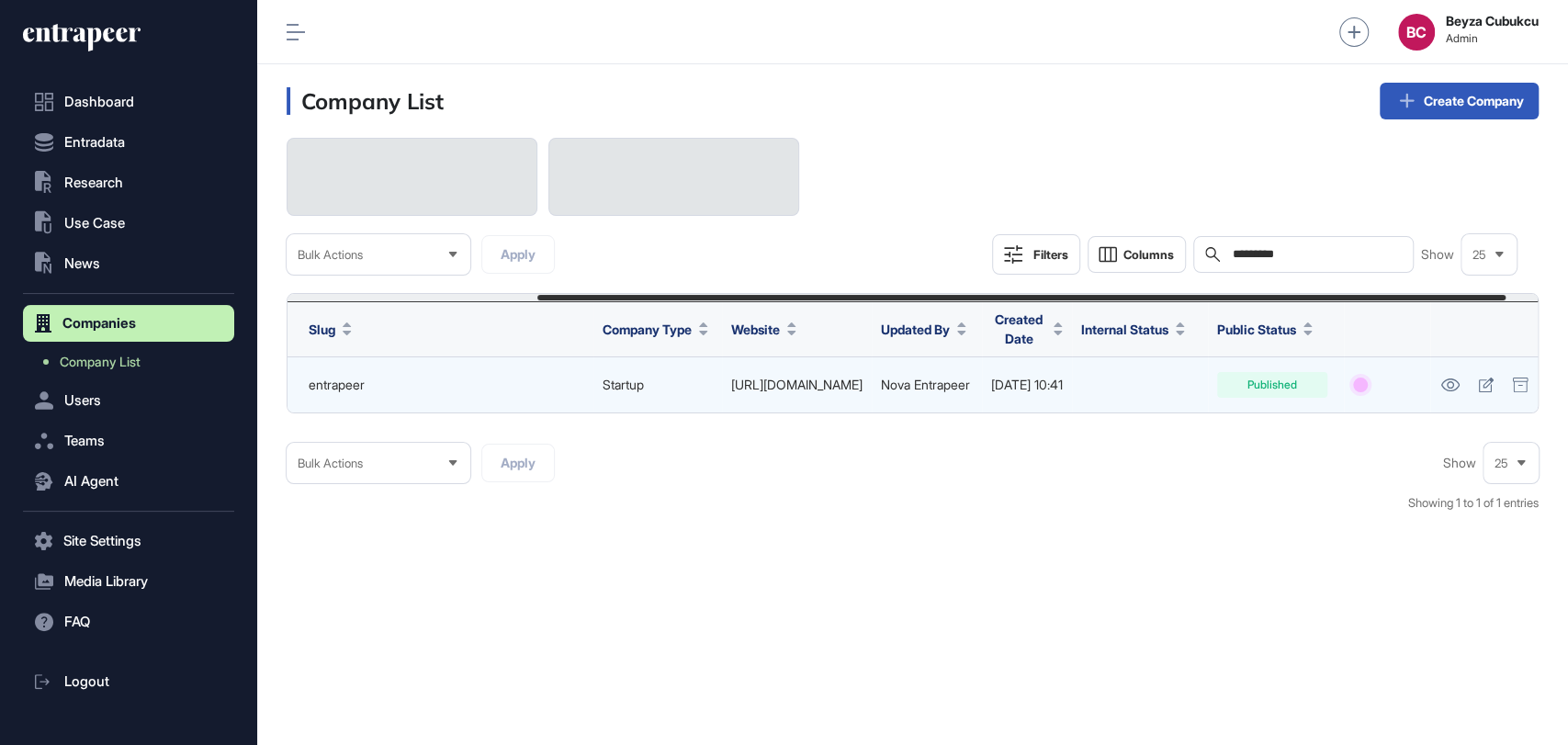
scroll to position [0, 343]
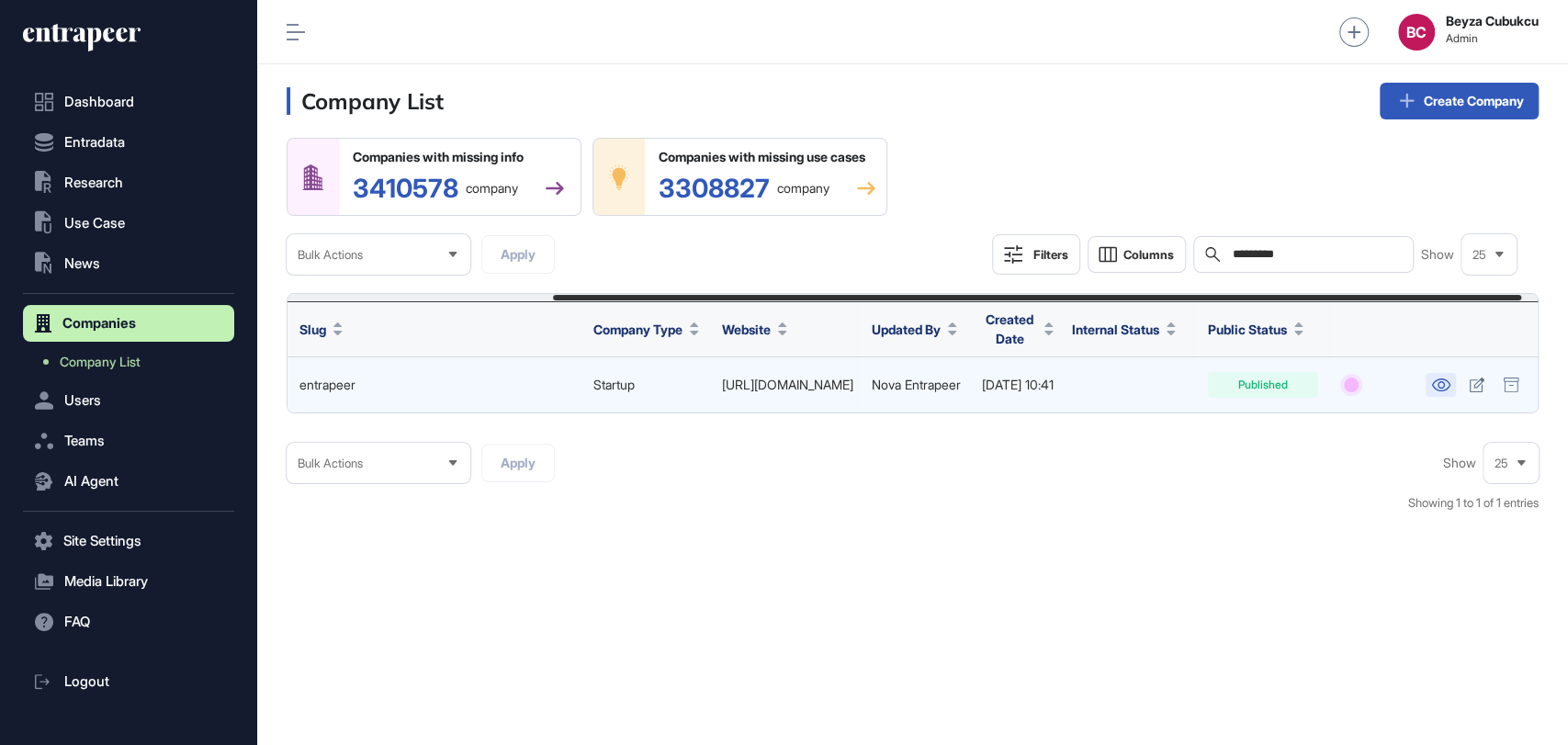
type input "*********"
click at [1450, 379] on icon at bounding box center [1441, 384] width 20 height 13
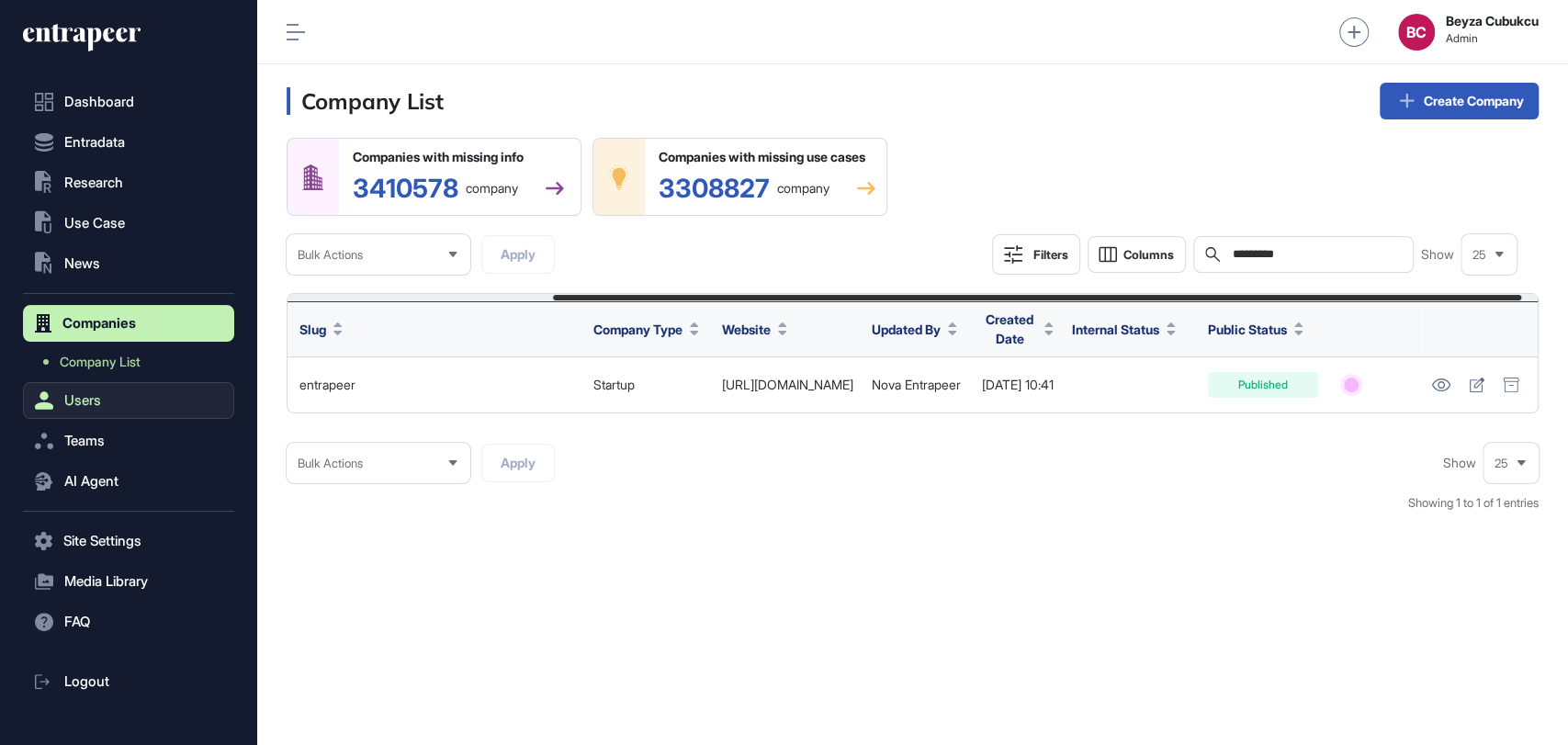
click at [95, 390] on button "Users" at bounding box center [128, 400] width 211 height 36
click at [95, 429] on button "Teams" at bounding box center [128, 440] width 211 height 36
click at [101, 368] on span "Users" at bounding box center [82, 364] width 36 height 15
click at [101, 392] on link "User List" at bounding box center [133, 403] width 202 height 34
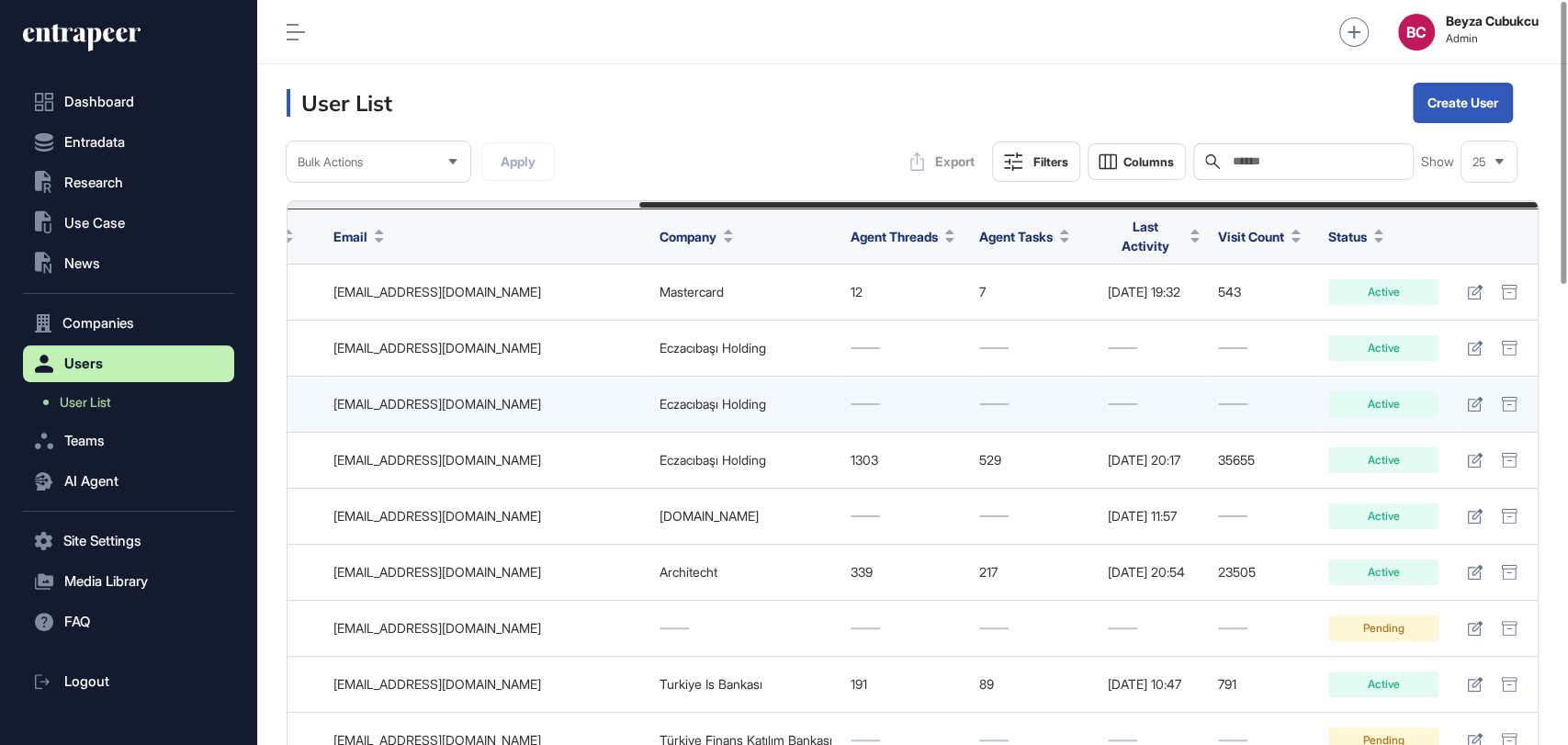
scroll to position [0, 489]
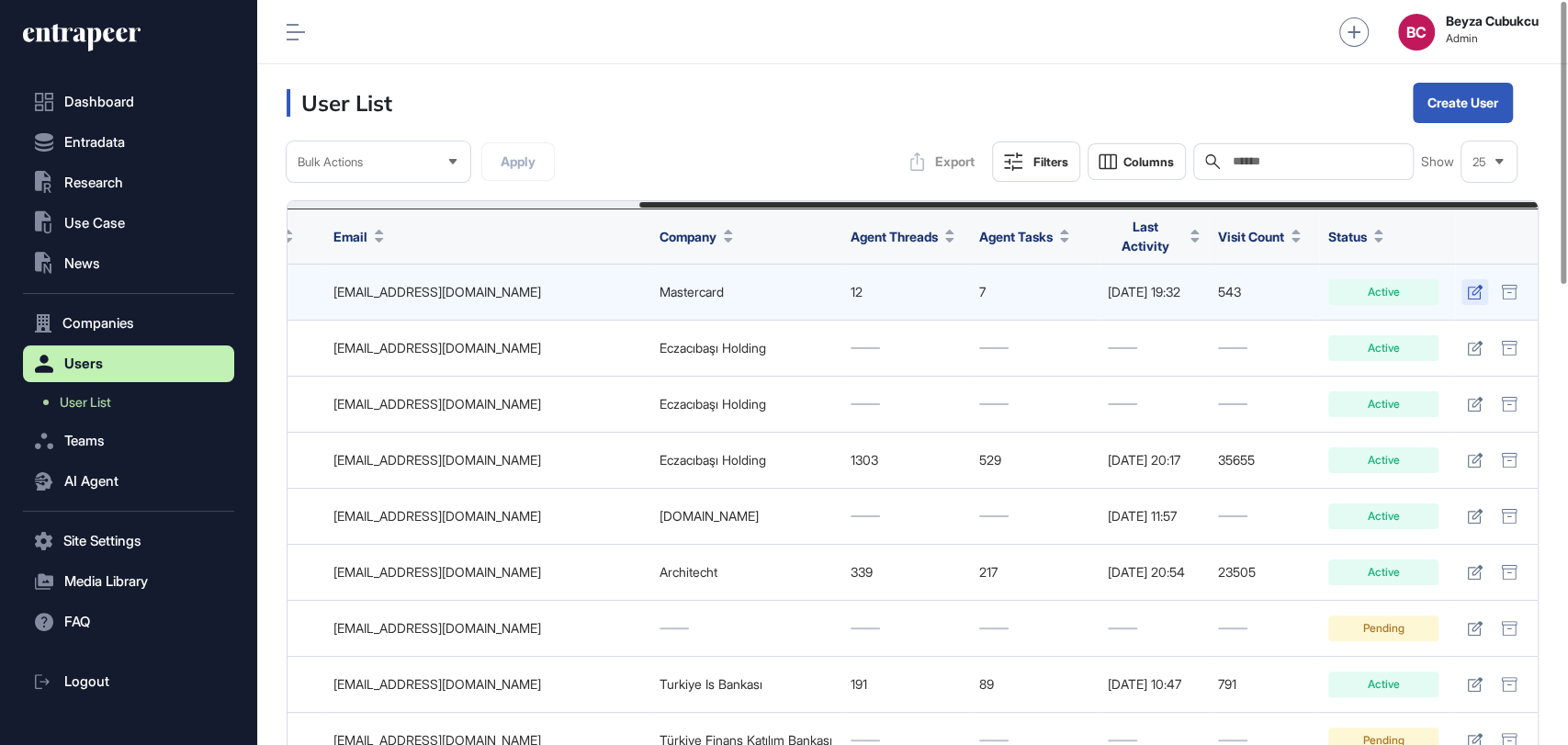
click at [1464, 282] on link at bounding box center [1474, 292] width 27 height 26
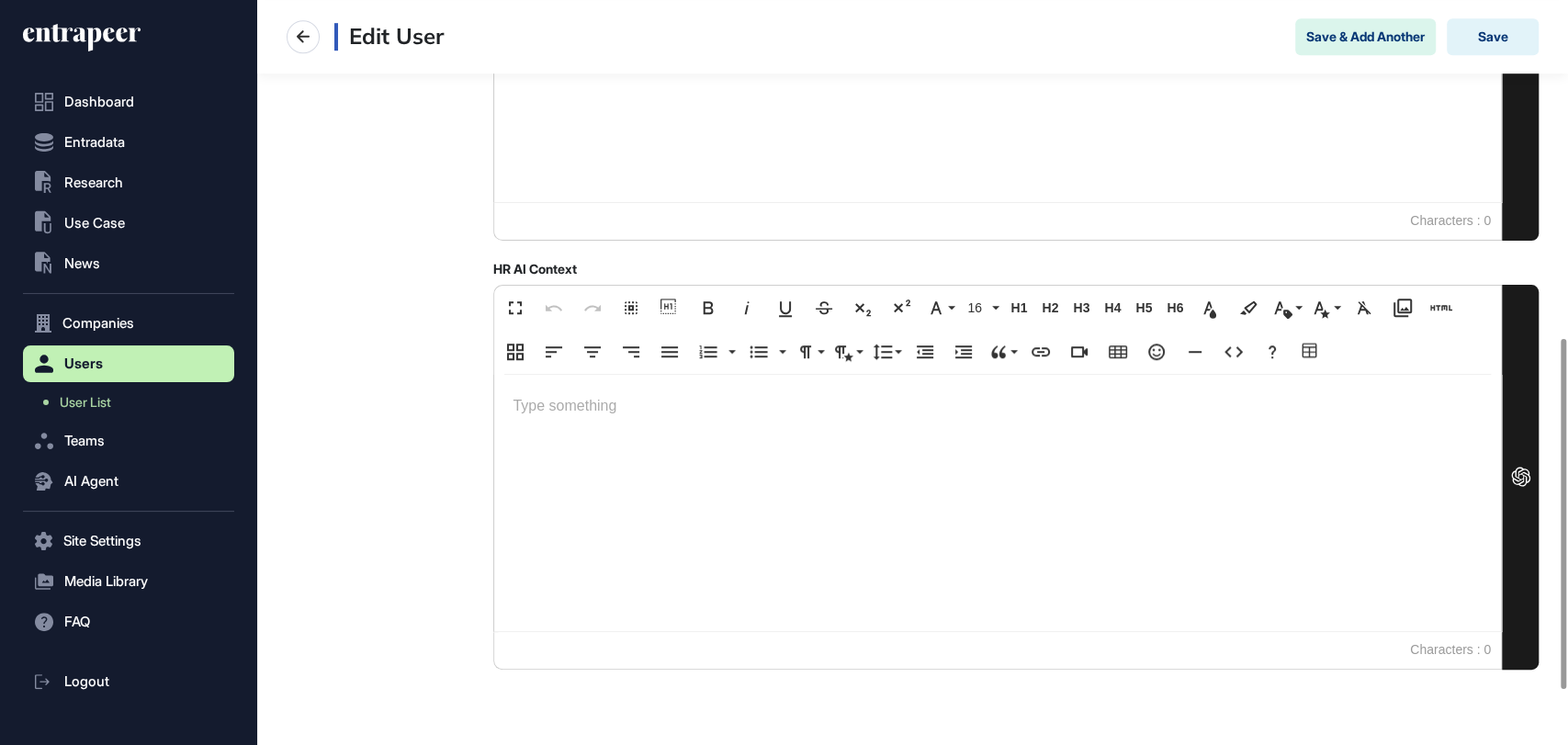
scroll to position [774, 0]
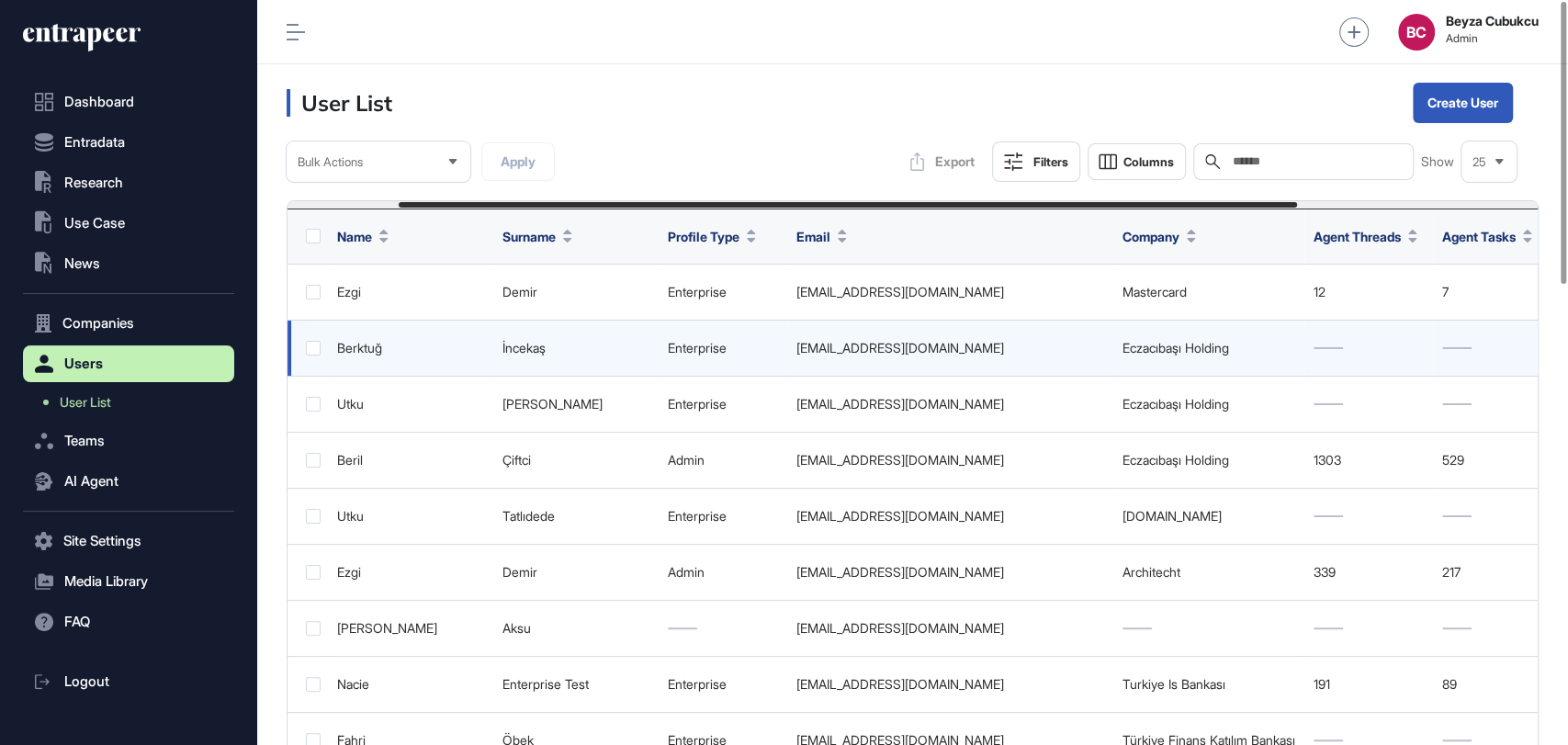
scroll to position [0, 489]
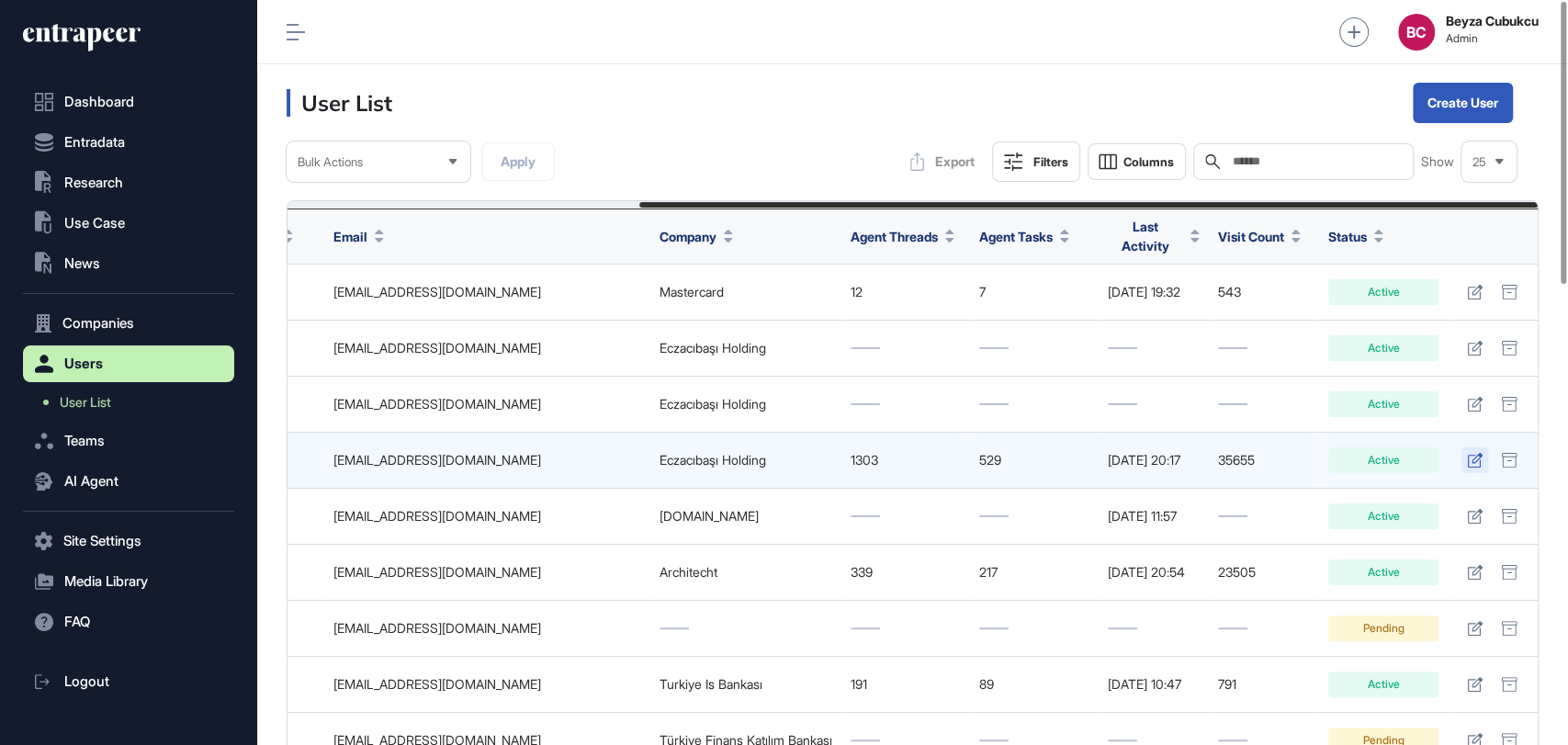
click at [1470, 453] on icon at bounding box center [1474, 460] width 16 height 15
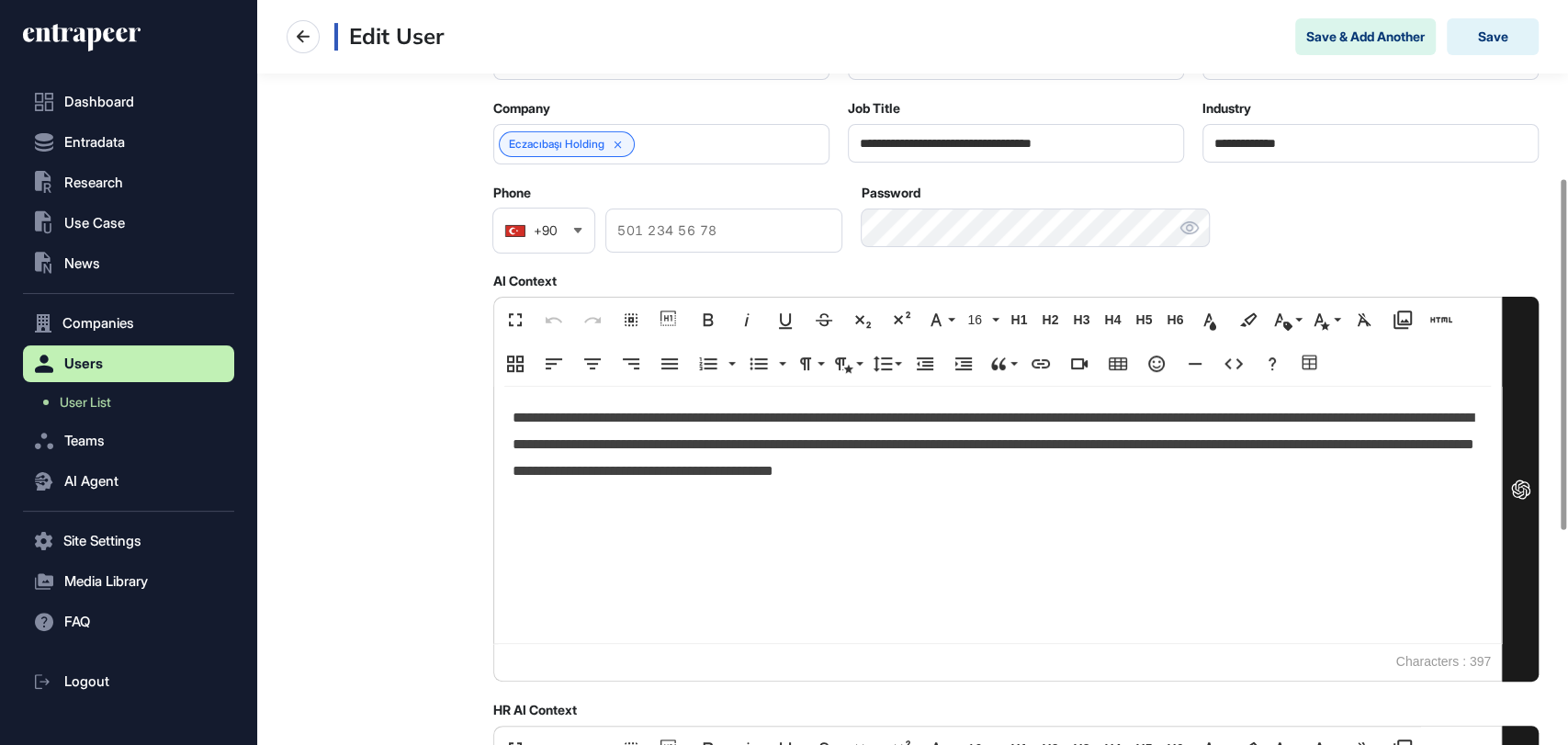
scroll to position [377, 0]
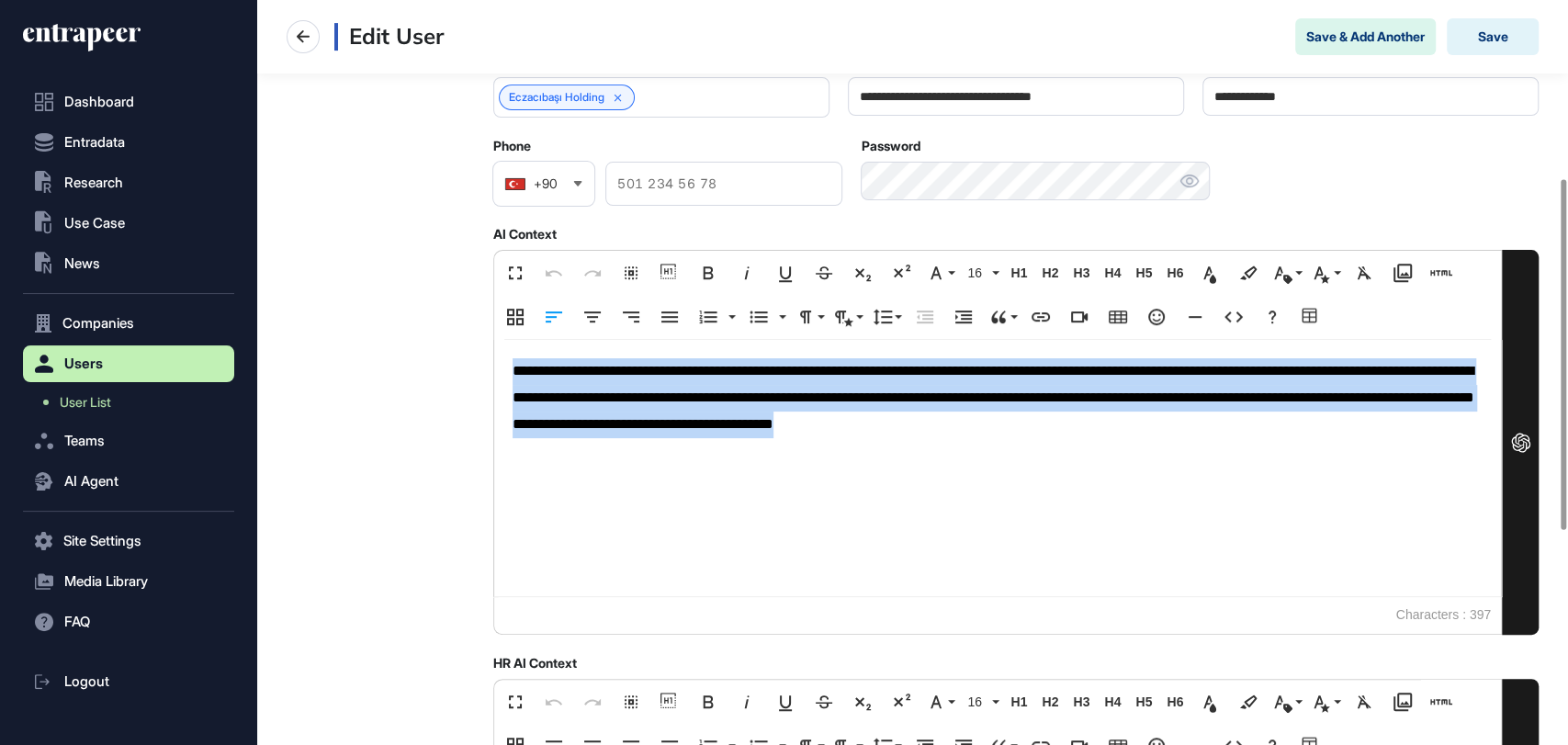
drag, startPoint x: 511, startPoint y: 369, endPoint x: 1305, endPoint y: 429, distance: 796.3
click at [1305, 429] on p "**********" at bounding box center [997, 398] width 970 height 79
copy p "**********"
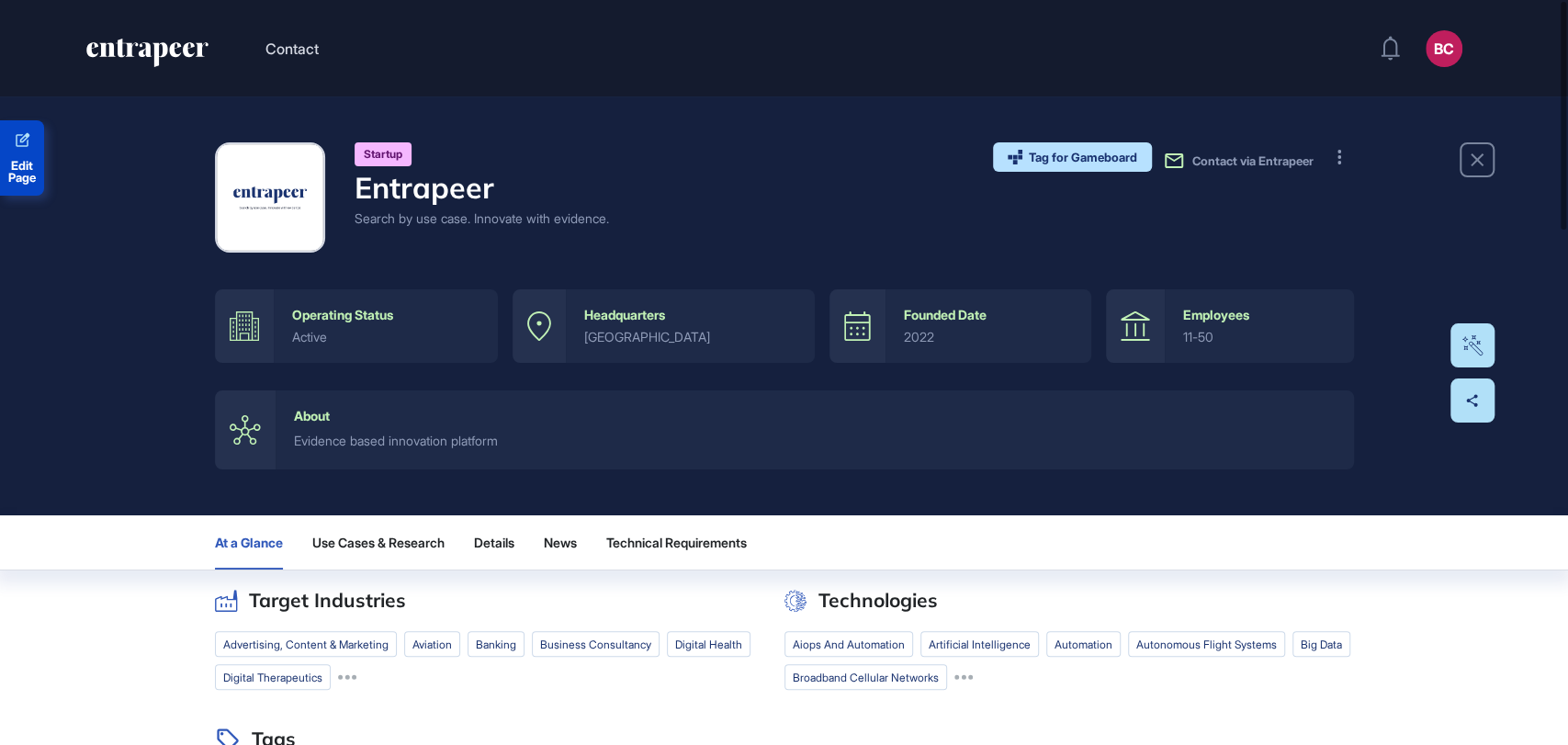
click at [27, 181] on span "Edit Page" at bounding box center [22, 171] width 44 height 24
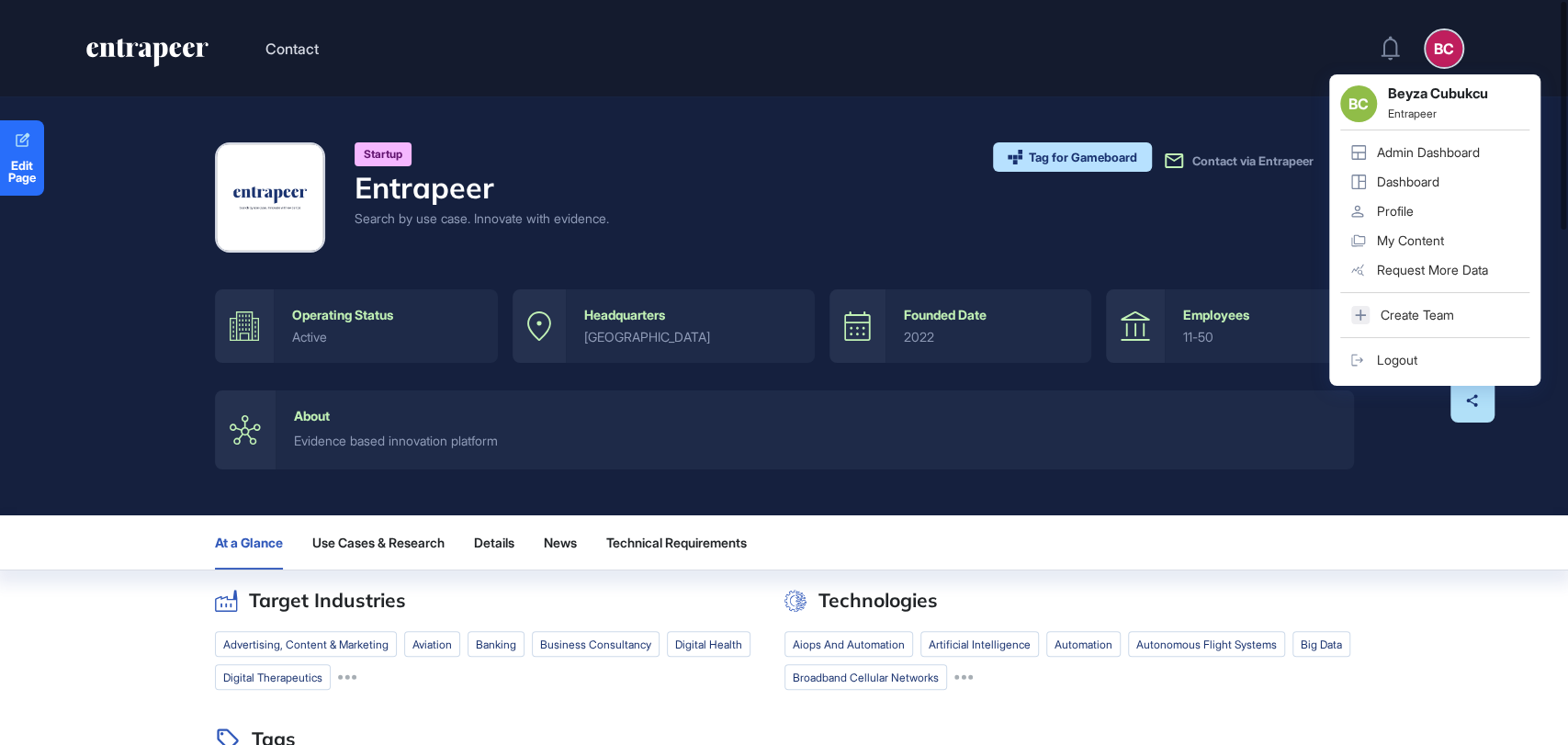
click at [1389, 151] on div "Admin Dashboard" at bounding box center [1428, 152] width 102 height 15
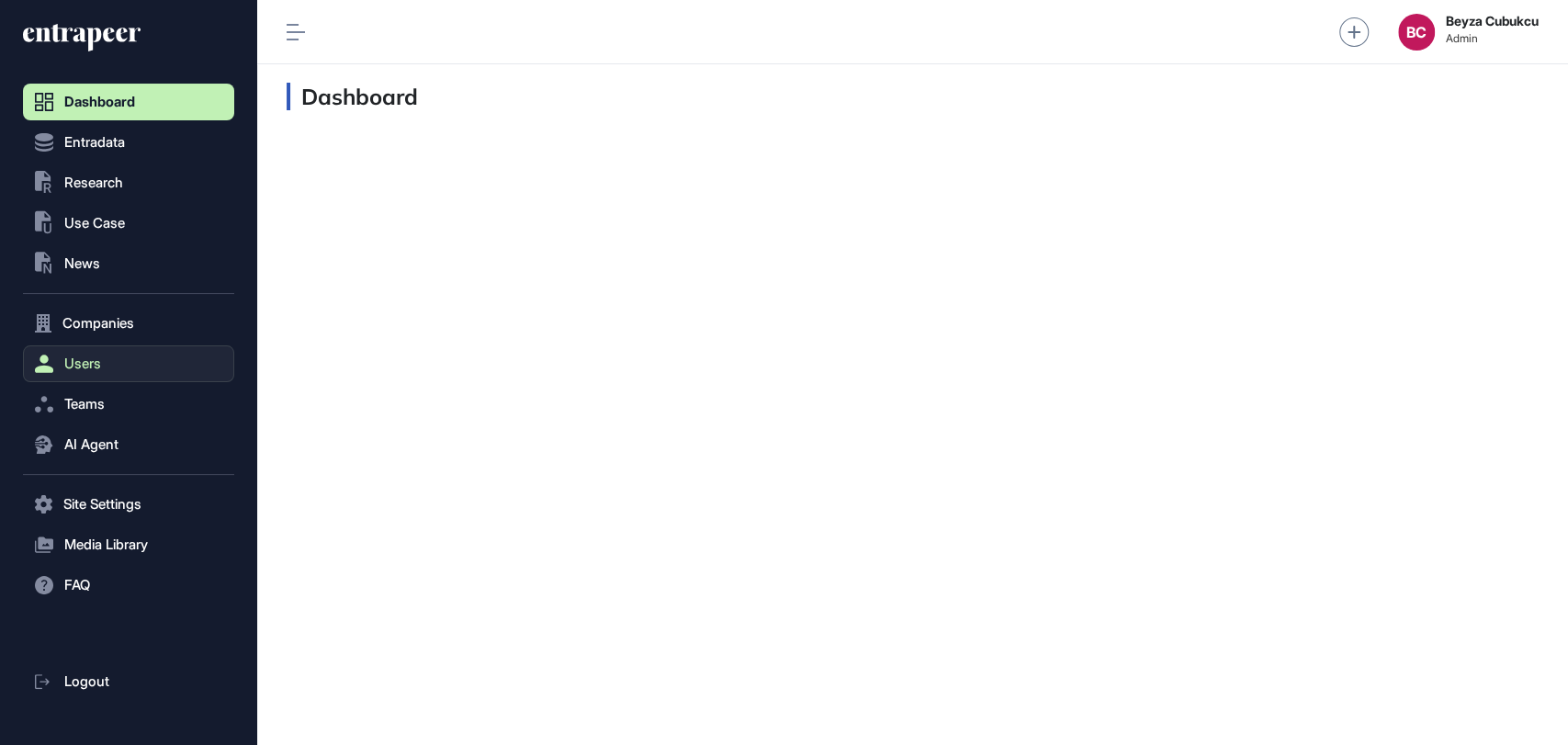
click at [75, 352] on button "Users" at bounding box center [128, 364] width 211 height 36
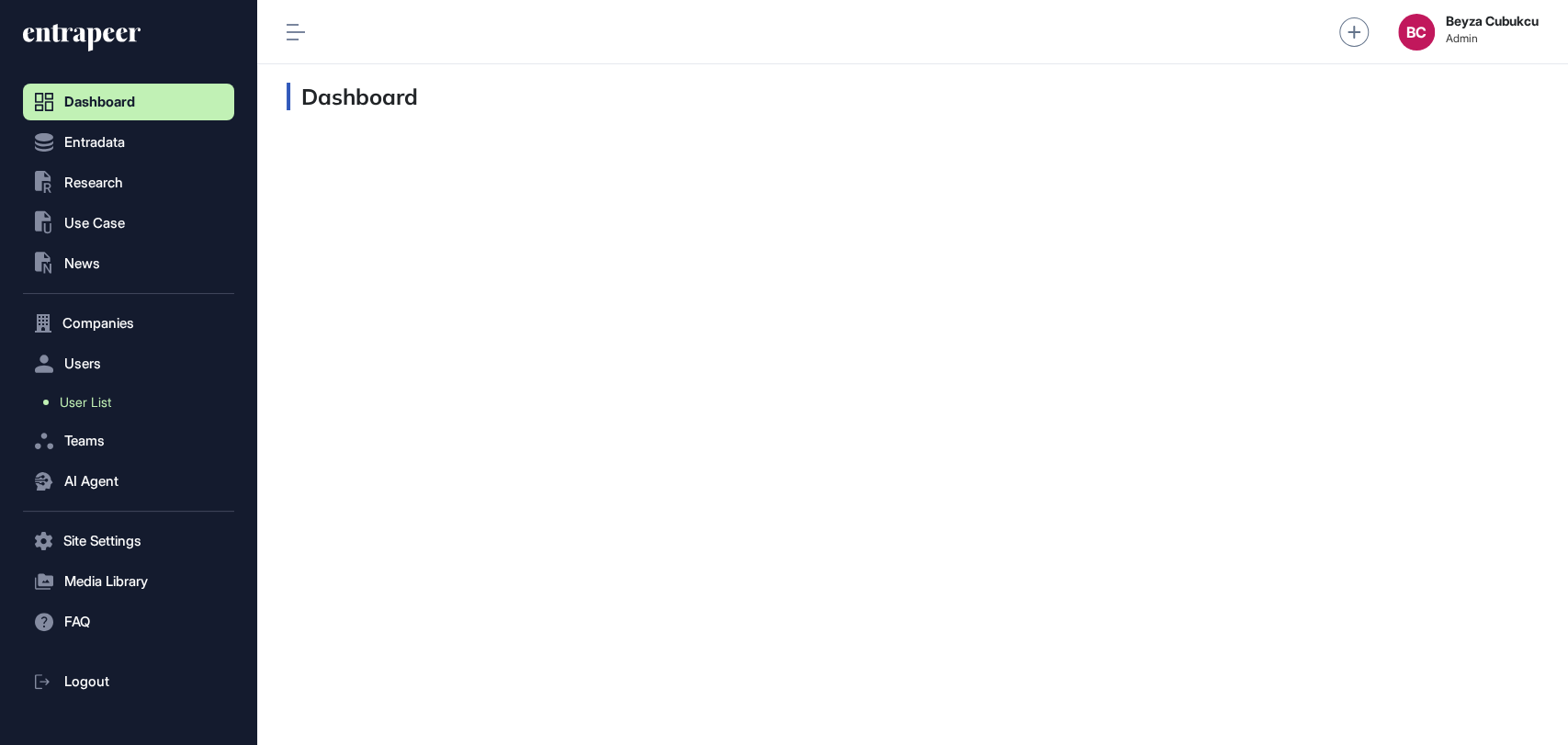
click at [84, 404] on span "User List" at bounding box center [86, 402] width 51 height 15
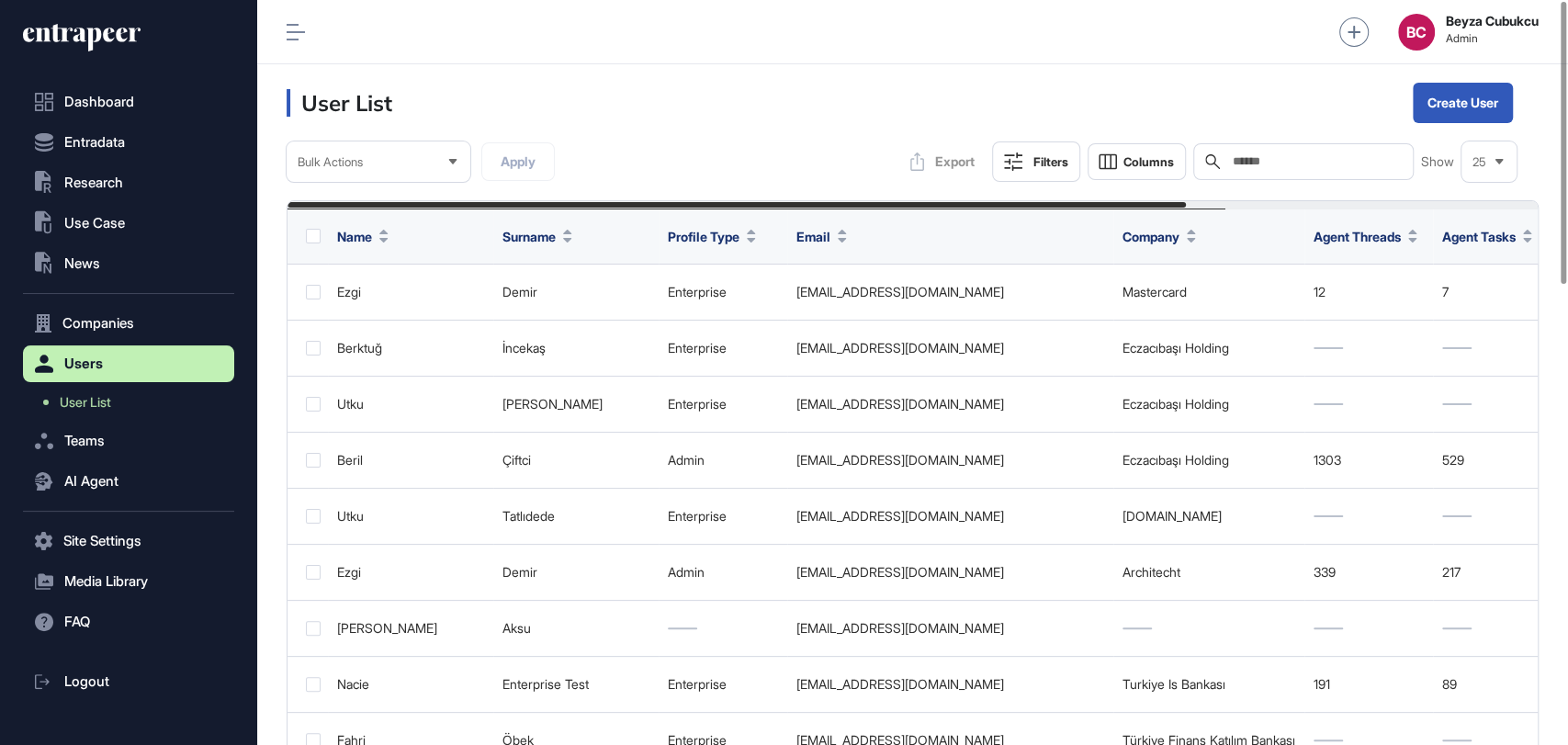
click at [1241, 155] on input "text" at bounding box center [1315, 162] width 170 height 15
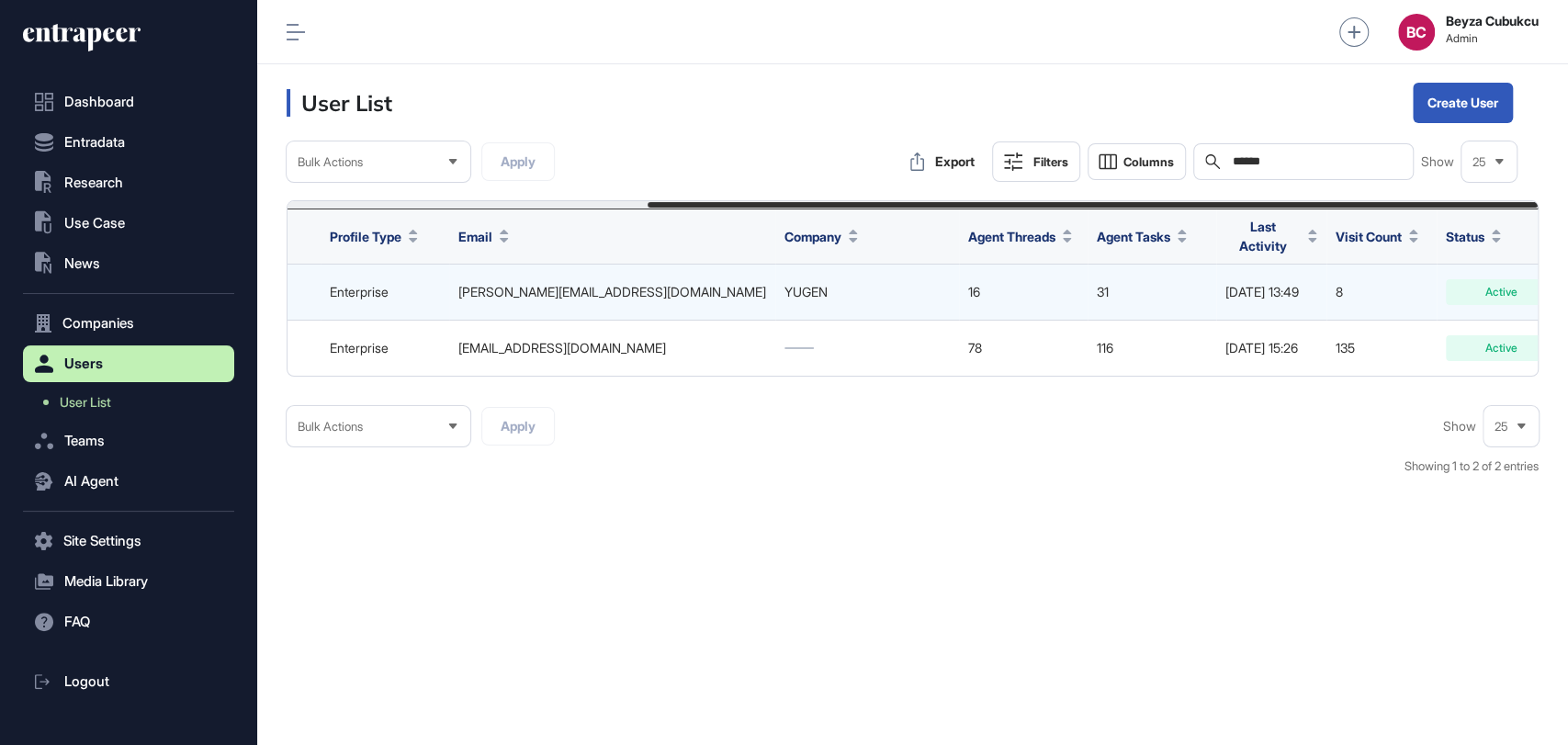
scroll to position [0, 506]
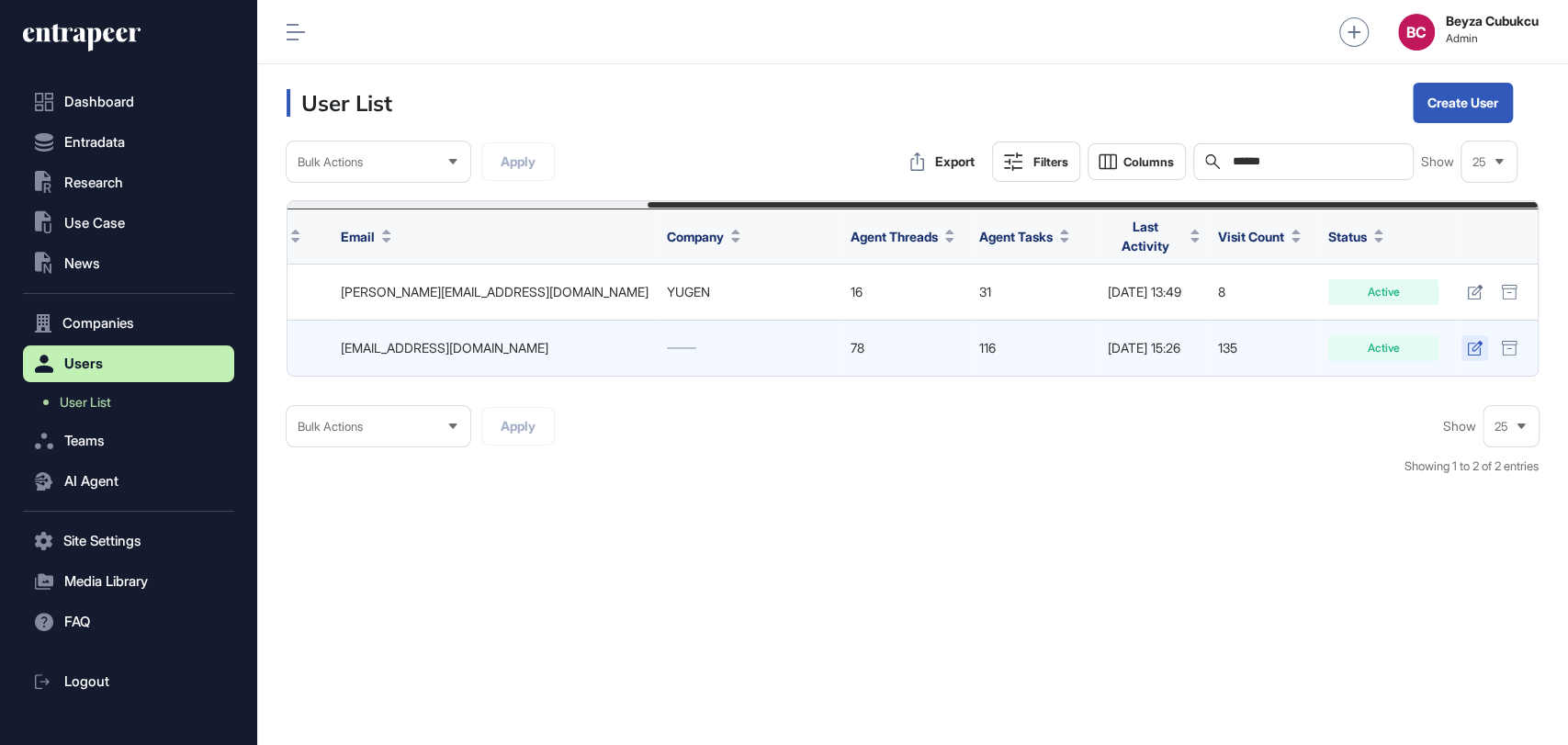
type input "******"
click at [1477, 347] on link at bounding box center [1474, 348] width 27 height 26
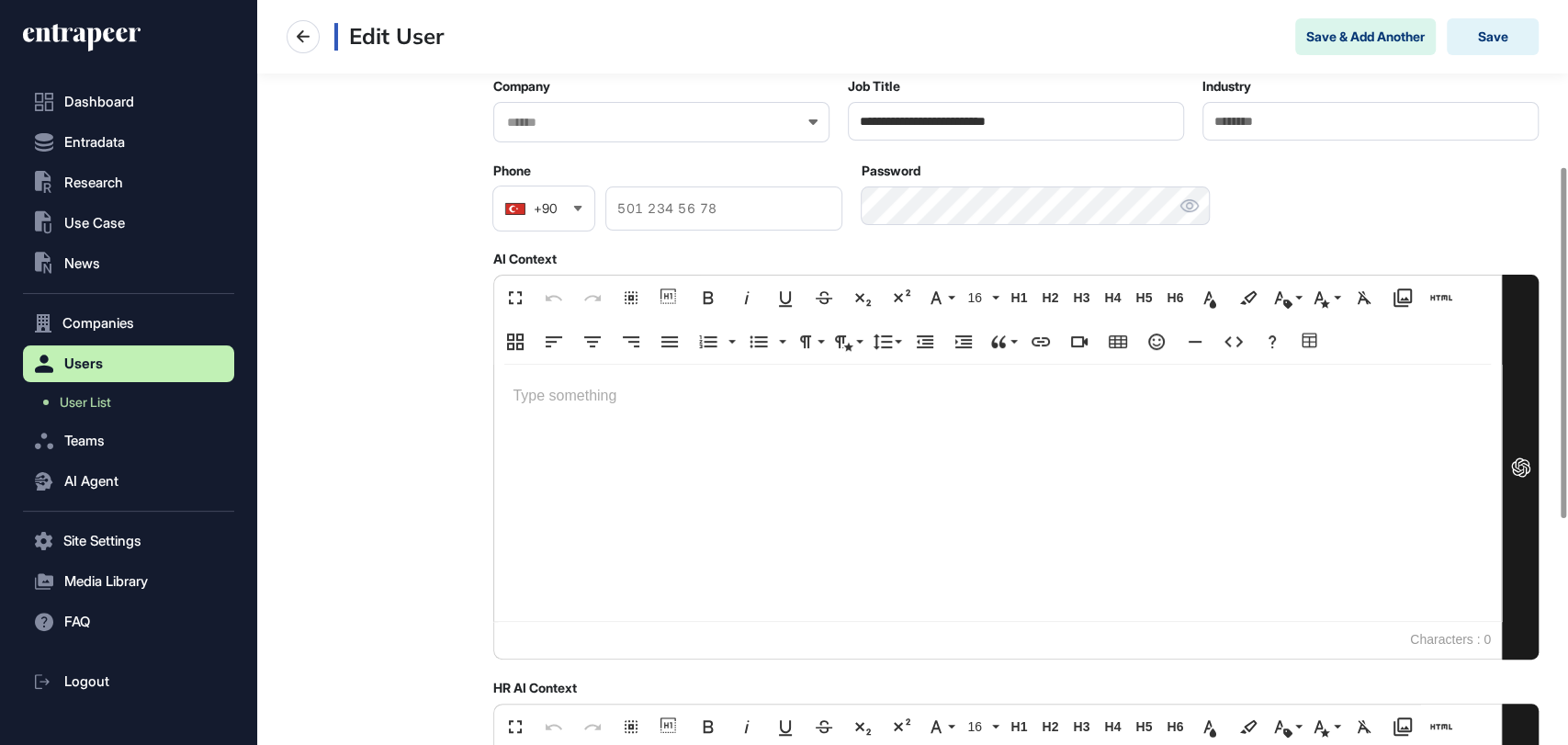
scroll to position [354, 0]
click at [618, 431] on div at bounding box center [998, 492] width 1007 height 256
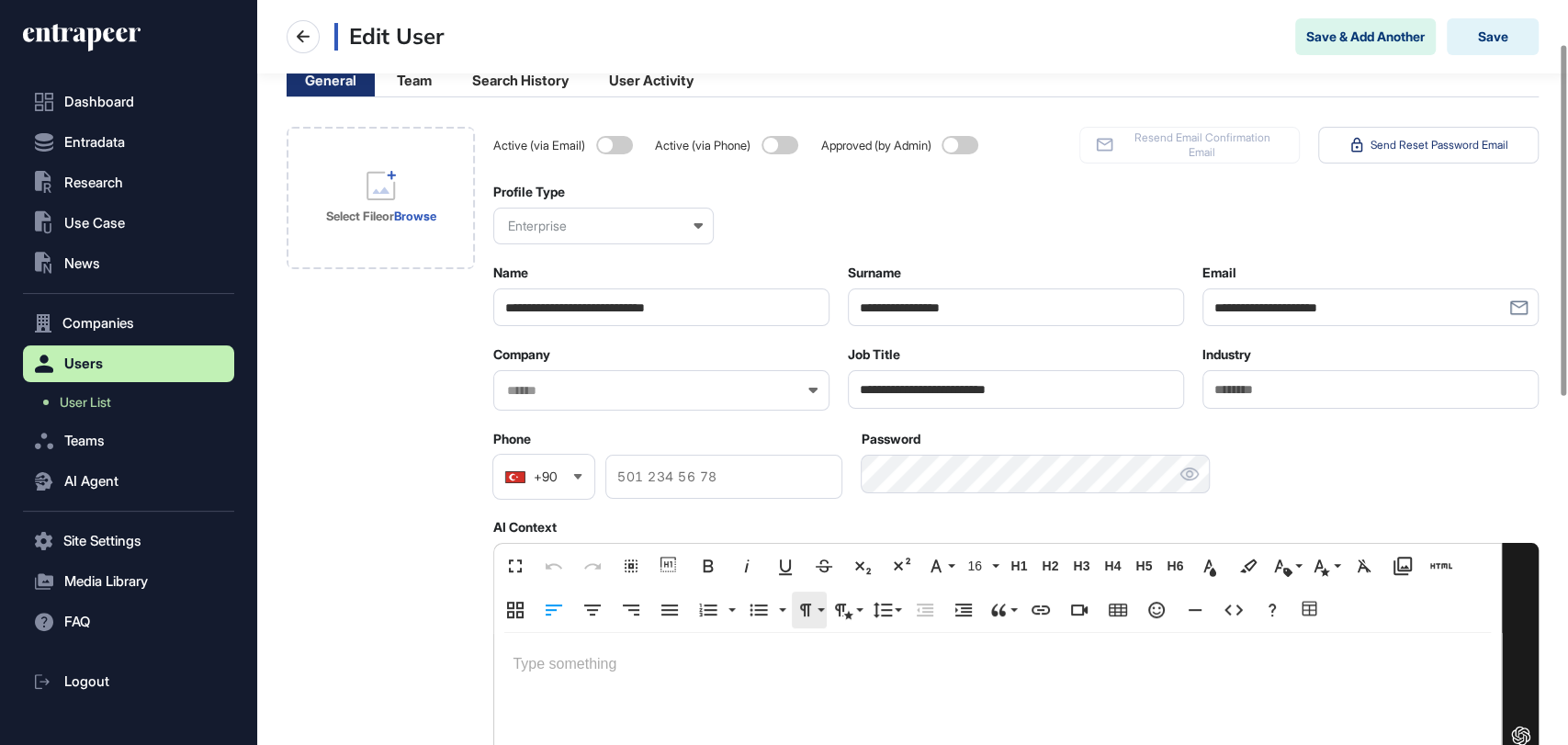
scroll to position [75, 0]
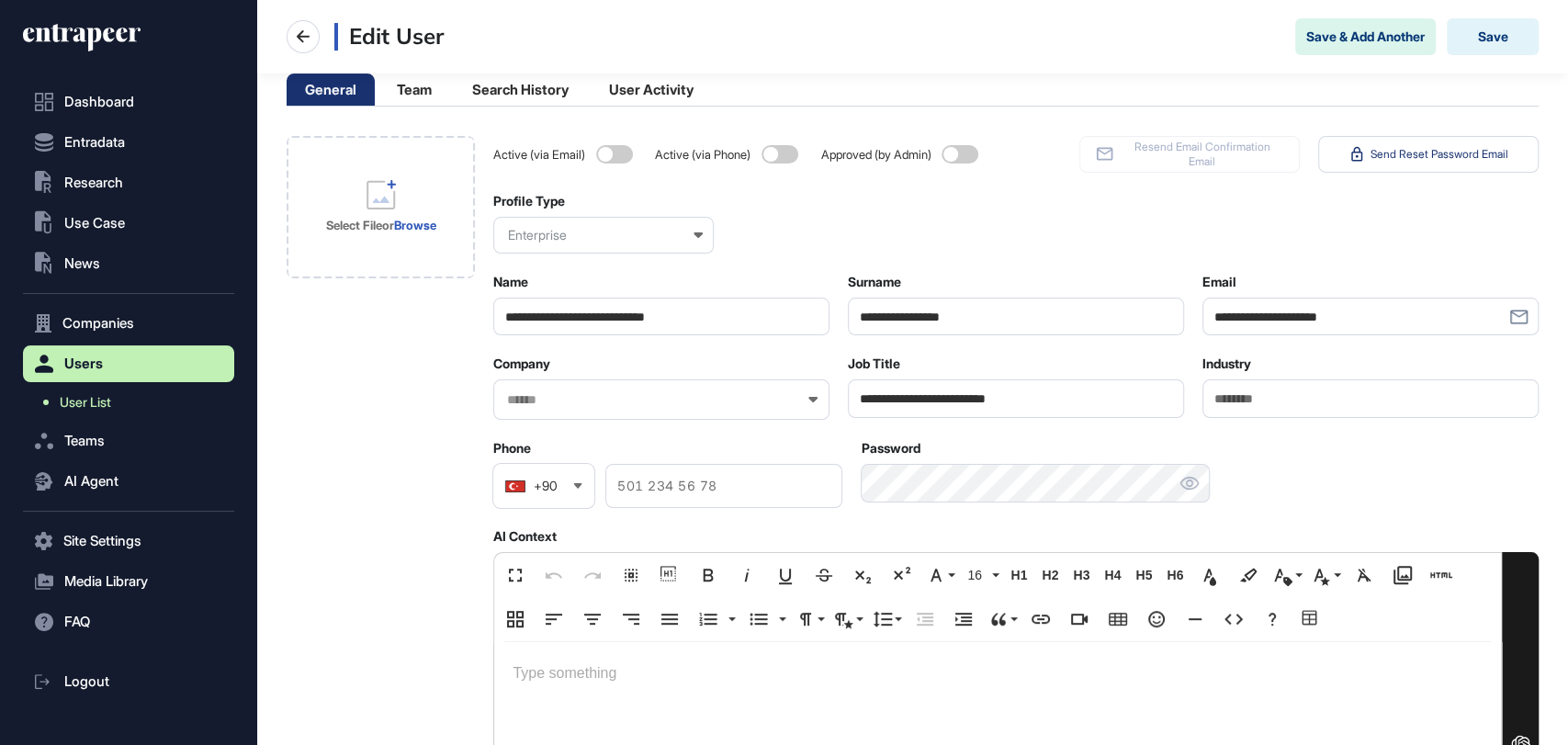
click at [82, 405] on span "User List" at bounding box center [86, 402] width 51 height 15
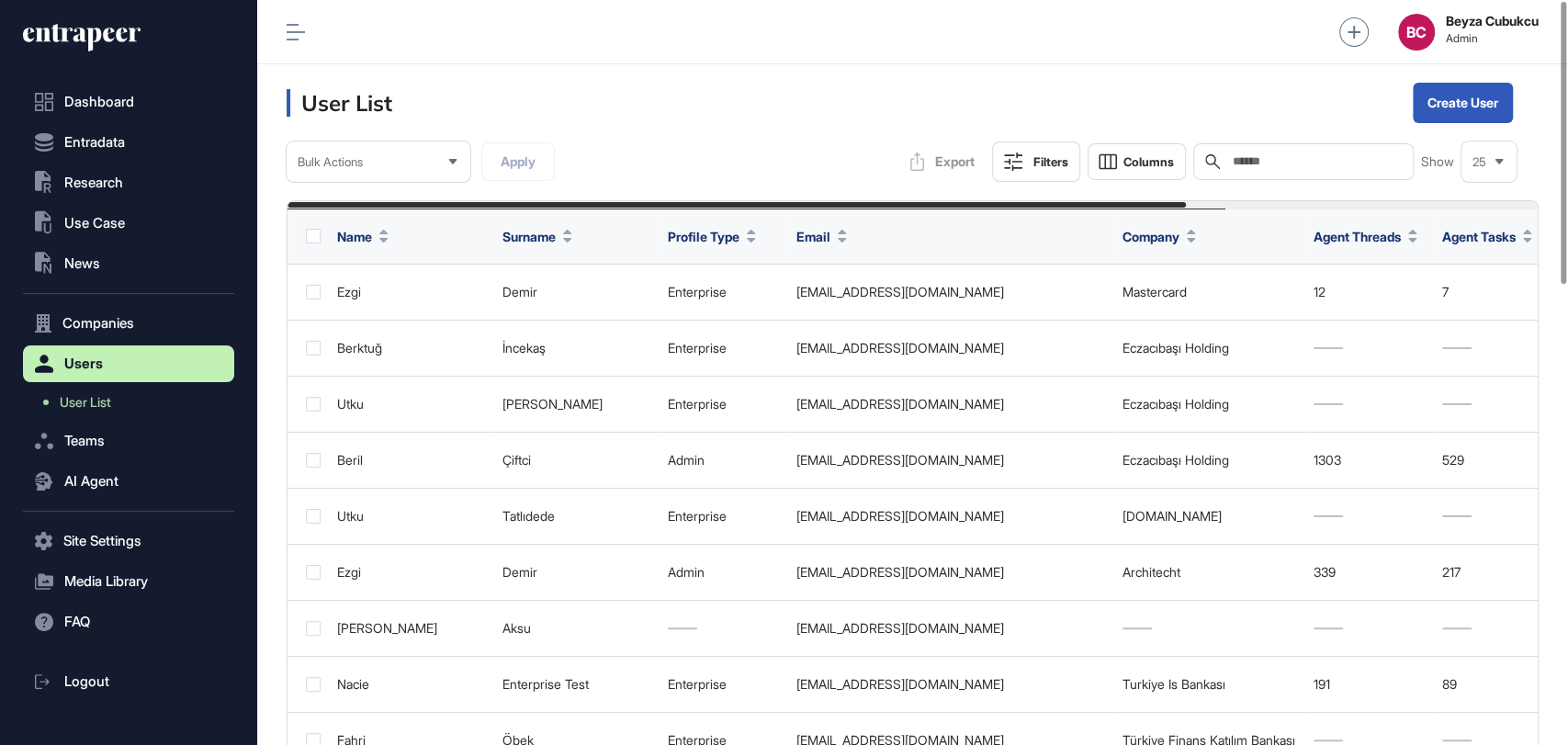
click at [1258, 157] on input "text" at bounding box center [1315, 162] width 170 height 15
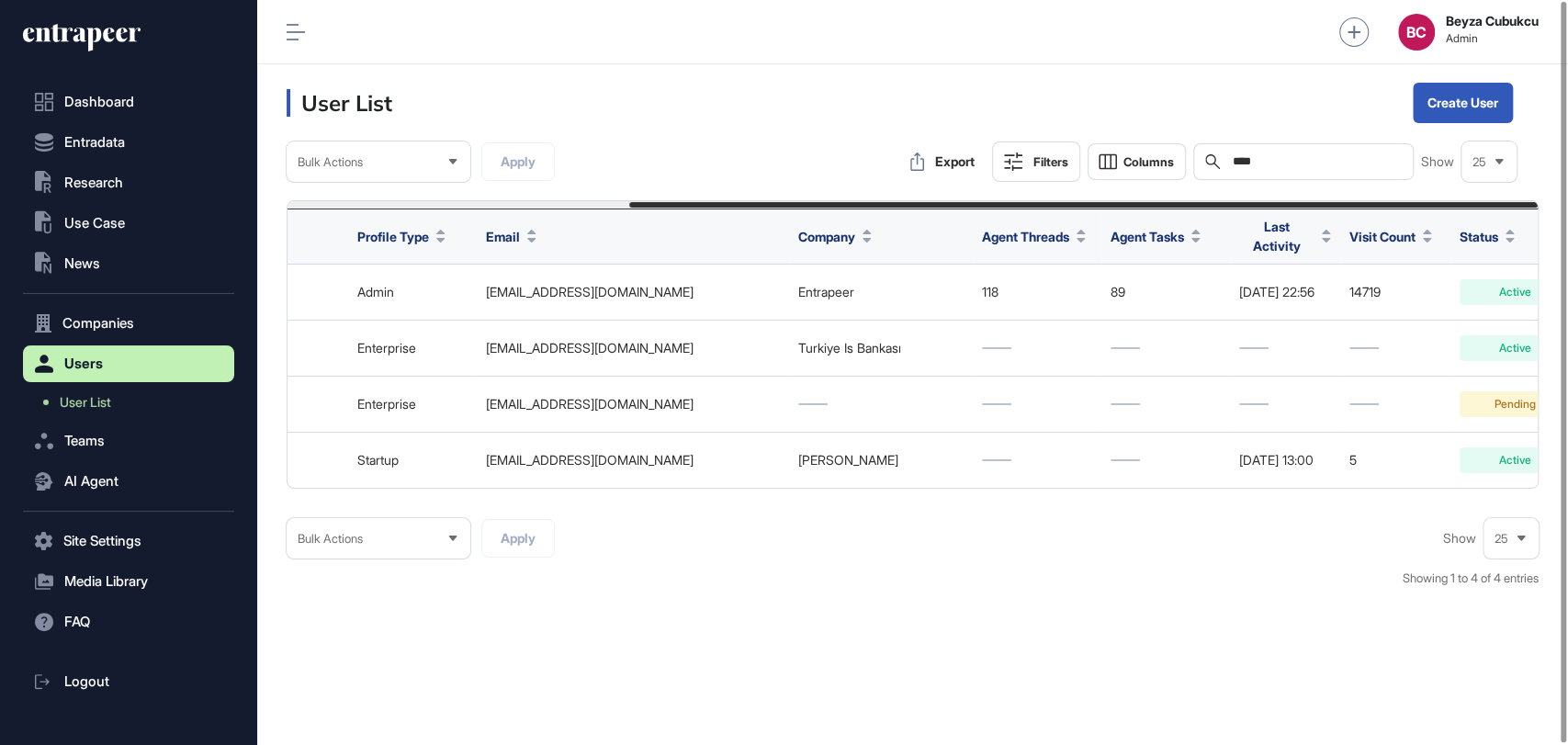
scroll to position [0, 470]
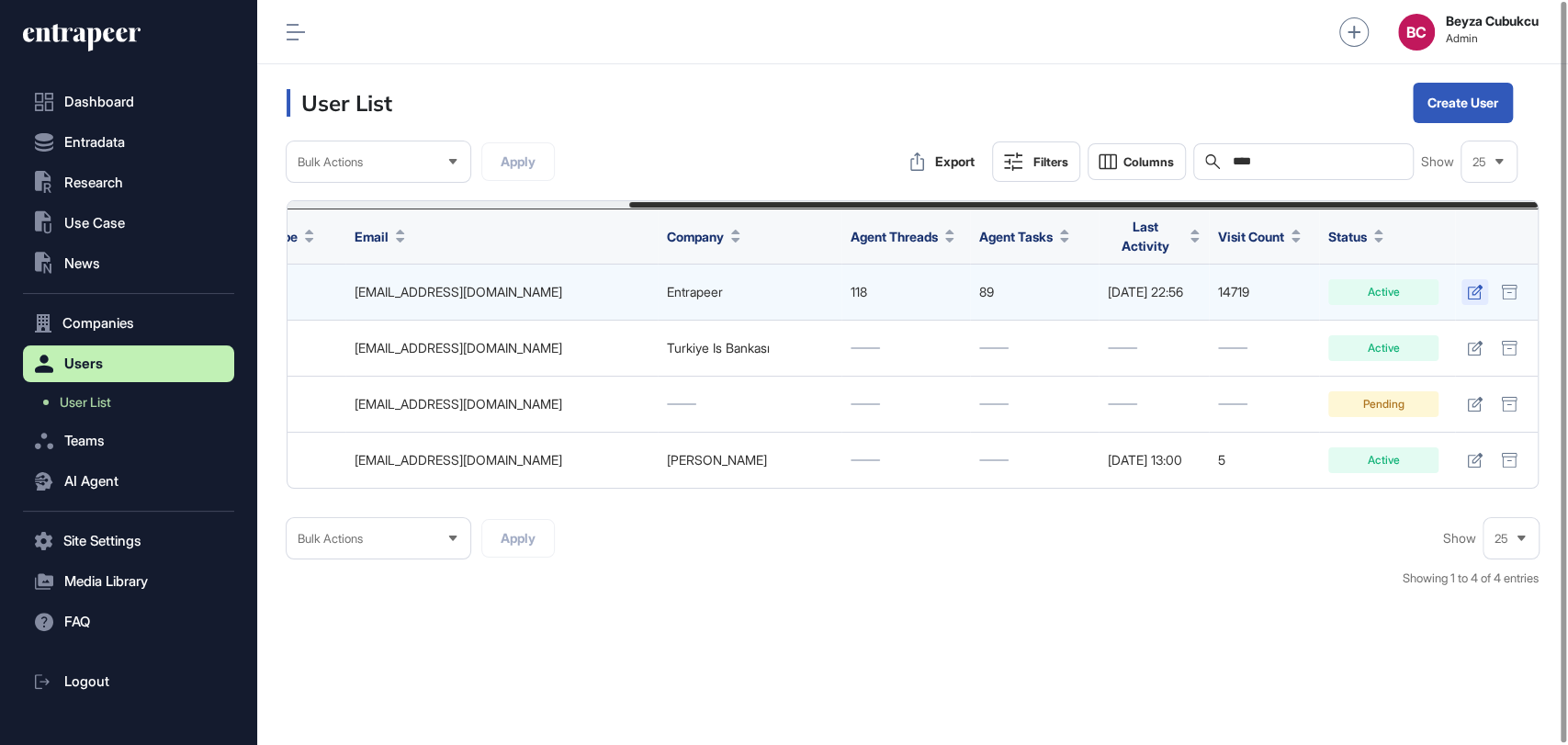
type input "****"
click at [1474, 289] on icon at bounding box center [1474, 292] width 16 height 15
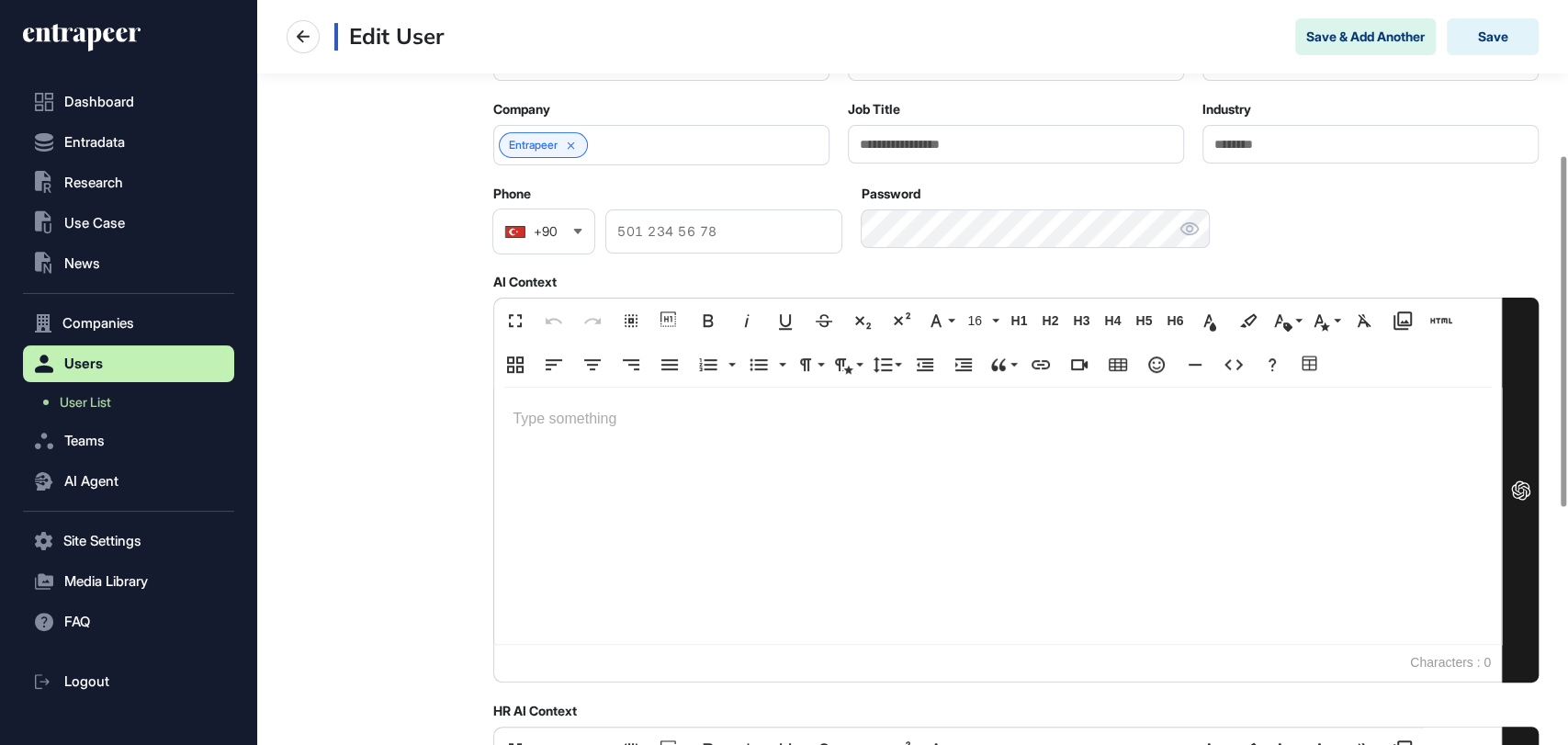
scroll to position [331, 0]
click at [644, 458] on div at bounding box center [998, 515] width 1007 height 256
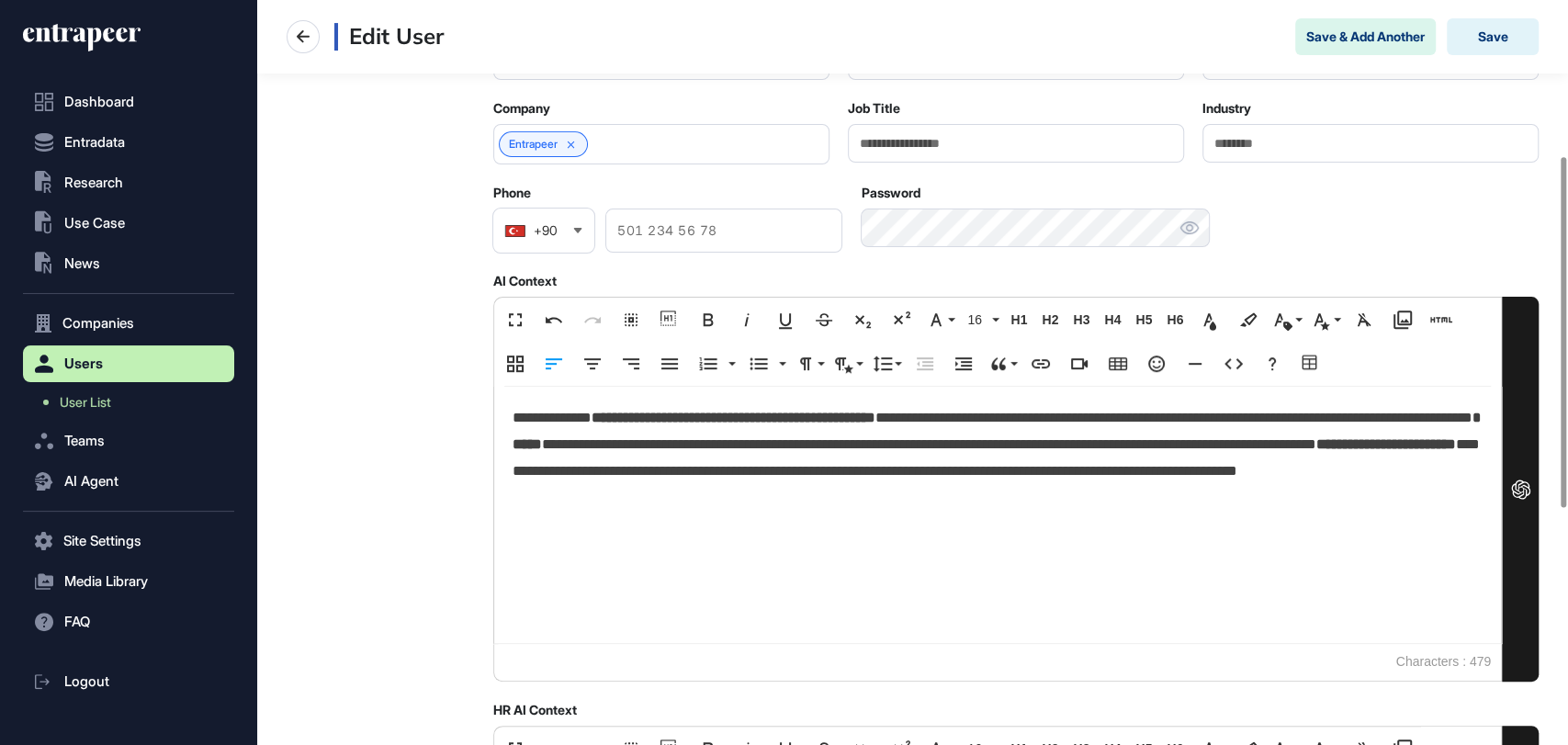
click at [517, 421] on p "**********" at bounding box center [997, 457] width 970 height 105
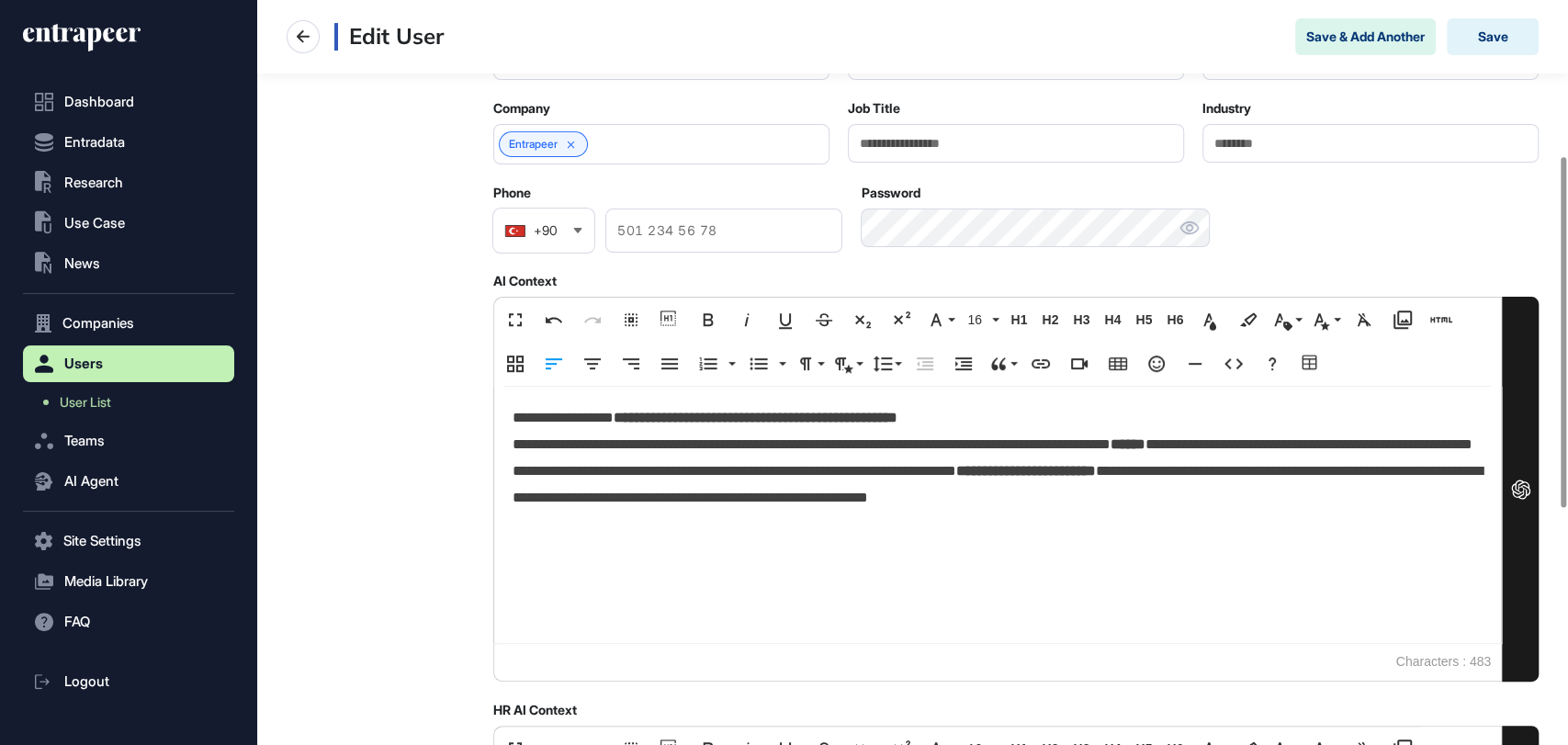
click at [1027, 417] on p "**********" at bounding box center [997, 457] width 970 height 105
click at [1030, 417] on p "**********" at bounding box center [997, 457] width 970 height 105
click at [539, 421] on p "**********" at bounding box center [997, 457] width 970 height 105
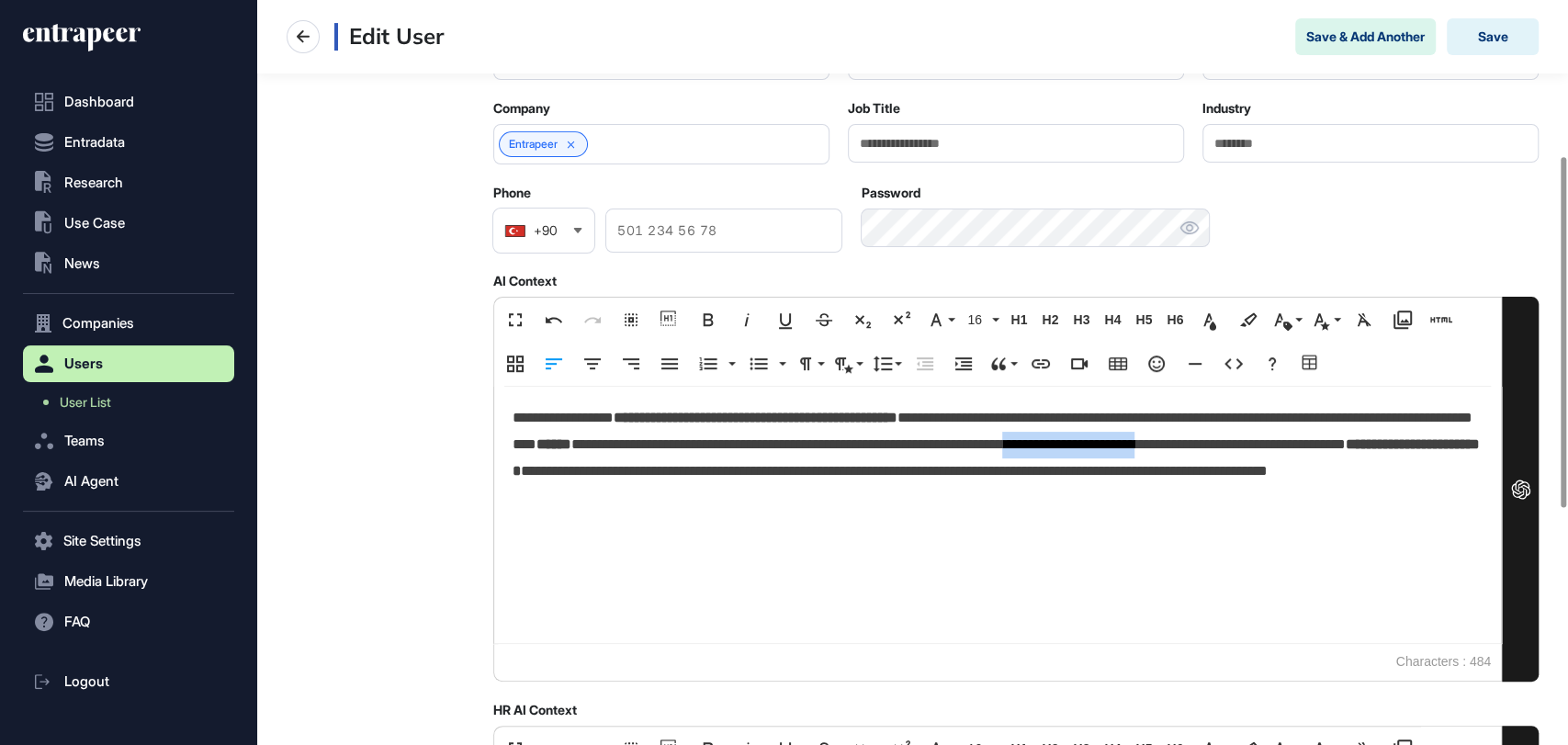
drag, startPoint x: 1384, startPoint y: 446, endPoint x: 588, endPoint y: 477, distance: 796.6
click at [588, 477] on p "**********" at bounding box center [997, 457] width 970 height 105
click at [1260, 448] on p "**********" at bounding box center [997, 457] width 970 height 105
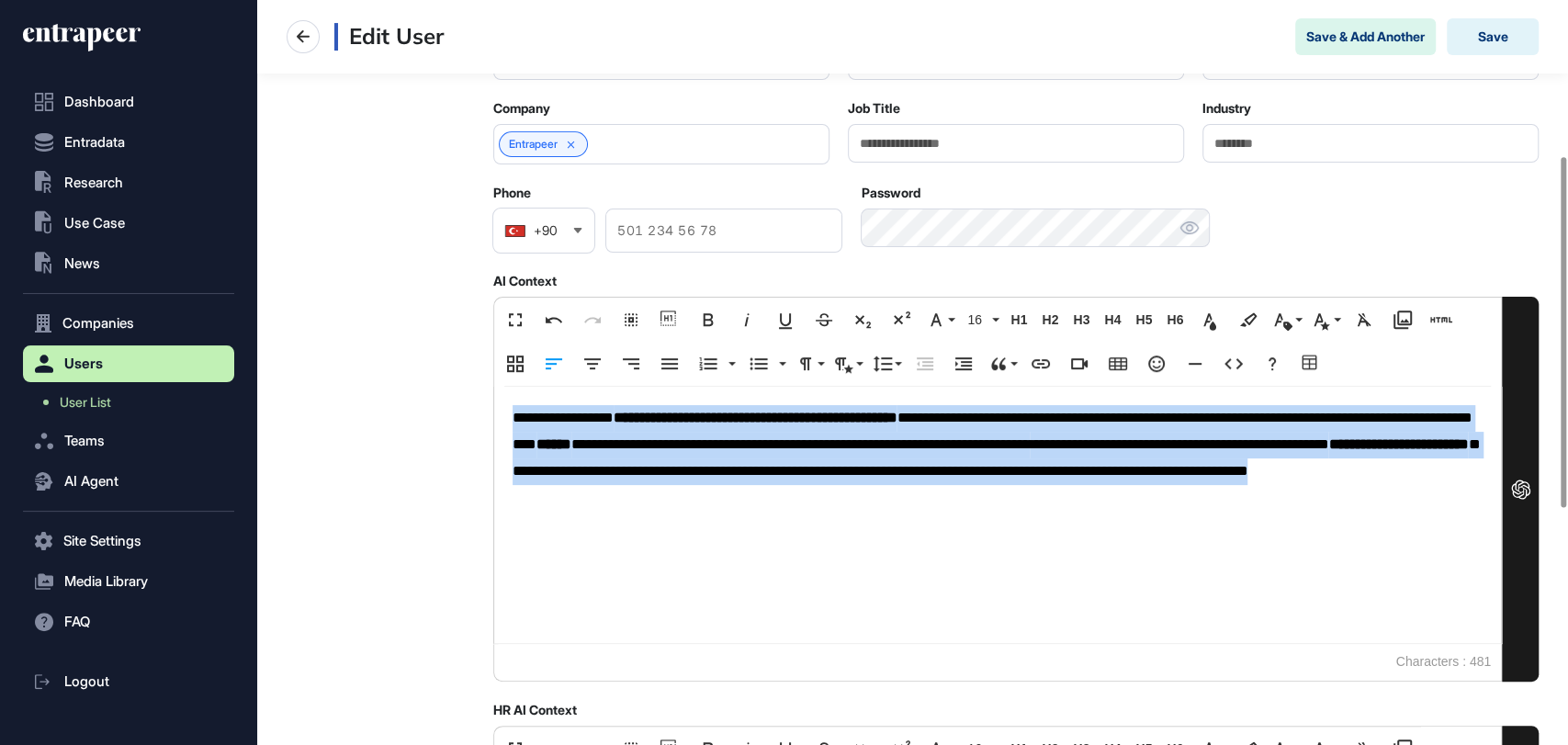
drag, startPoint x: 990, startPoint y: 499, endPoint x: 487, endPoint y: 420, distance: 509.2
click at [487, 420] on div "**********" at bounding box center [912, 496] width 1252 height 1231
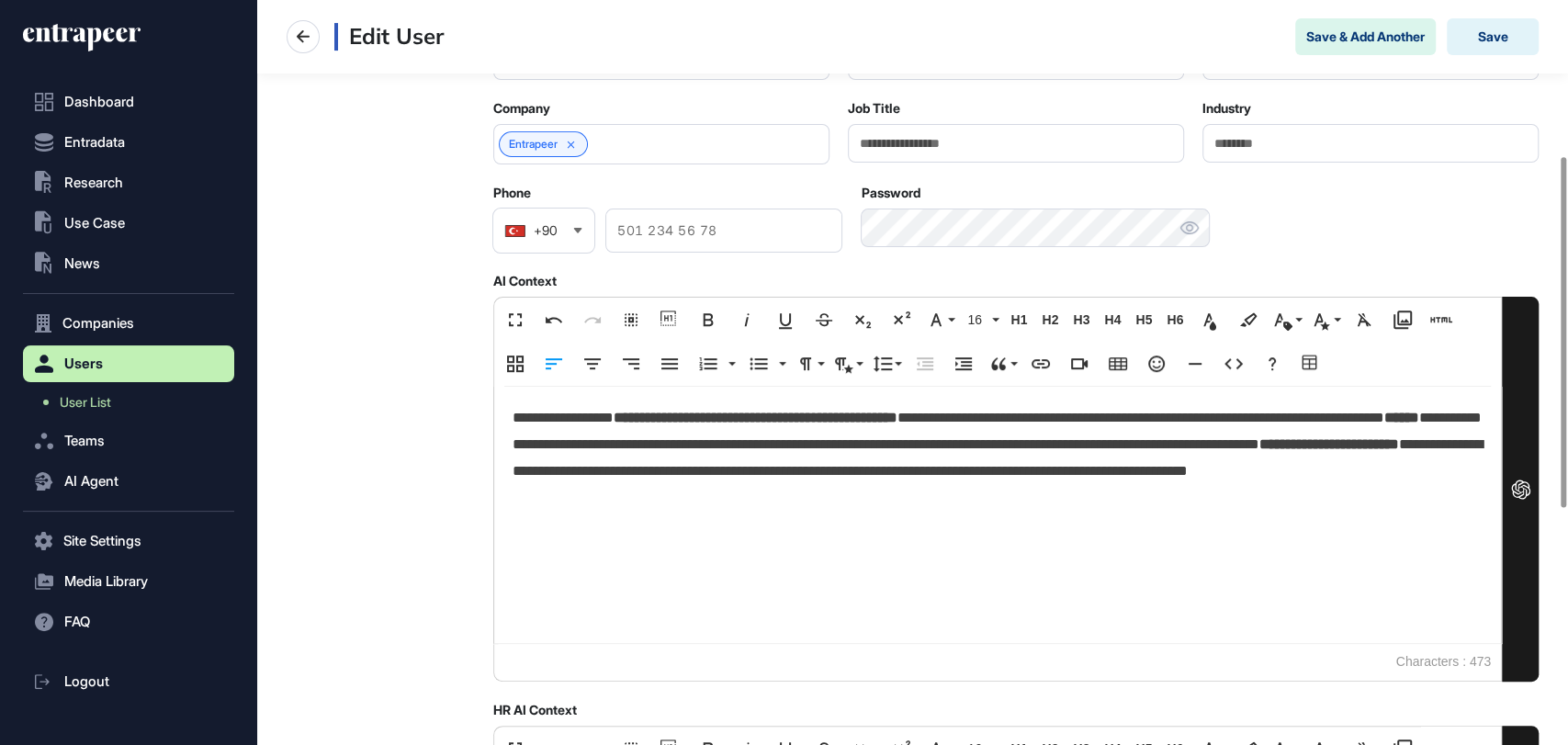
scroll to position [0, 0]
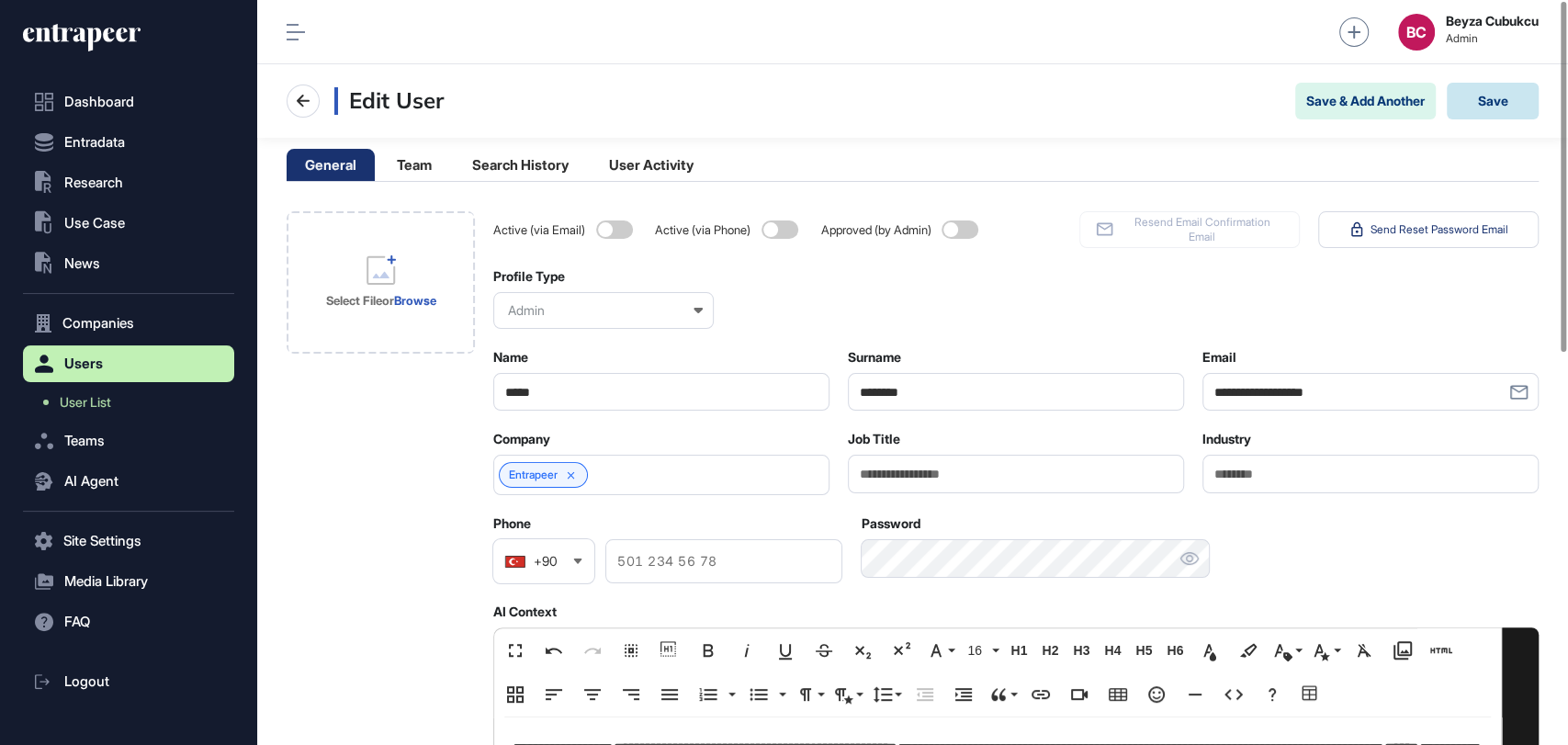
click at [1499, 104] on button "Save" at bounding box center [1492, 101] width 92 height 36
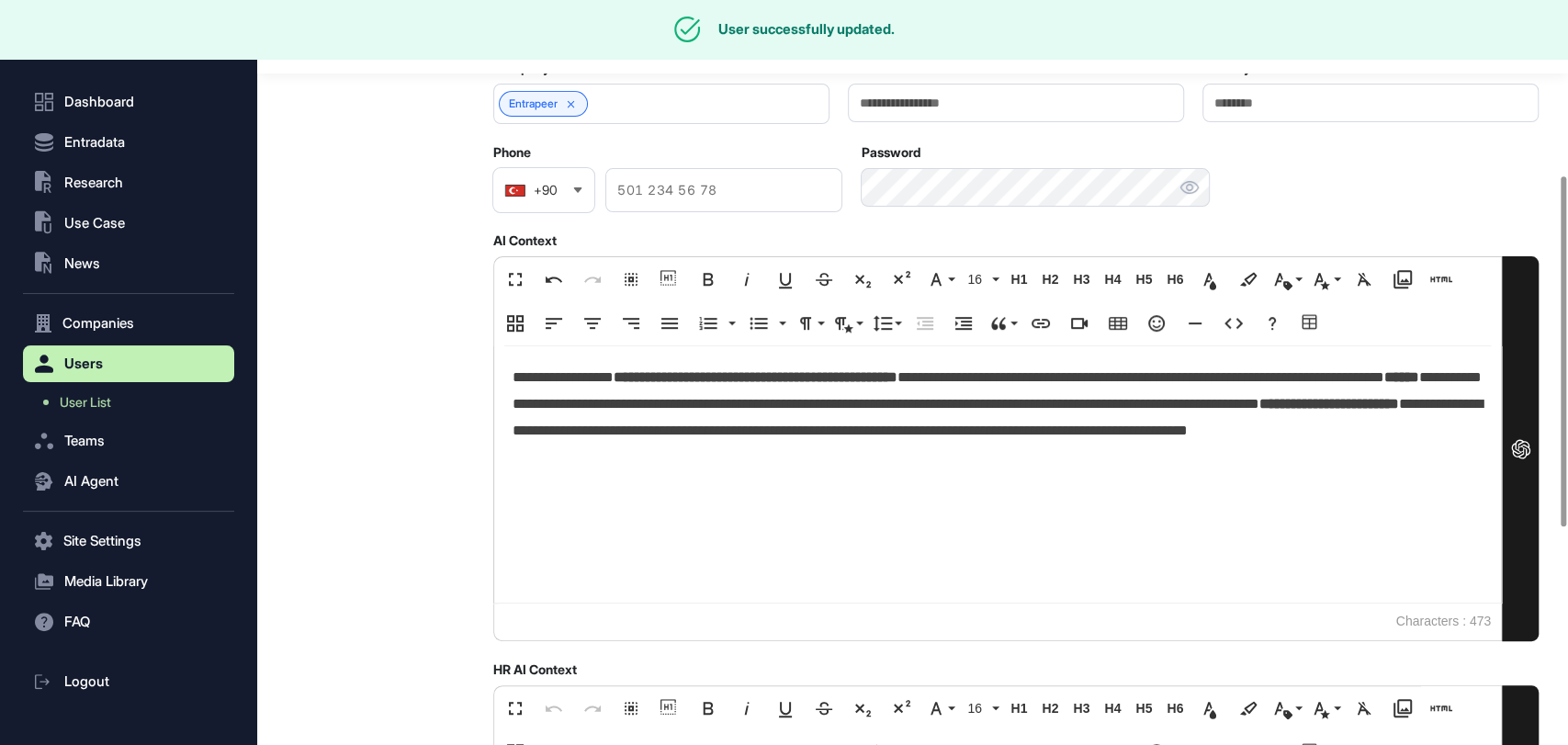
scroll to position [553, 0]
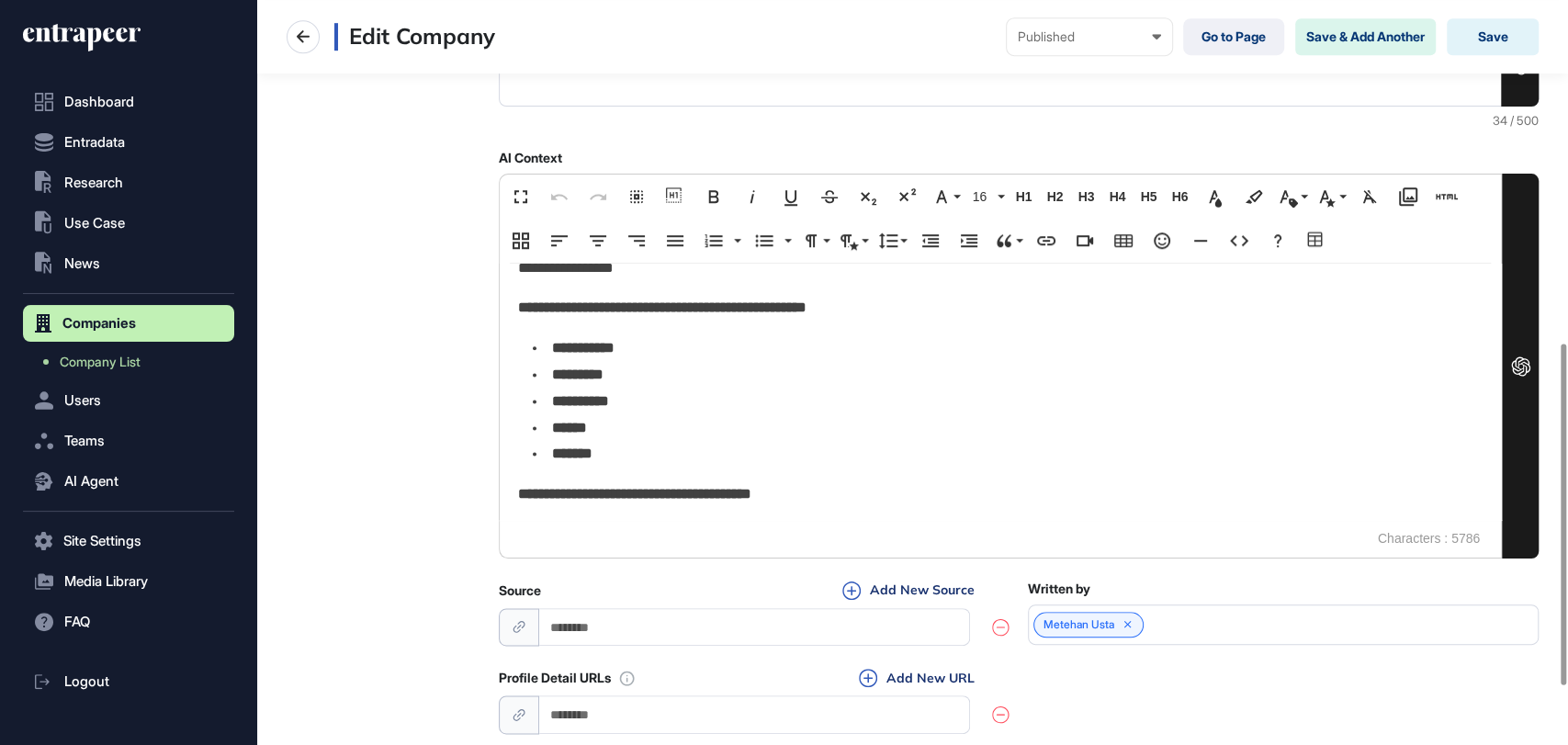
scroll to position [2059, 0]
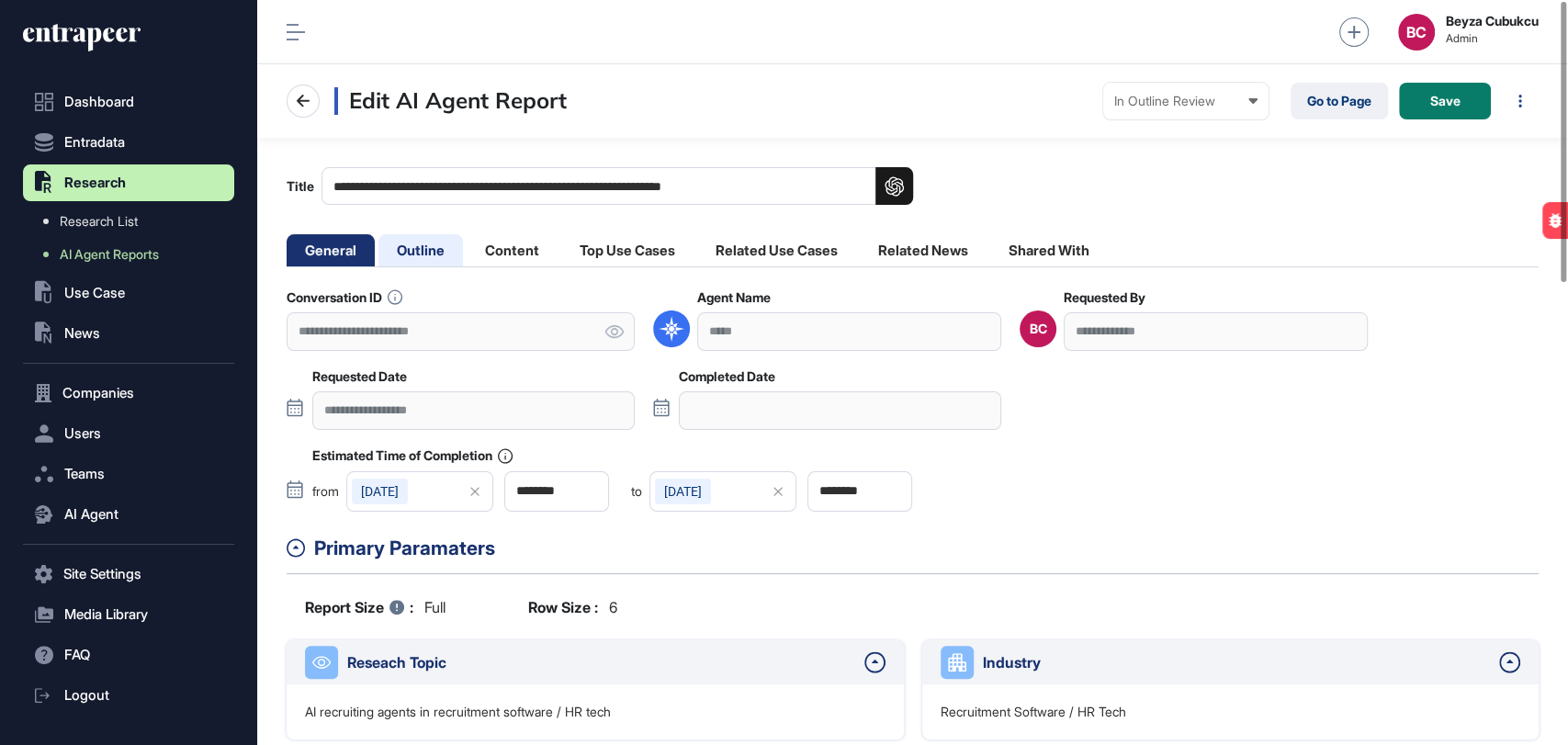
click at [428, 243] on li "Outline" at bounding box center [421, 250] width 85 height 33
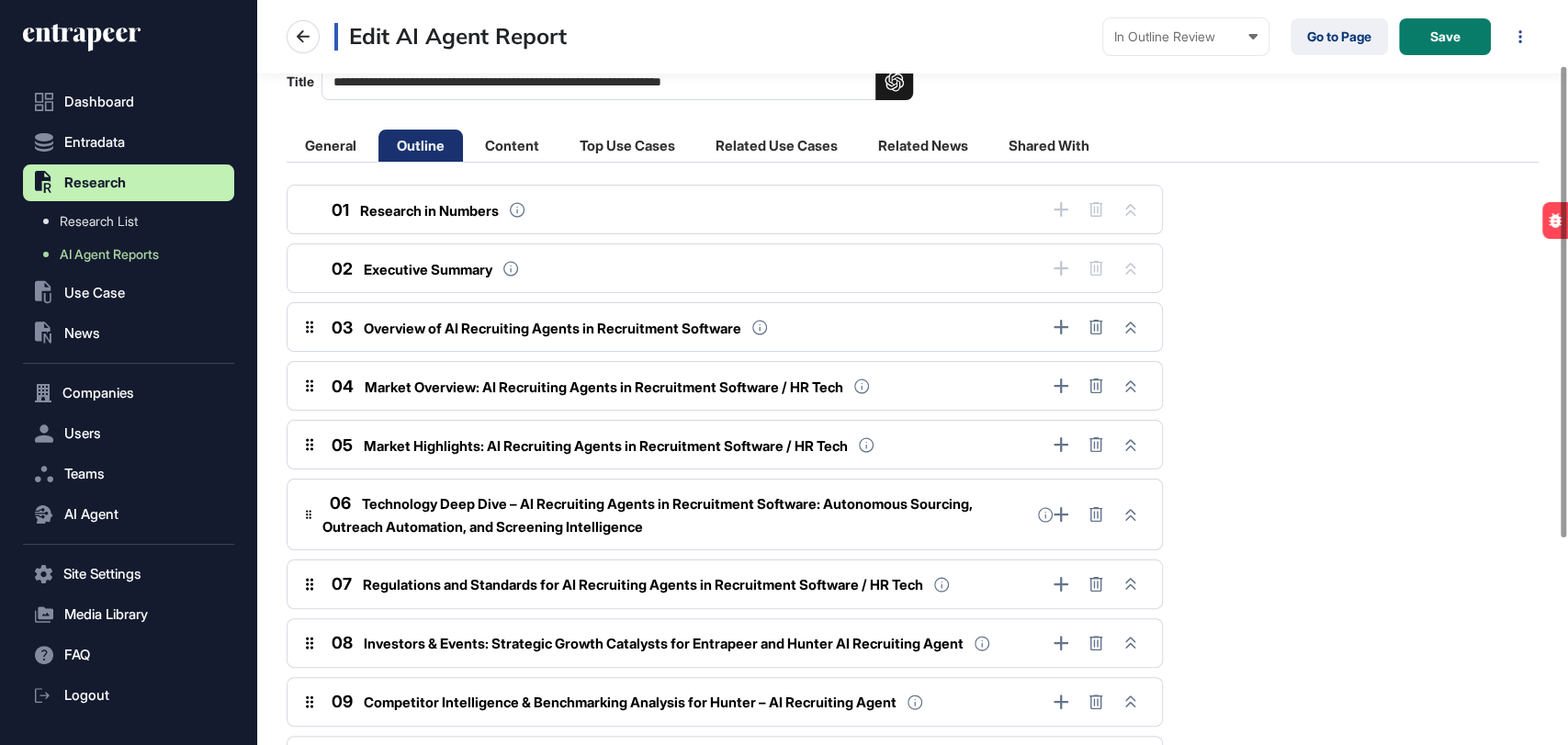
scroll to position [105, 0]
click at [1127, 324] on icon at bounding box center [1130, 326] width 10 height 12
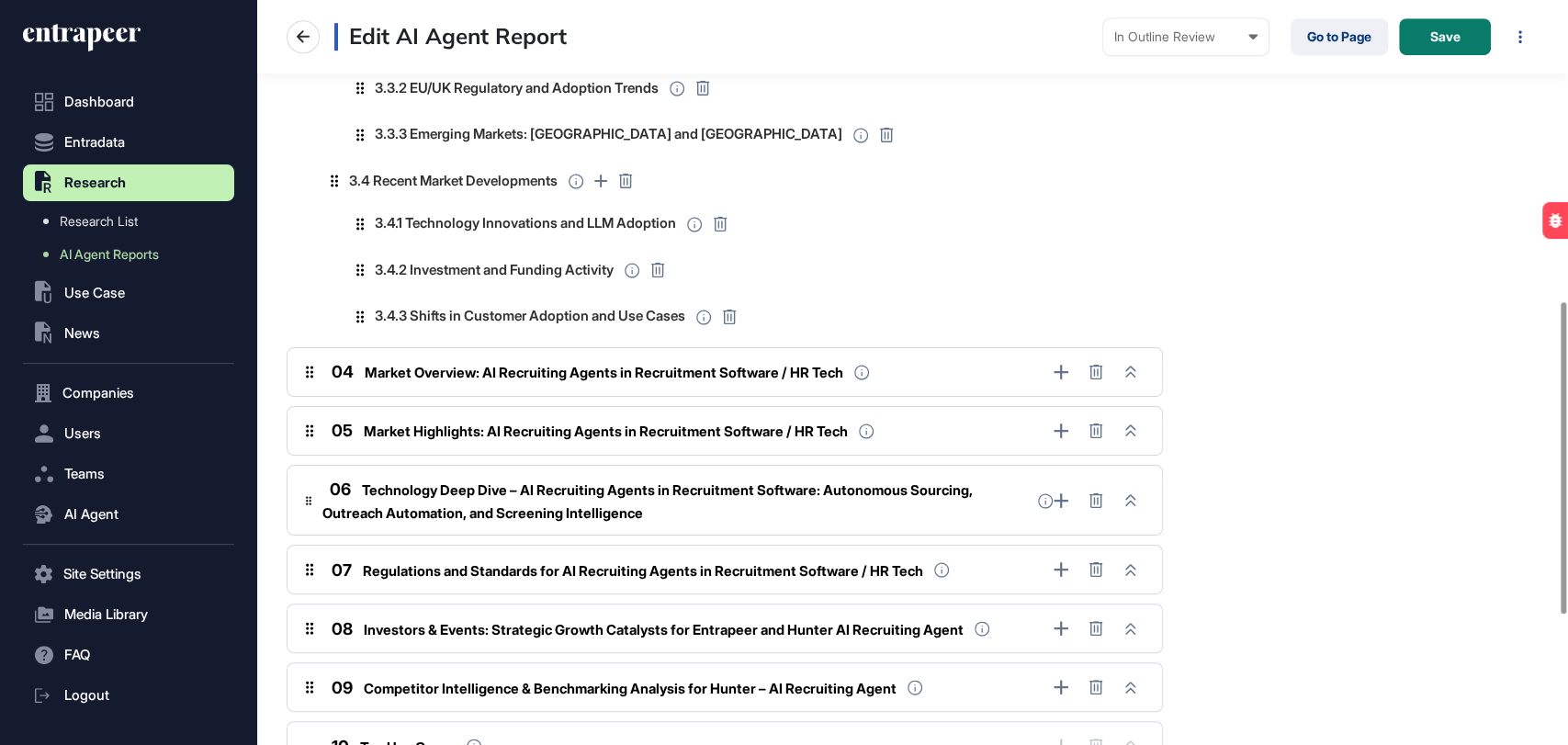
scroll to position [719, 0]
click at [1132, 365] on icon at bounding box center [1130, 371] width 10 height 12
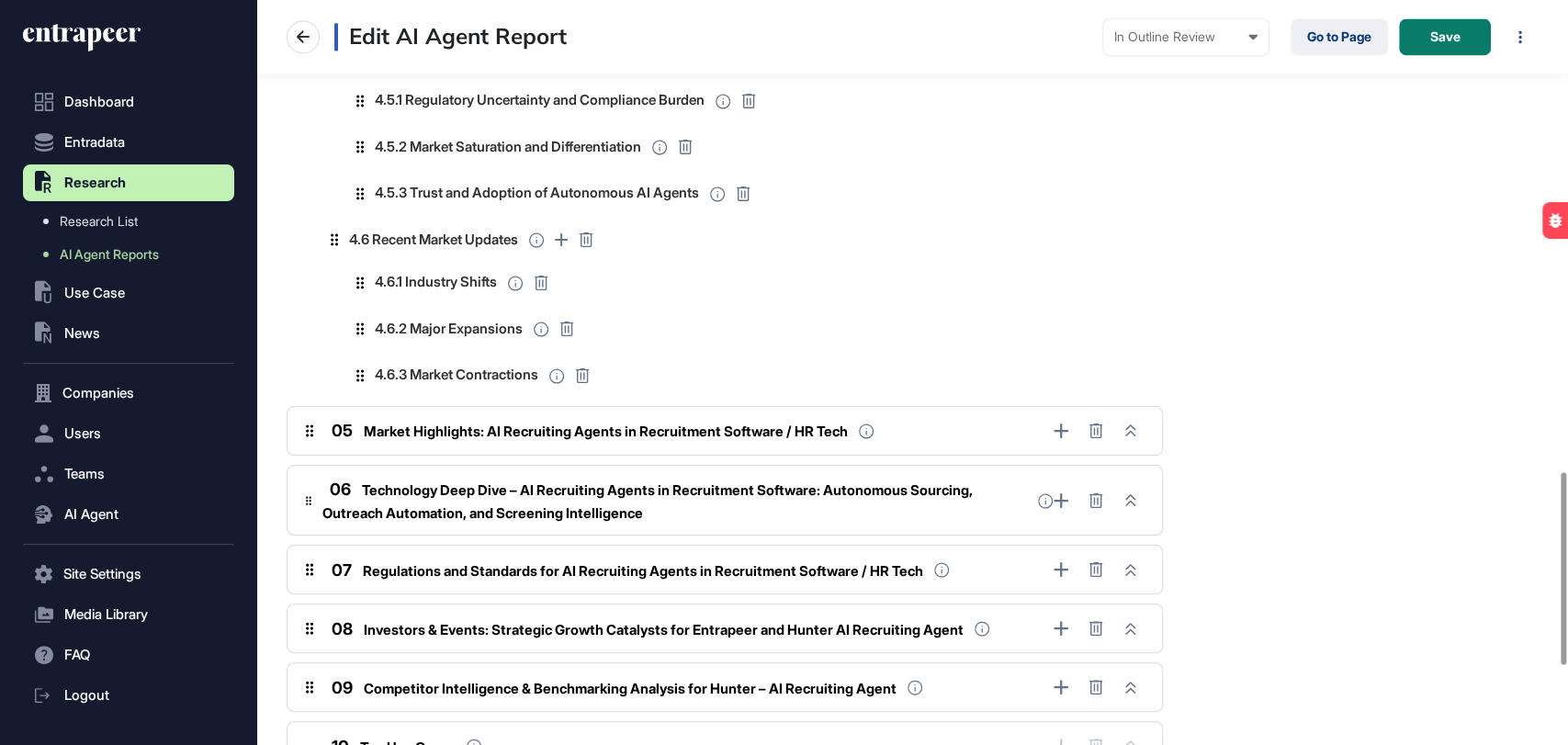
scroll to position [1824, 0]
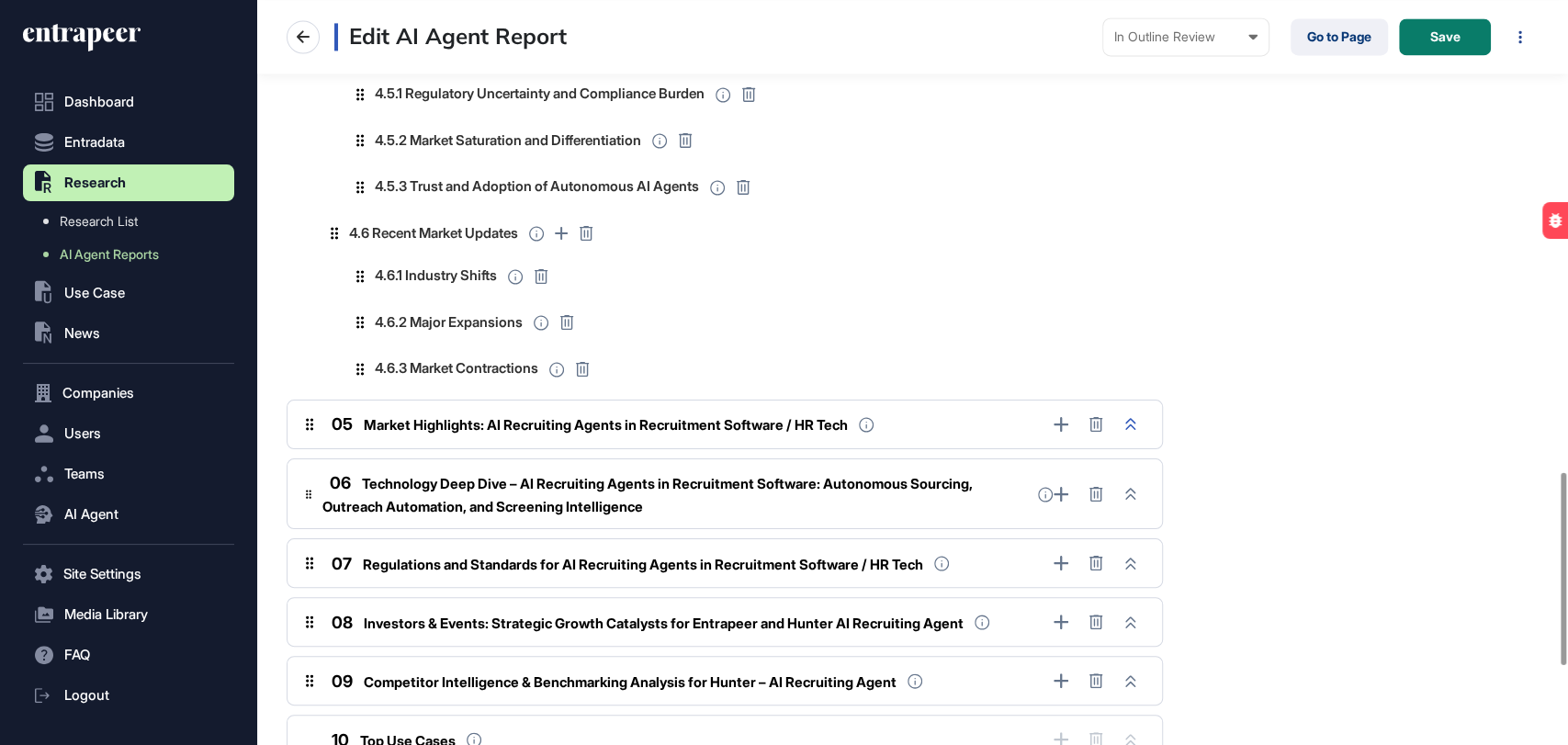
click at [1135, 424] on icon at bounding box center [1130, 424] width 10 height 12
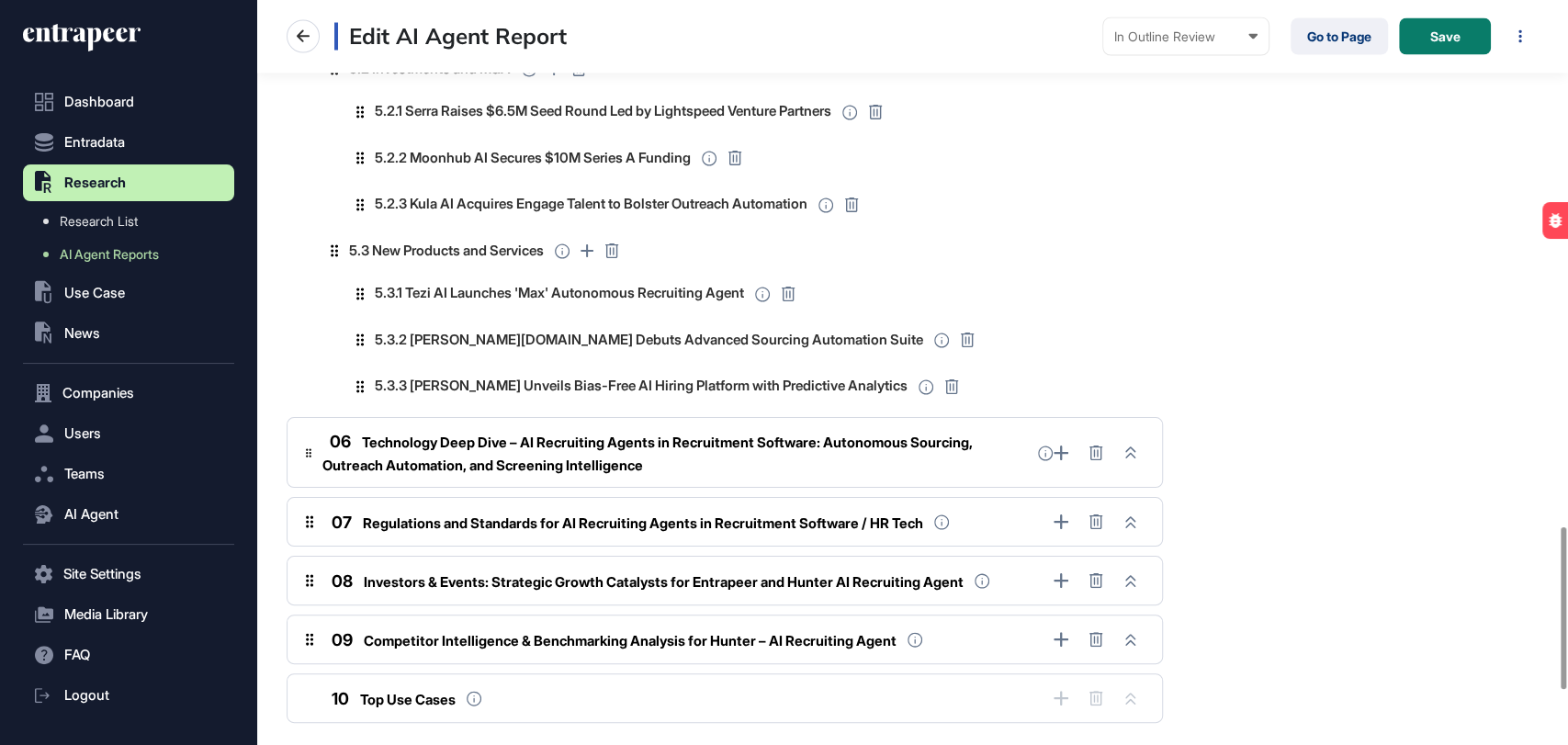
scroll to position [2428, 0]
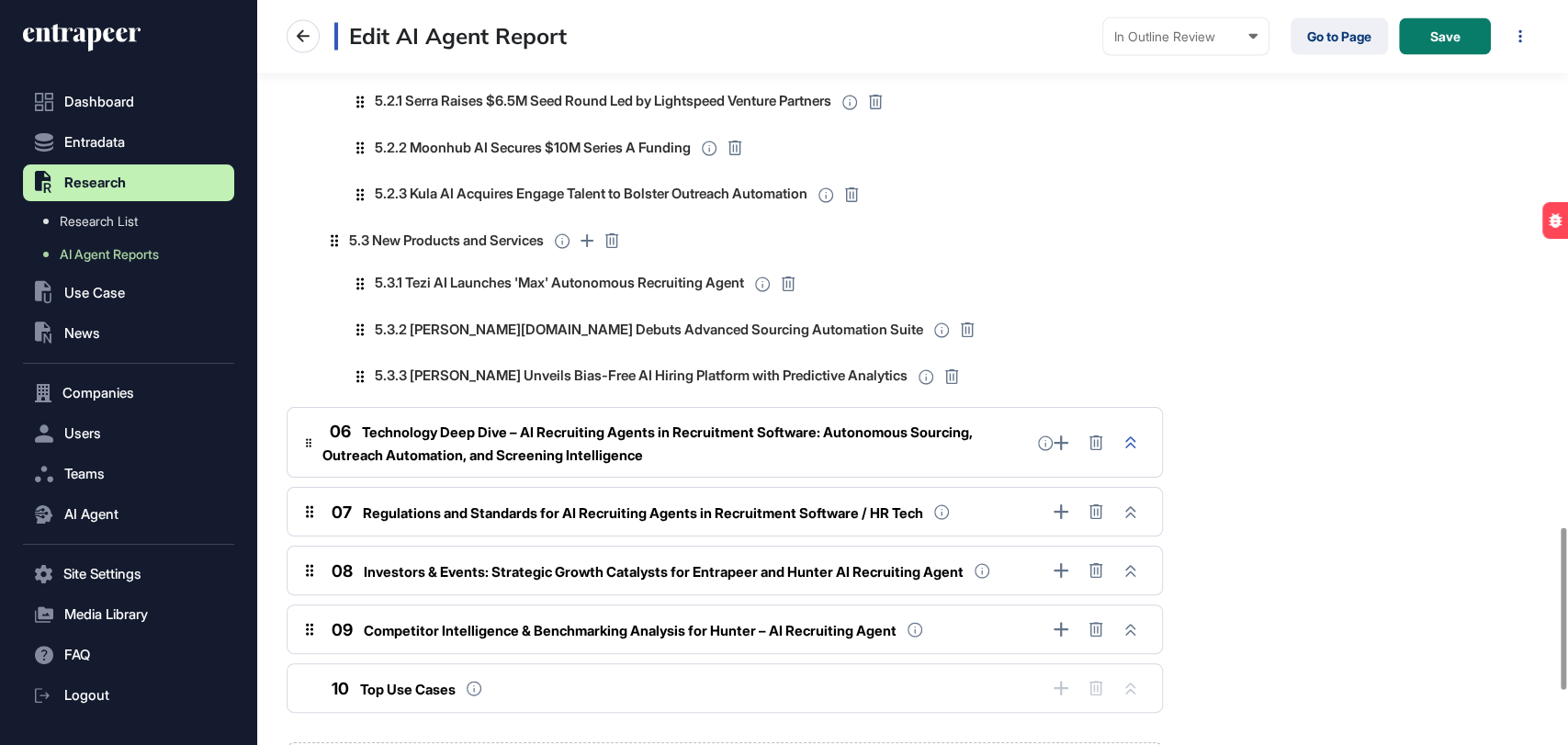
click at [1129, 441] on icon at bounding box center [1130, 442] width 10 height 12
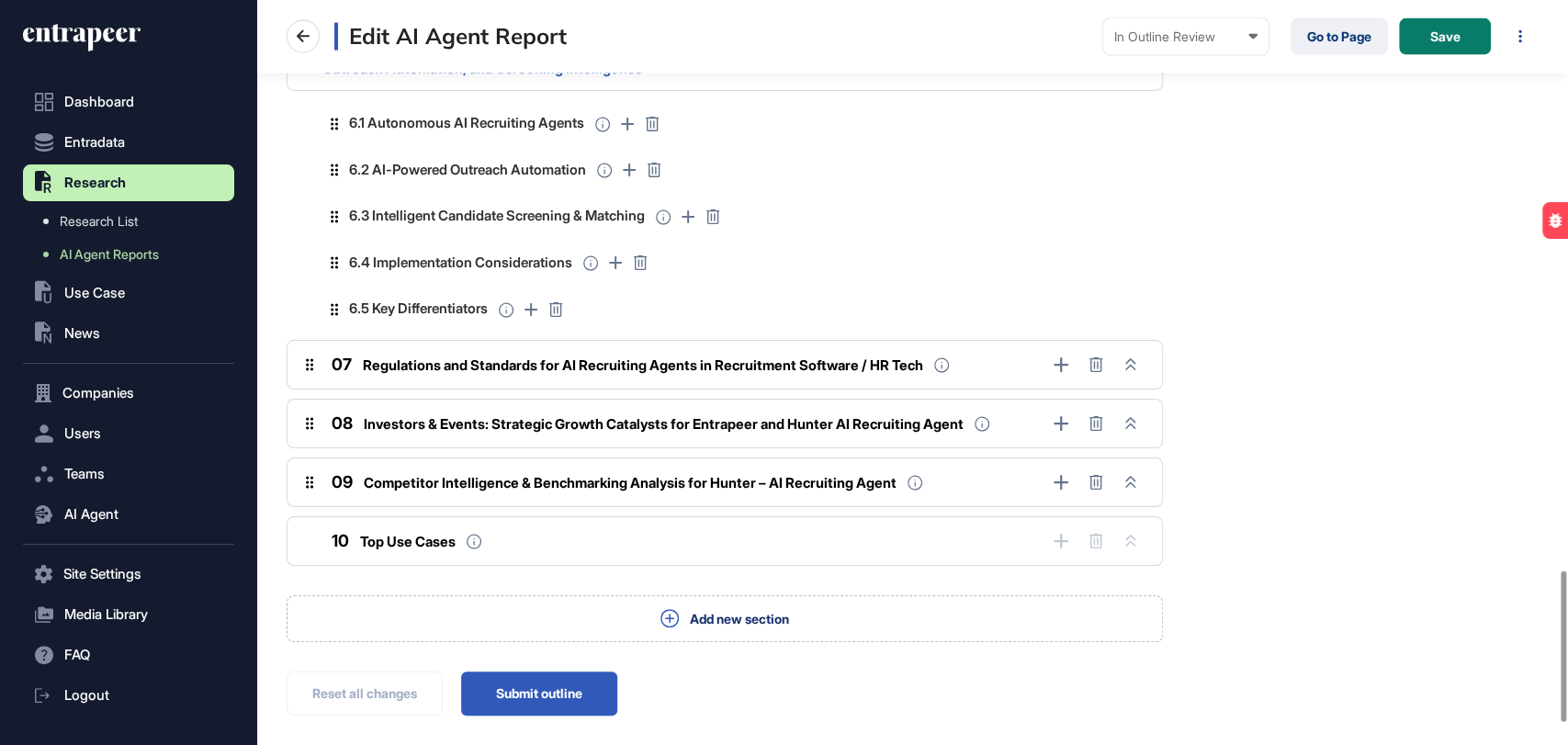
scroll to position [2816, 0]
click at [1134, 358] on icon at bounding box center [1130, 364] width 10 height 12
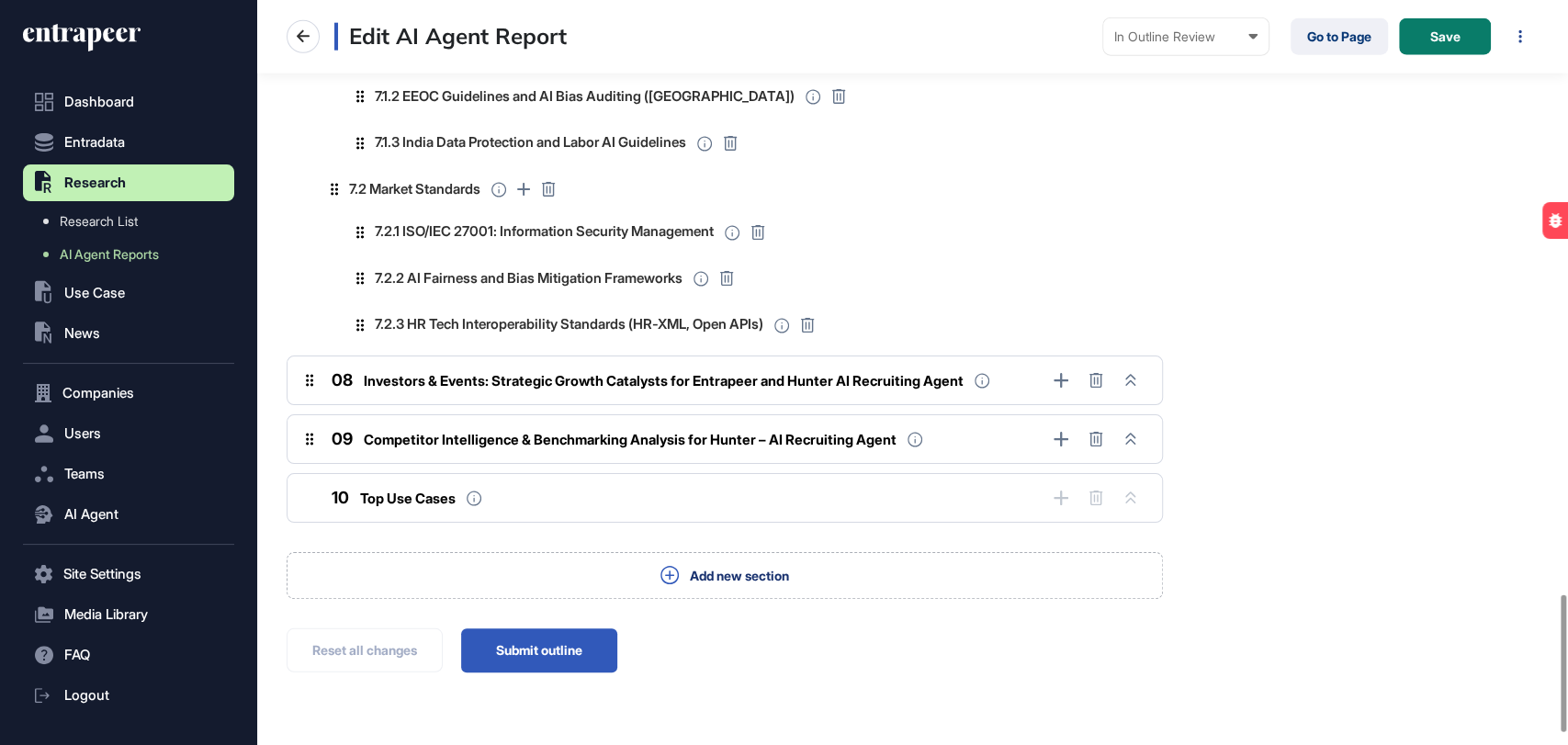
scroll to position [3232, 0]
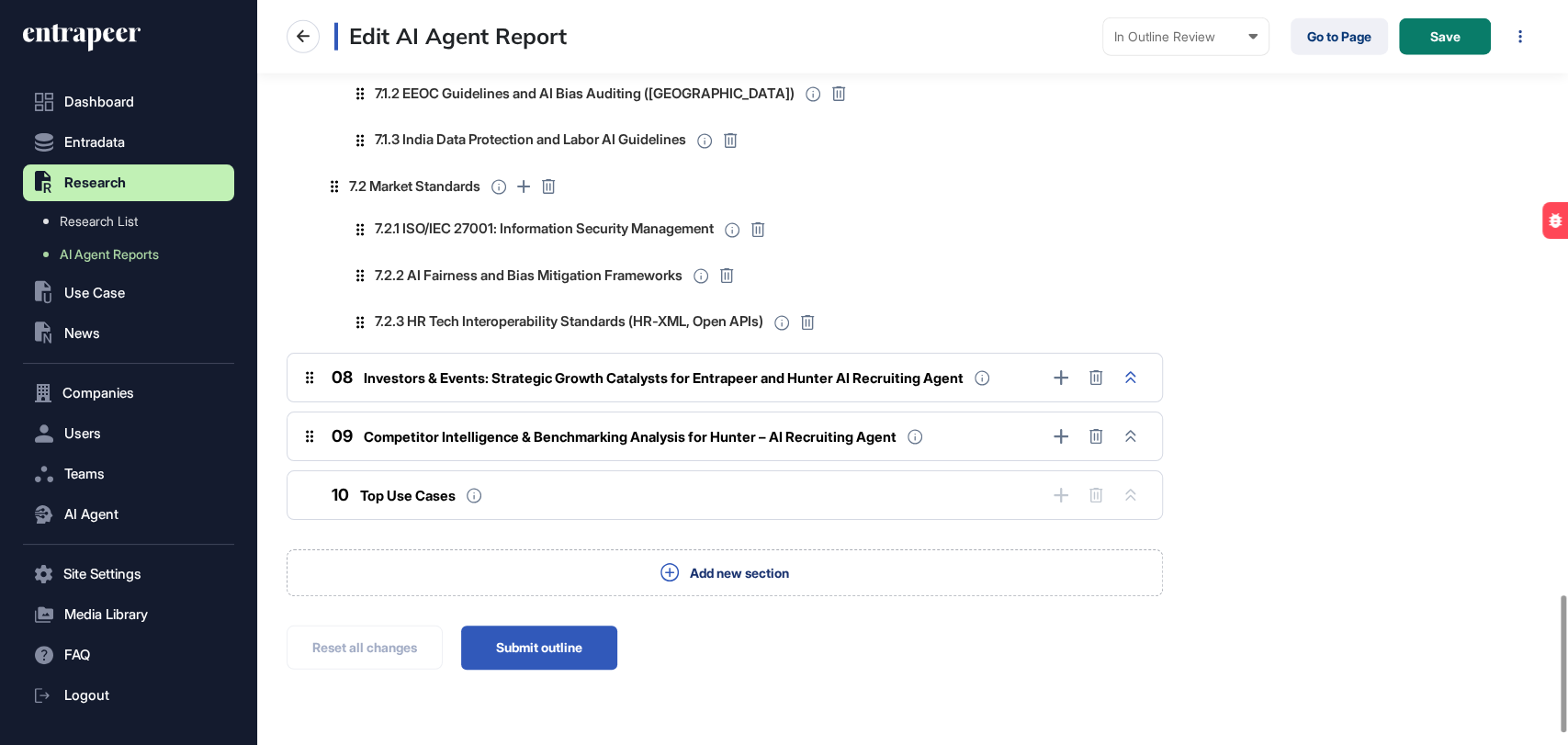
click at [1135, 373] on icon at bounding box center [1130, 377] width 10 height 12
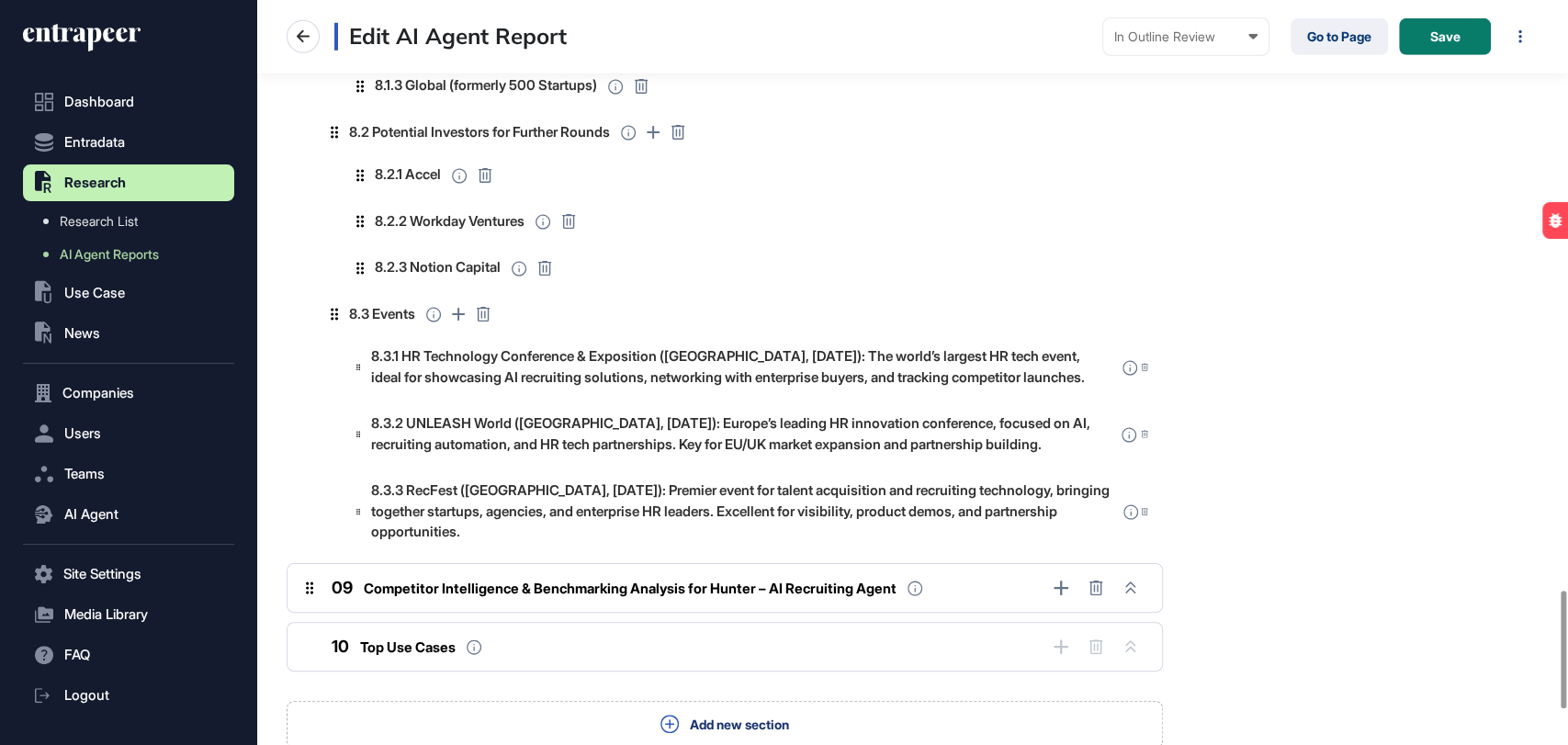
scroll to position [3949, 0]
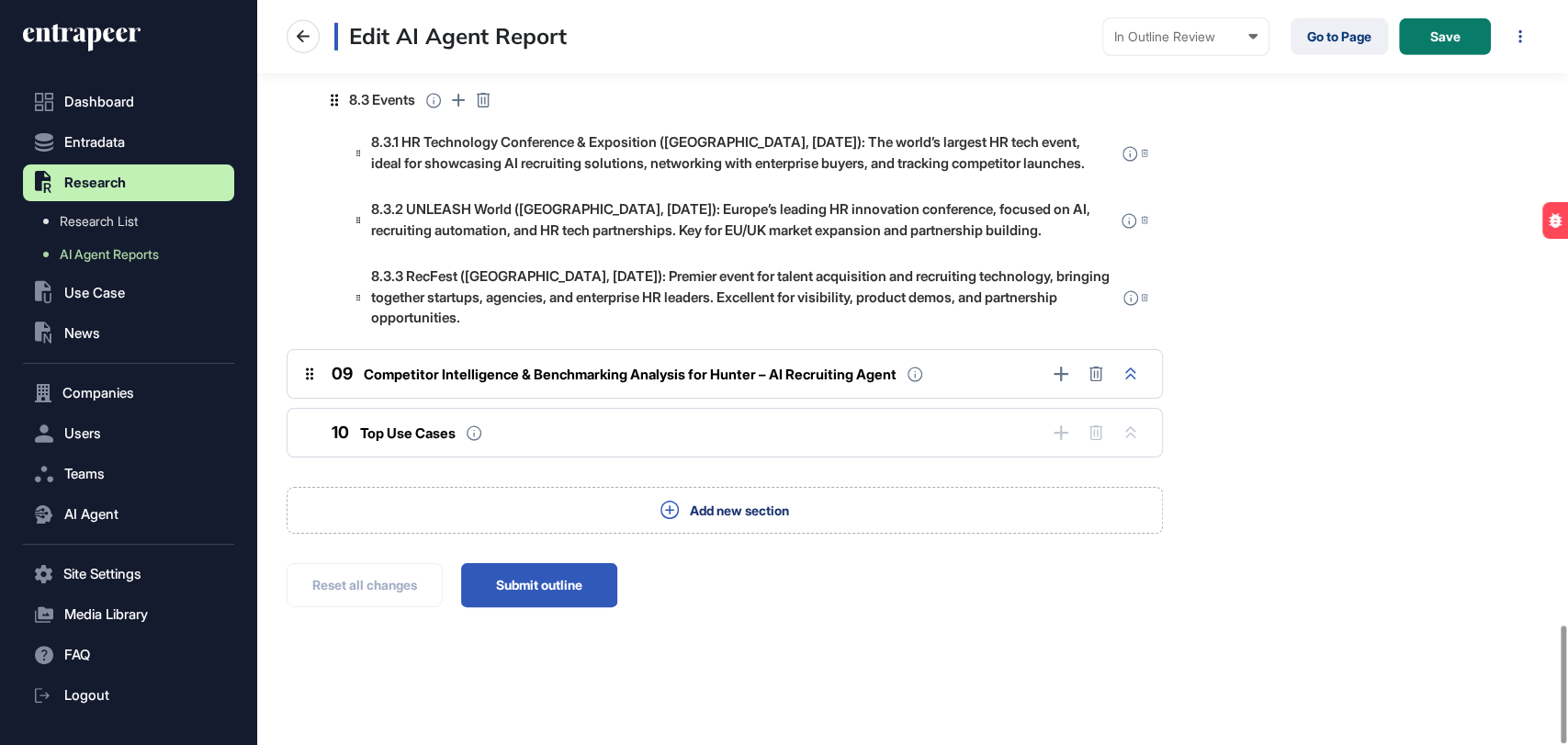
click at [1140, 379] on button at bounding box center [1131, 373] width 26 height 26
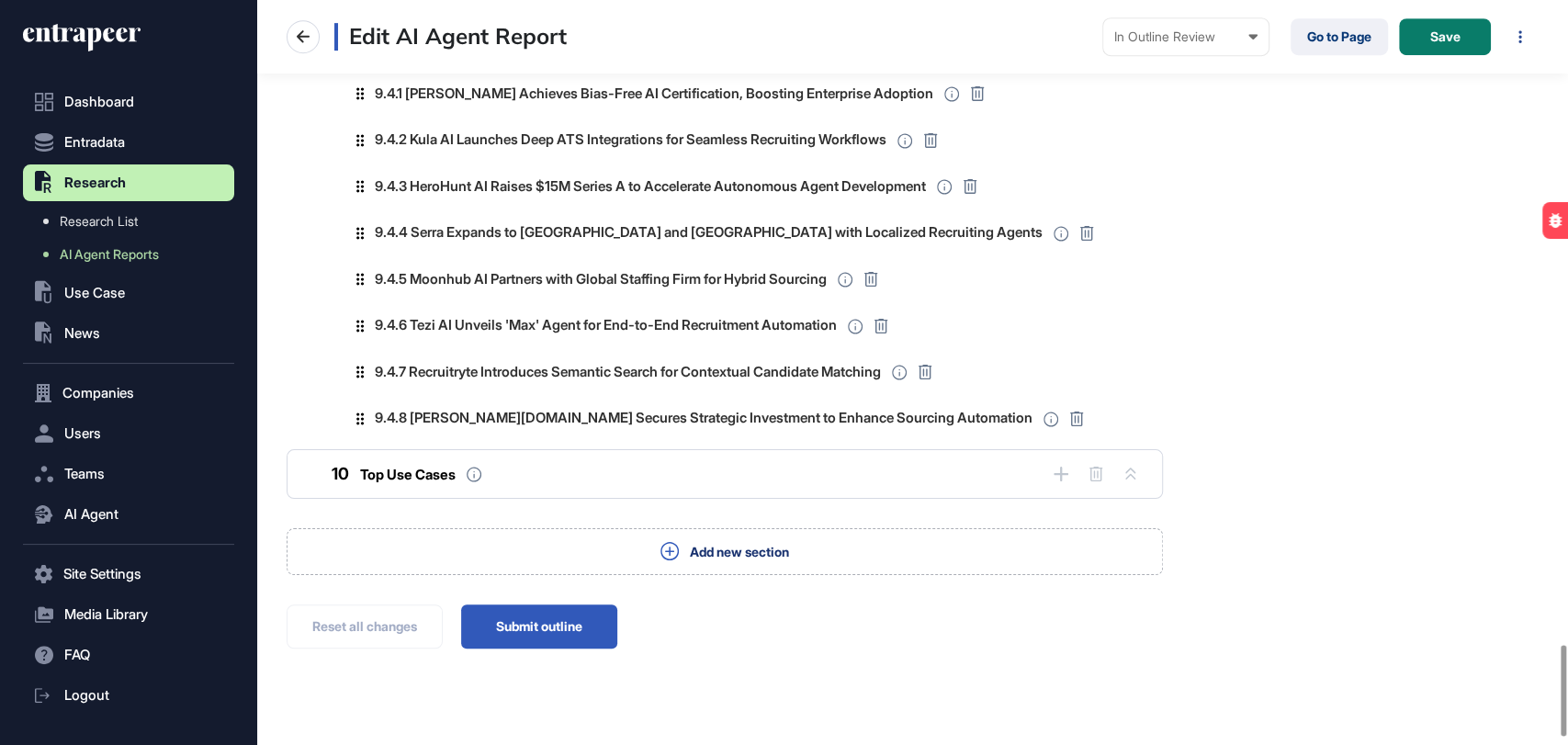
scroll to position [5333, 0]
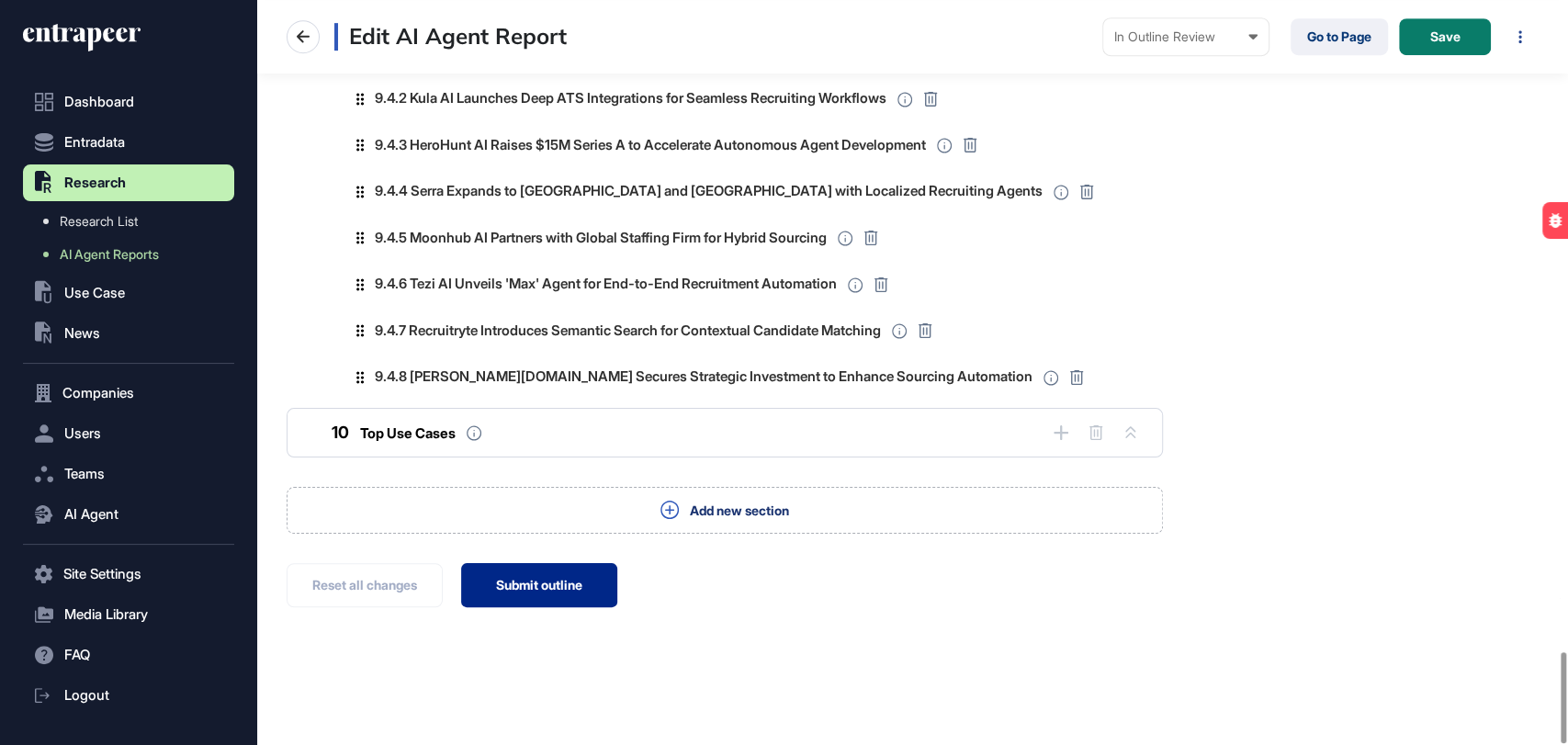
click at [565, 605] on button "Submit outline" at bounding box center [539, 585] width 157 height 44
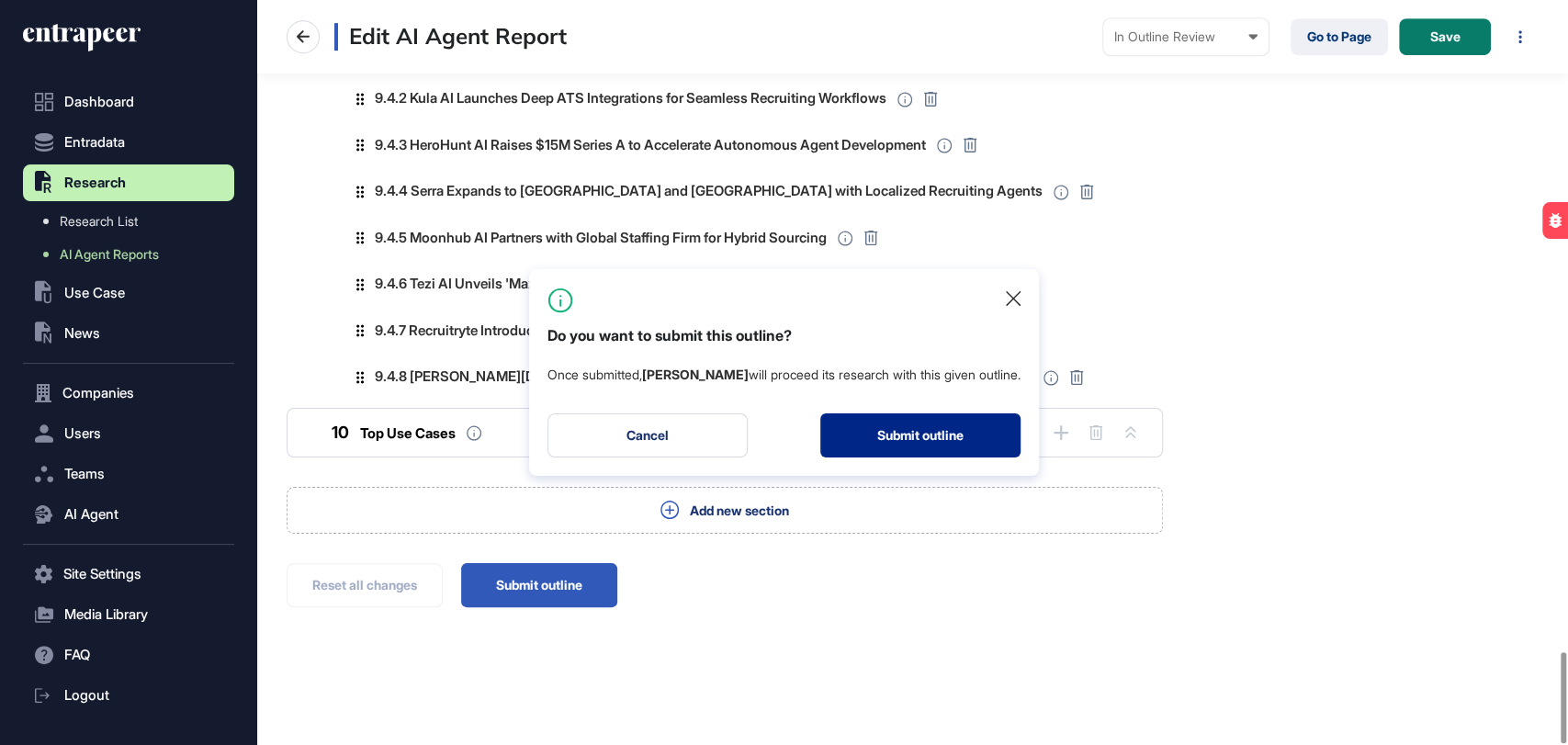
click at [937, 442] on button "Submit outline" at bounding box center [920, 436] width 200 height 44
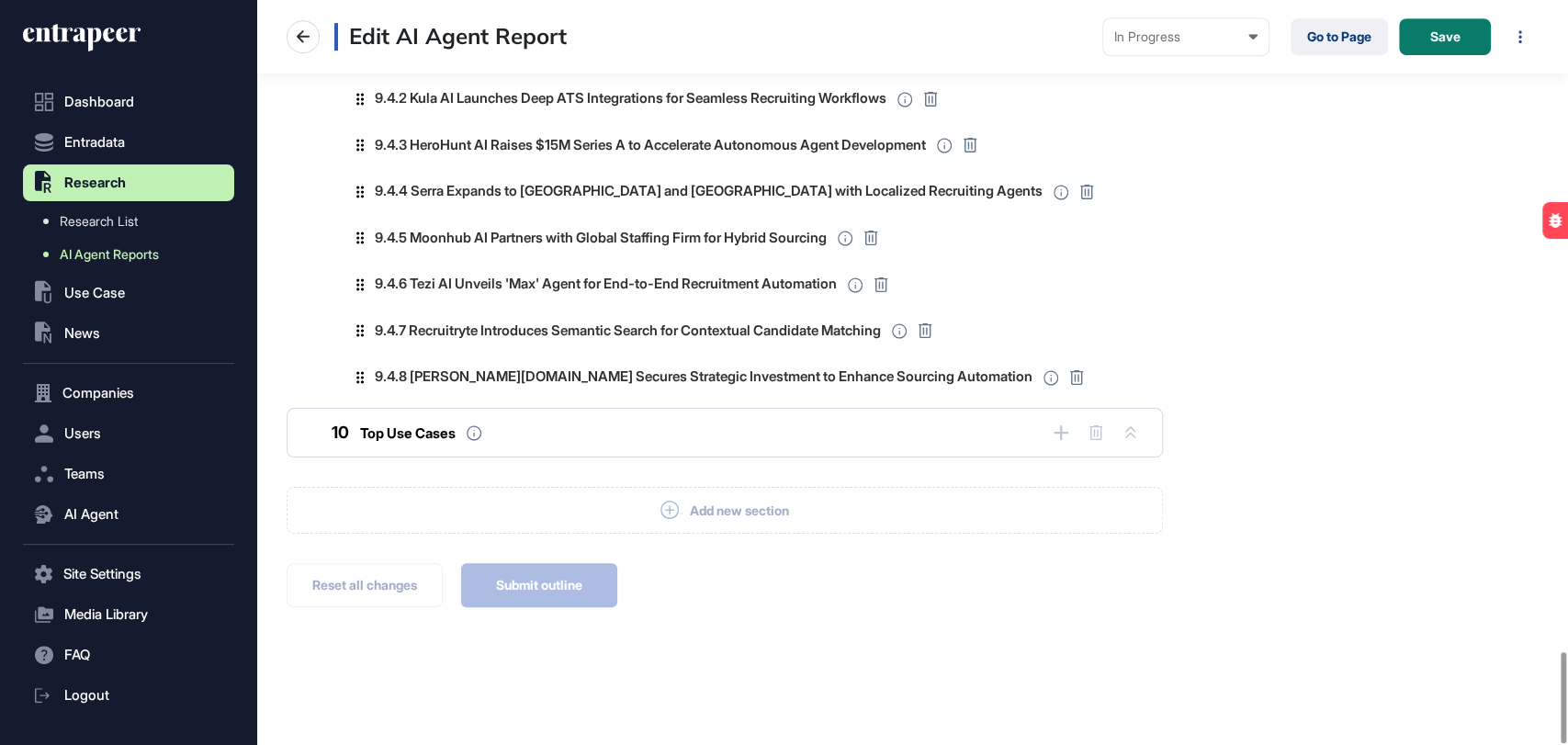
click at [139, 250] on span "AI Agent Reports" at bounding box center [109, 254] width 99 height 15
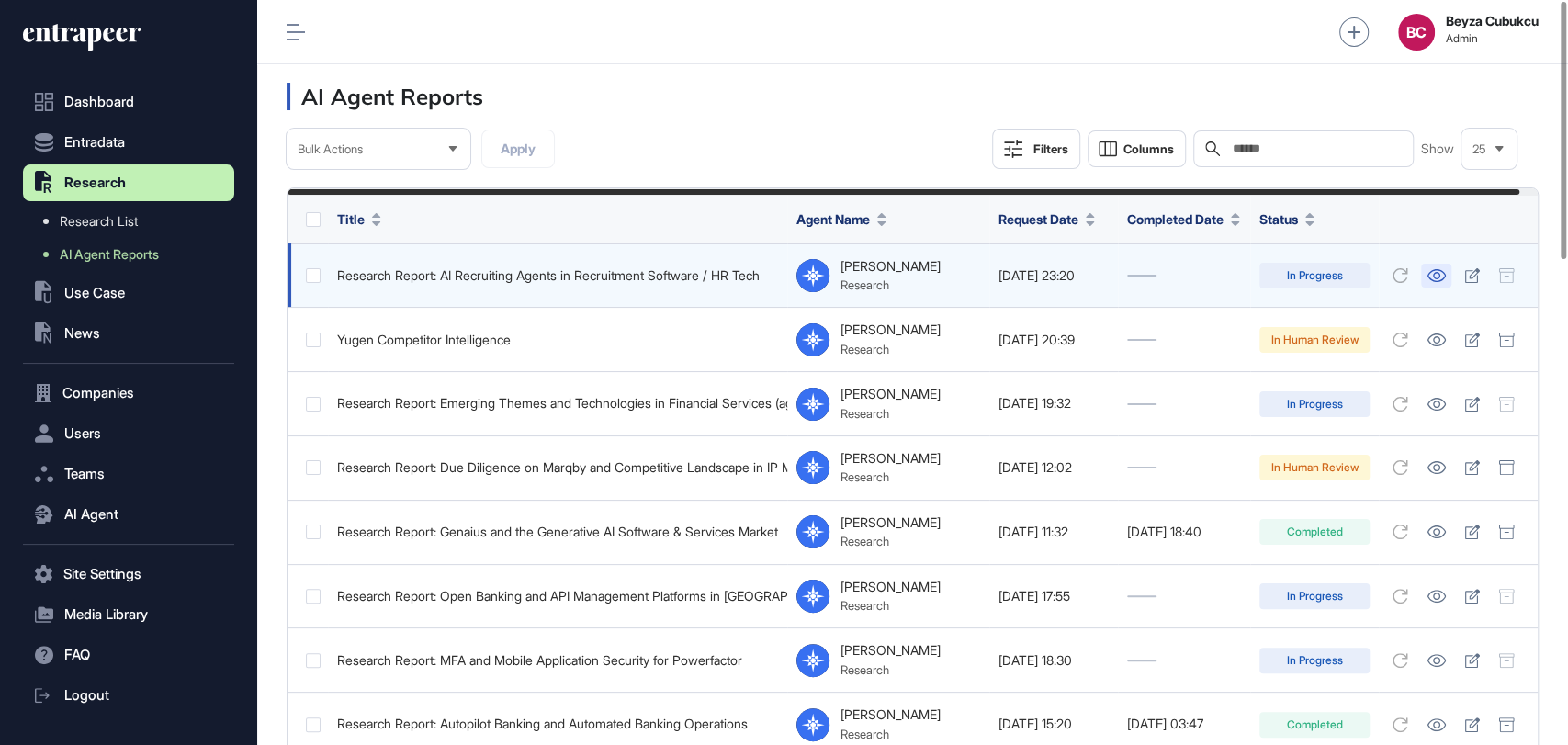
click at [1446, 272] on icon at bounding box center [1436, 275] width 20 height 13
click at [1479, 280] on icon at bounding box center [1471, 275] width 16 height 15
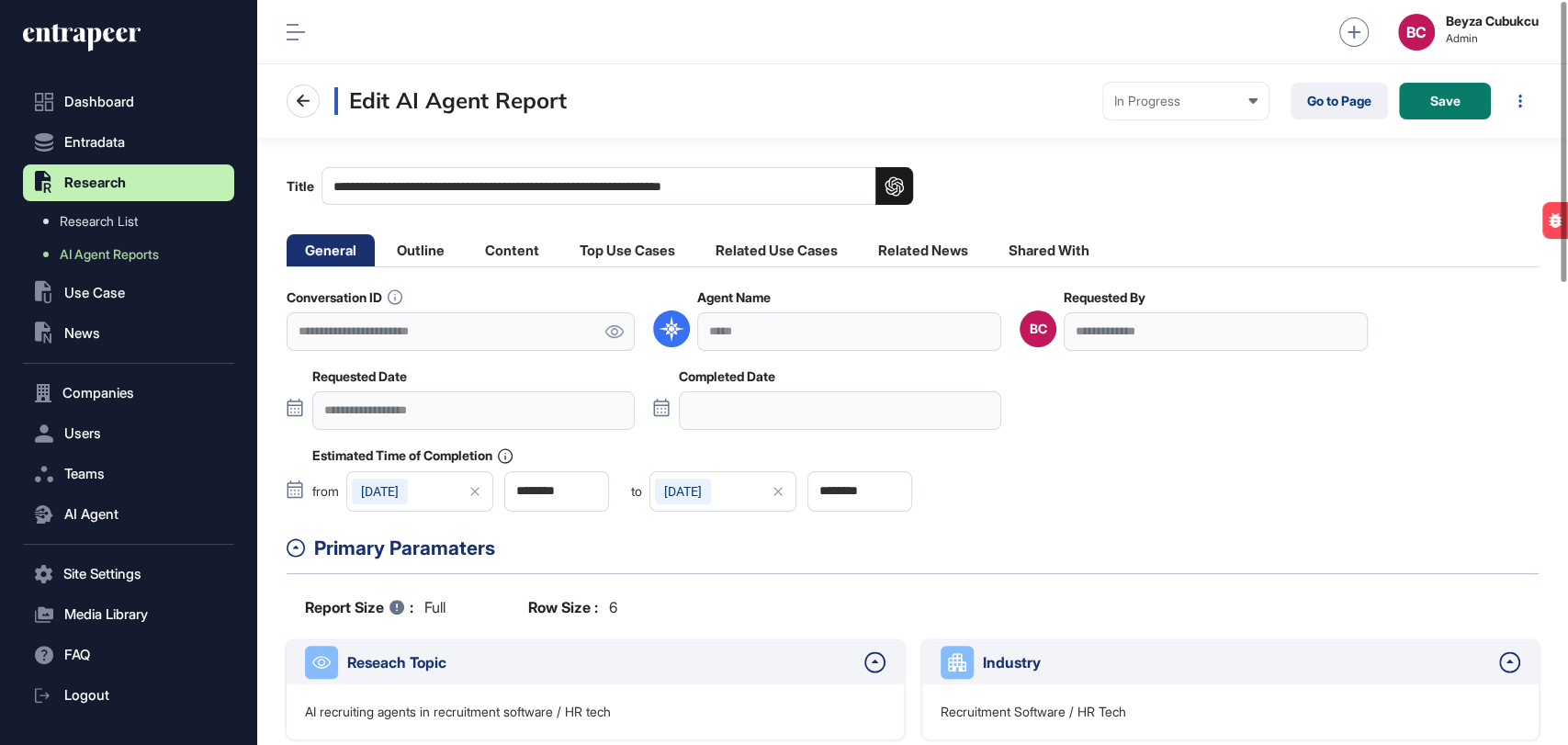
click at [613, 328] on icon at bounding box center [614, 331] width 19 height 13
